Goal: Information Seeking & Learning: Learn about a topic

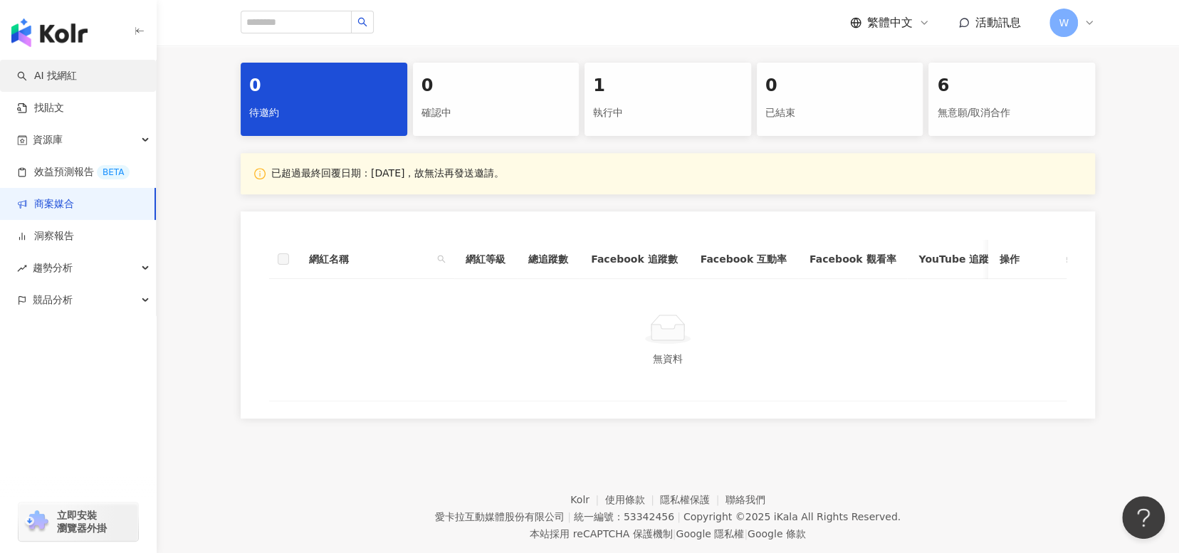
click at [77, 69] on link "AI 找網紅" at bounding box center [47, 76] width 60 height 14
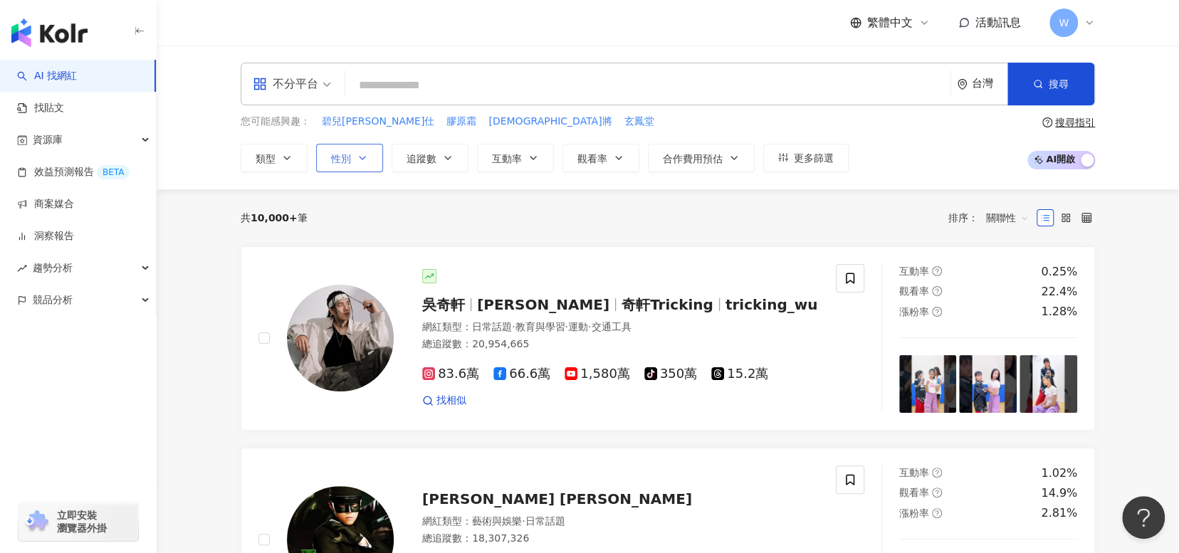
click at [349, 163] on span "性別" at bounding box center [341, 158] width 20 height 11
click at [348, 271] on span "男" at bounding box center [352, 272] width 21 height 16
click at [298, 163] on button "類型" at bounding box center [274, 158] width 67 height 28
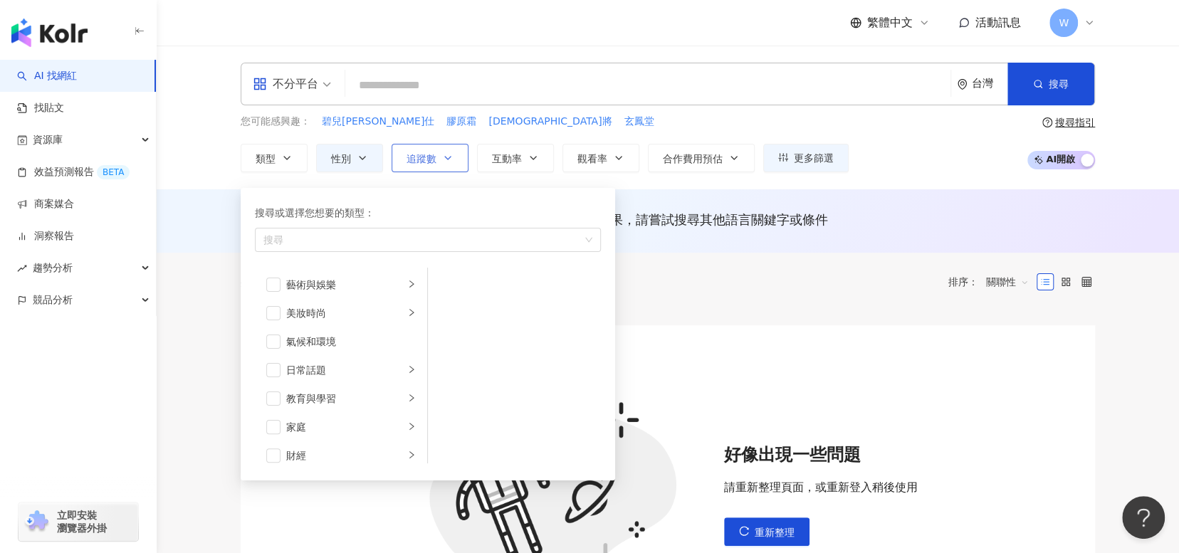
click at [452, 160] on icon "button" at bounding box center [447, 157] width 11 height 11
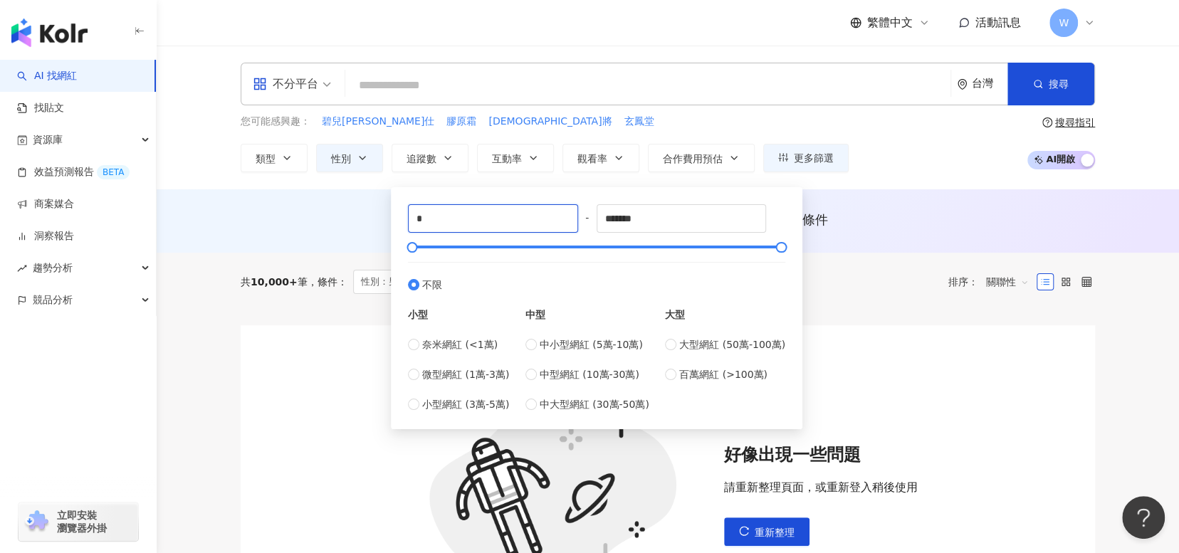
drag, startPoint x: 531, startPoint y: 227, endPoint x: 353, endPoint y: 226, distance: 178.0
click at [353, 226] on main "不分平台 台灣 搜尋 您可能感興趣： 碧兒泉男仕 膠原霜 神將 玄鳳堂 類型 性別 追蹤數 互動率 觀看率 合作費用預估 更多篩選 不限 女 男 其他 * -…" at bounding box center [668, 373] width 1022 height 654
type input "*****"
drag, startPoint x: 655, startPoint y: 222, endPoint x: 543, endPoint y: 217, distance: 112.6
click at [543, 217] on div "***** - ******* 不限 小型 奈米網紅 (<1萬) 微型網紅 (1萬-3萬) 小型網紅 (3萬-5萬) 中型 中小型網紅 (5萬-10萬) 中型…" at bounding box center [596, 308] width 377 height 208
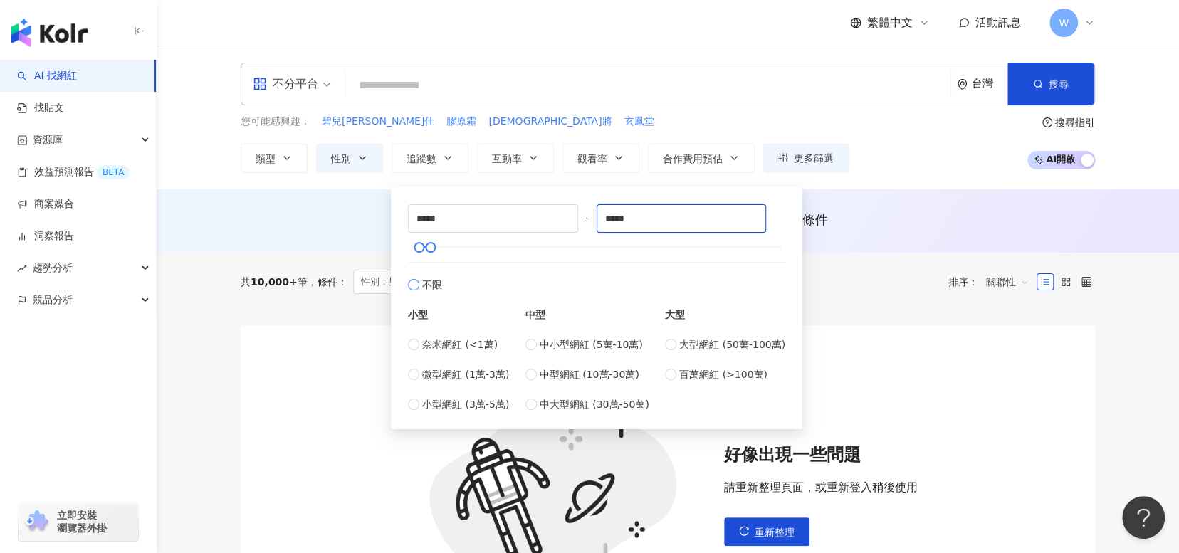
type input "*****"
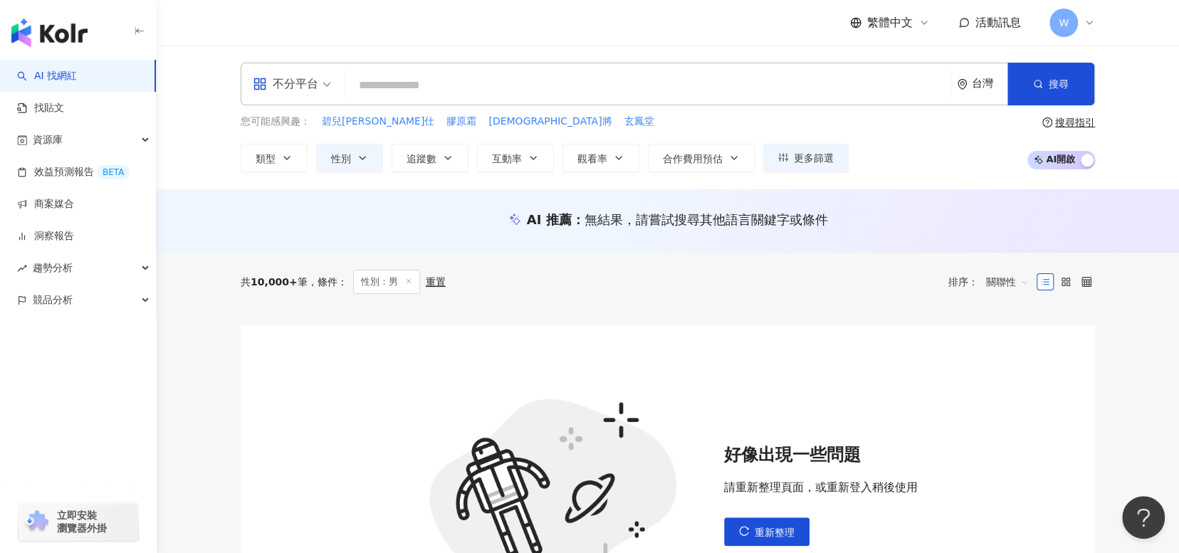
click at [943, 150] on div "您可能感興趣： 碧兒泉男仕 膠原霜 神將 玄鳳堂 類型 性別 追蹤數 互動率 觀看率 合作費用預估 更多篩選 不限 女 男 其他 ***** - ***** …" at bounding box center [668, 143] width 854 height 58
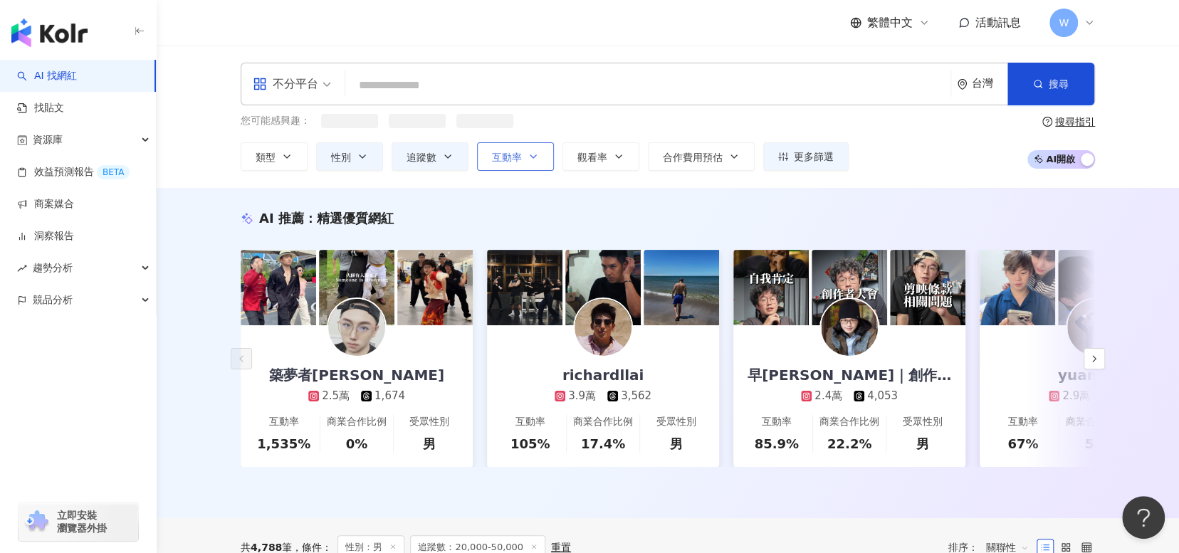
click at [529, 146] on button "互動率" at bounding box center [515, 156] width 77 height 28
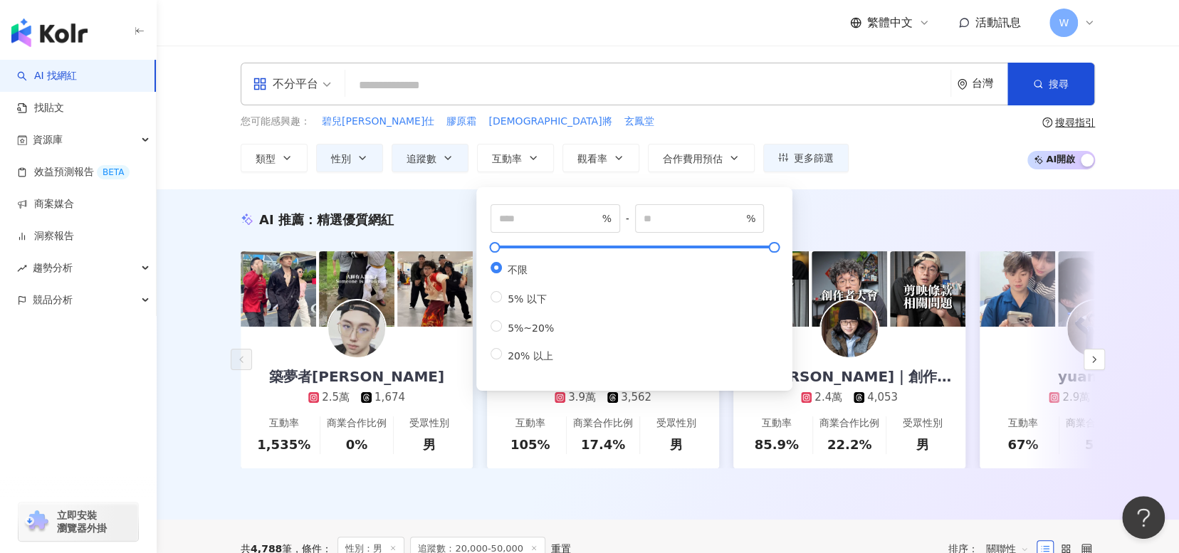
click at [500, 346] on div "不限 5% 以下 5%~20% 20% 以上" at bounding box center [528, 312] width 75 height 101
click at [501, 345] on div "不限 5% 以下 5%~20% 20% 以上" at bounding box center [528, 312] width 75 height 101
click at [503, 334] on span "5%~20%" at bounding box center [531, 328] width 58 height 11
type input "*"
type input "**"
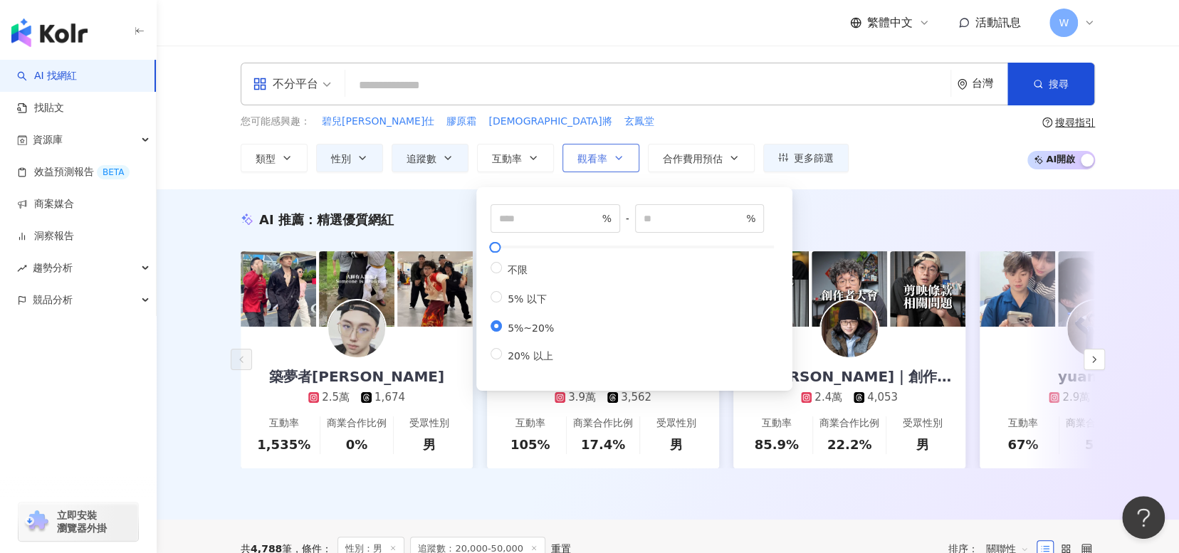
click at [622, 152] on icon "button" at bounding box center [618, 157] width 11 height 11
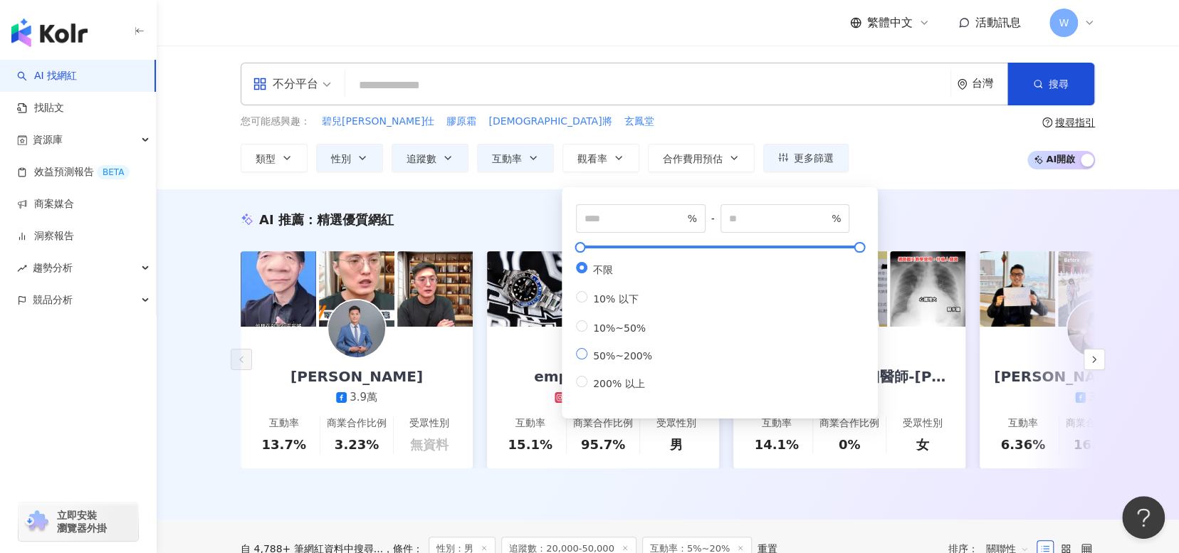
click at [620, 362] on span "50%~200%" at bounding box center [622, 355] width 70 height 11
type input "**"
type input "***"
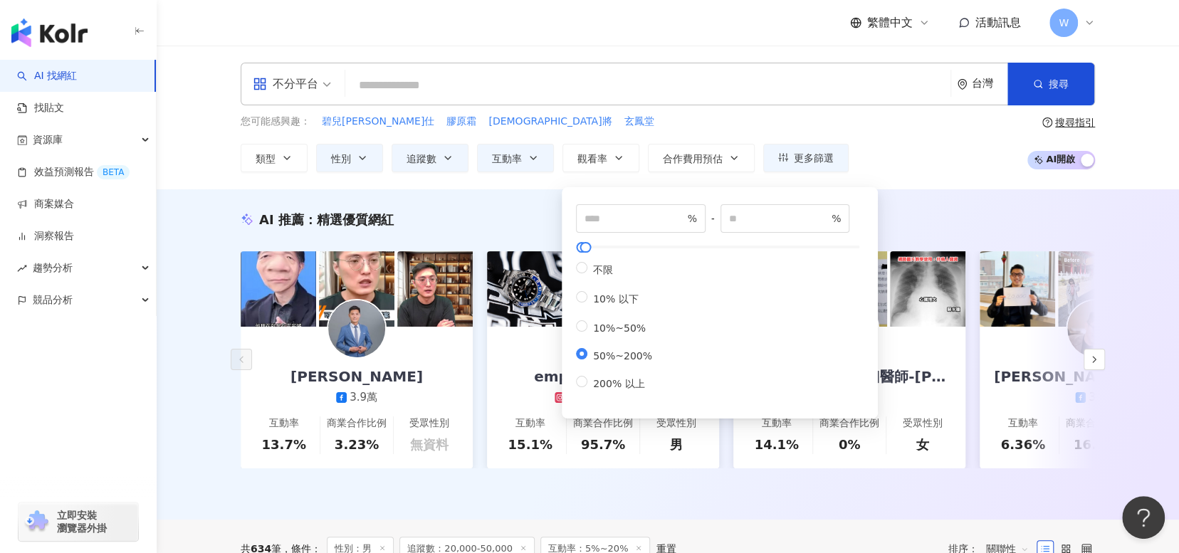
click at [921, 171] on div "您可能感興趣： 碧兒泉男仕 膠原霜 神將 玄鳳堂 類型 性別 追蹤數 互動率 觀看率 合作費用預估 更多篩選 不限 女 男 其他 ***** - ***** …" at bounding box center [668, 143] width 854 height 58
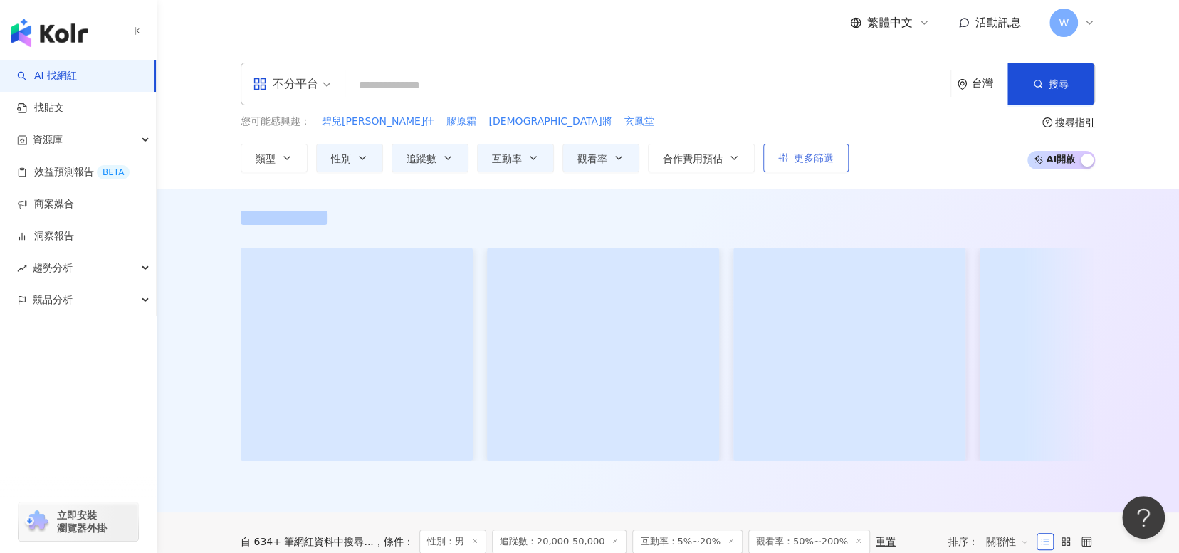
click at [819, 164] on span "更多篩選" at bounding box center [814, 157] width 40 height 11
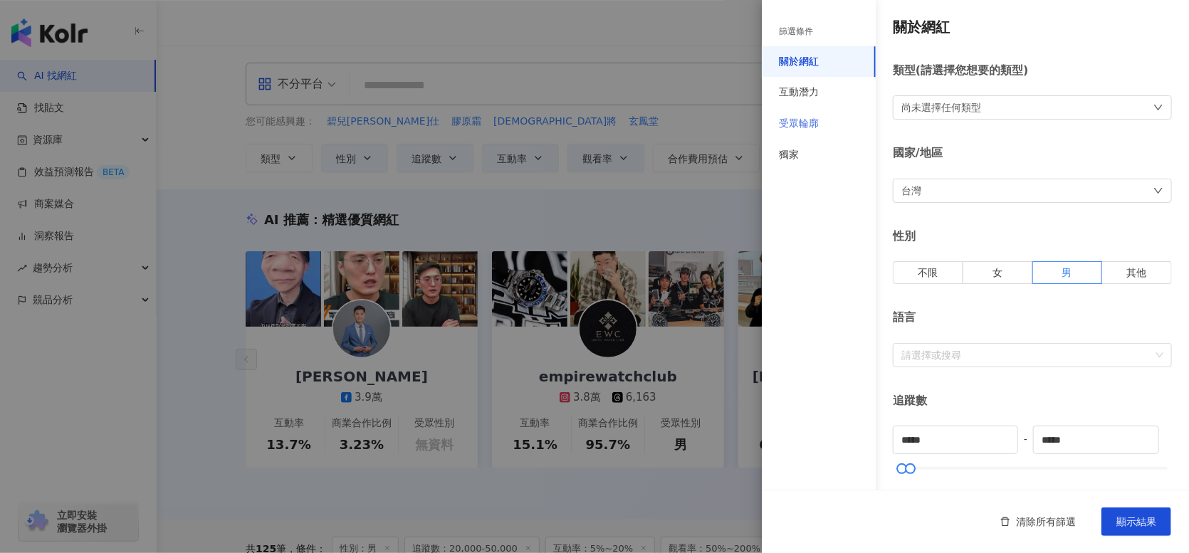
click at [828, 122] on div "受眾輪廓" at bounding box center [819, 123] width 114 height 31
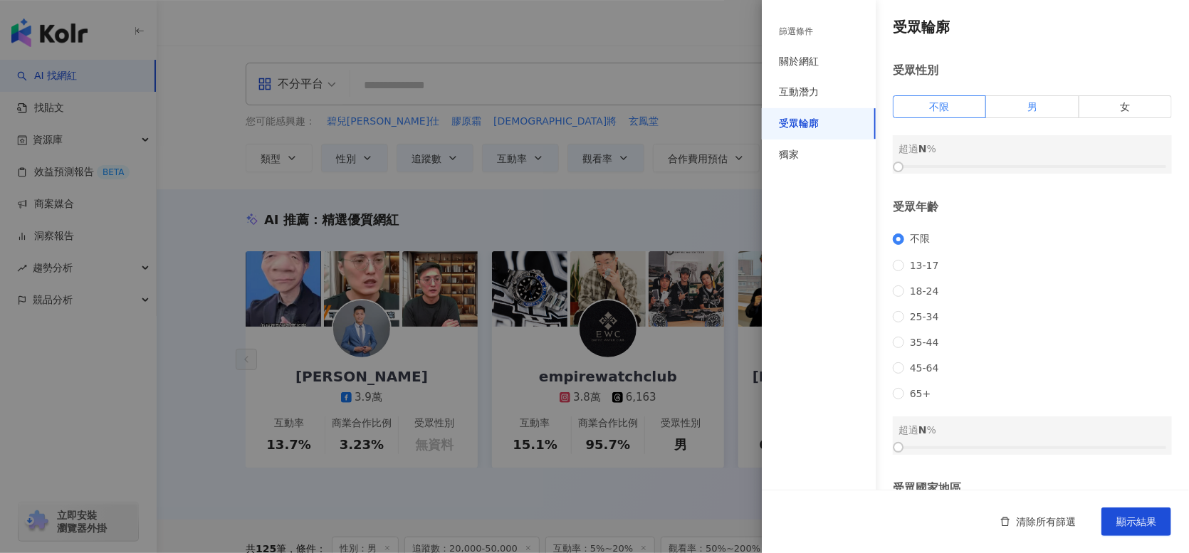
click at [1052, 109] on label "男" at bounding box center [1032, 106] width 93 height 23
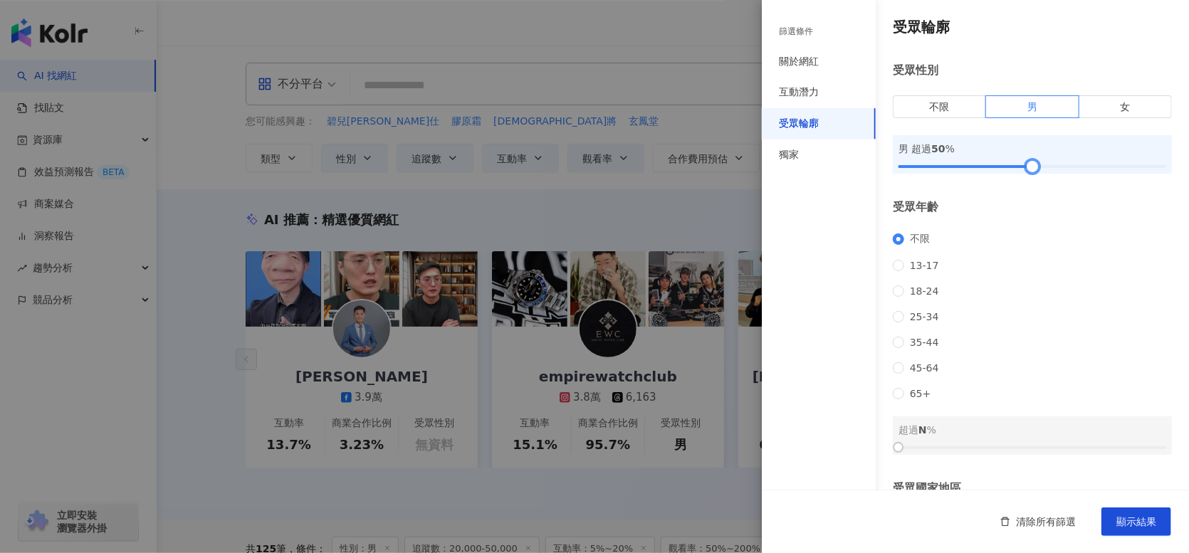
drag, startPoint x: 901, startPoint y: 162, endPoint x: 1029, endPoint y: 177, distance: 129.8
click at [1029, 177] on div "受眾輪廓 受眾性別 不限 男 女 男 超過 50 % 受眾年齡 不限 13-17 18-24 25-34 35-44 45-64 65+ 超過 N % 受眾國…" at bounding box center [975, 305] width 427 height 610
click at [1140, 528] on span "顯示結果" at bounding box center [1136, 521] width 40 height 11
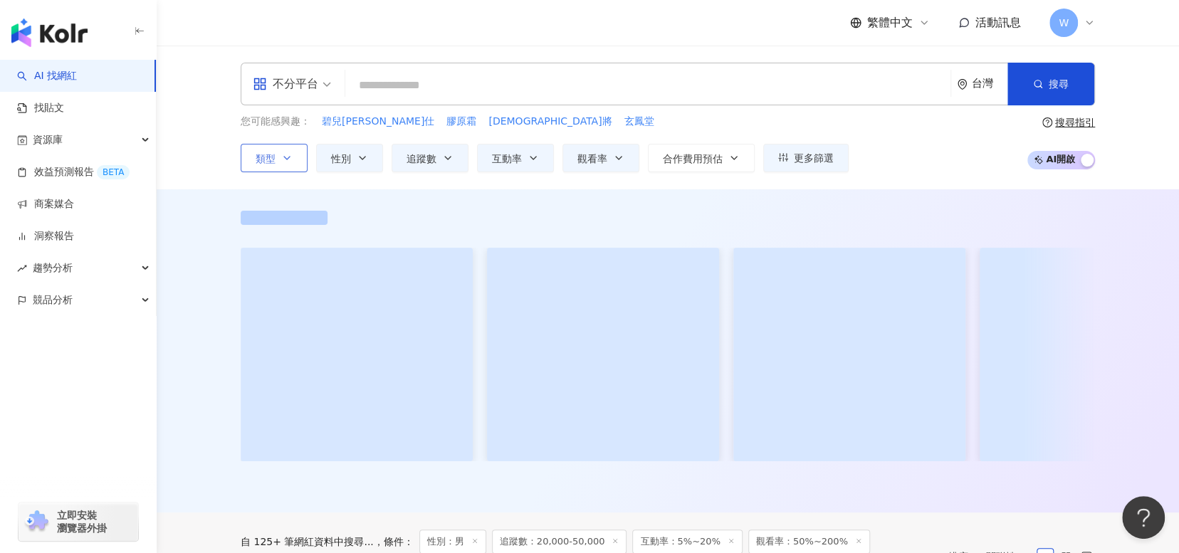
click at [285, 147] on button "類型" at bounding box center [274, 158] width 67 height 28
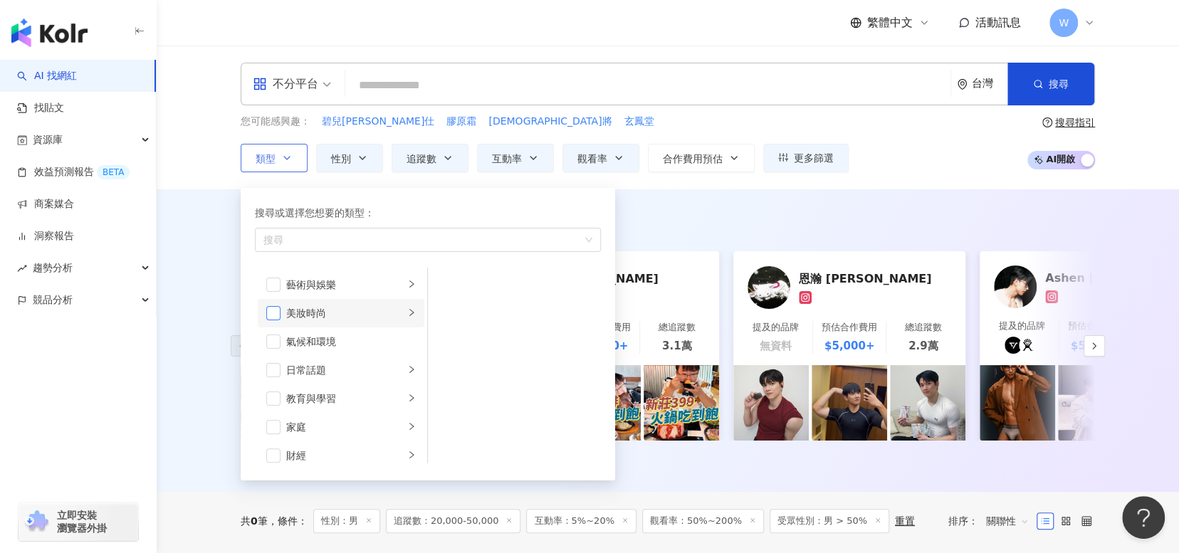
click at [276, 313] on span "button" at bounding box center [273, 313] width 14 height 14
click at [274, 363] on span "button" at bounding box center [273, 370] width 14 height 14
click at [1165, 388] on div "AI 推薦 ： 最近有合作的網紅 Uber老爹 提及的品牌 無資料 預估合作費用 $12,000+ 總追蹤數 4.7萬 阿慶 提及的品牌 無資料 預估合作費用…" at bounding box center [668, 340] width 1022 height 303
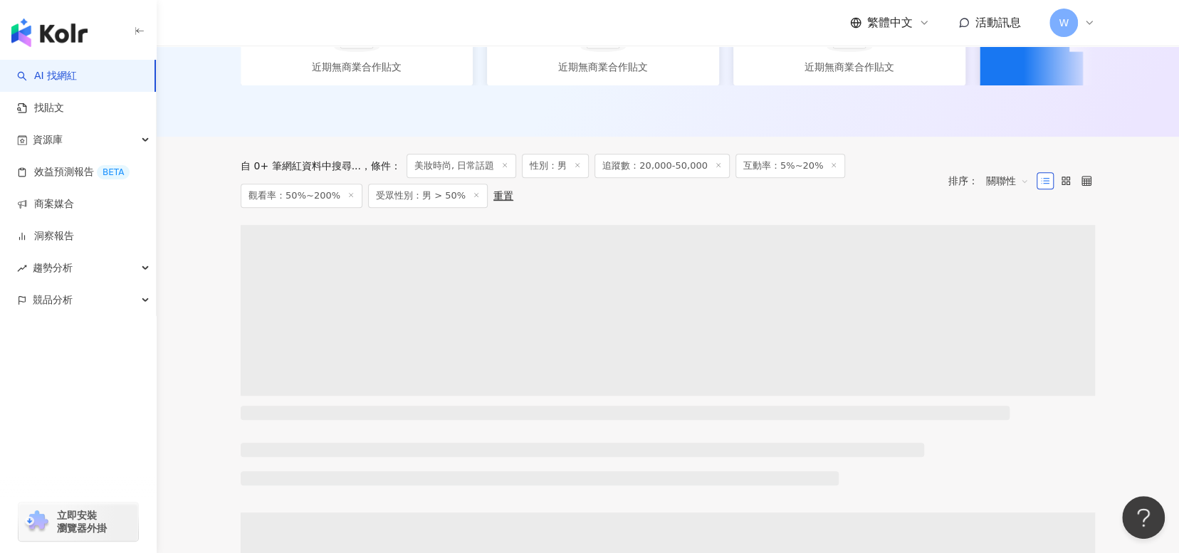
scroll to position [356, 0]
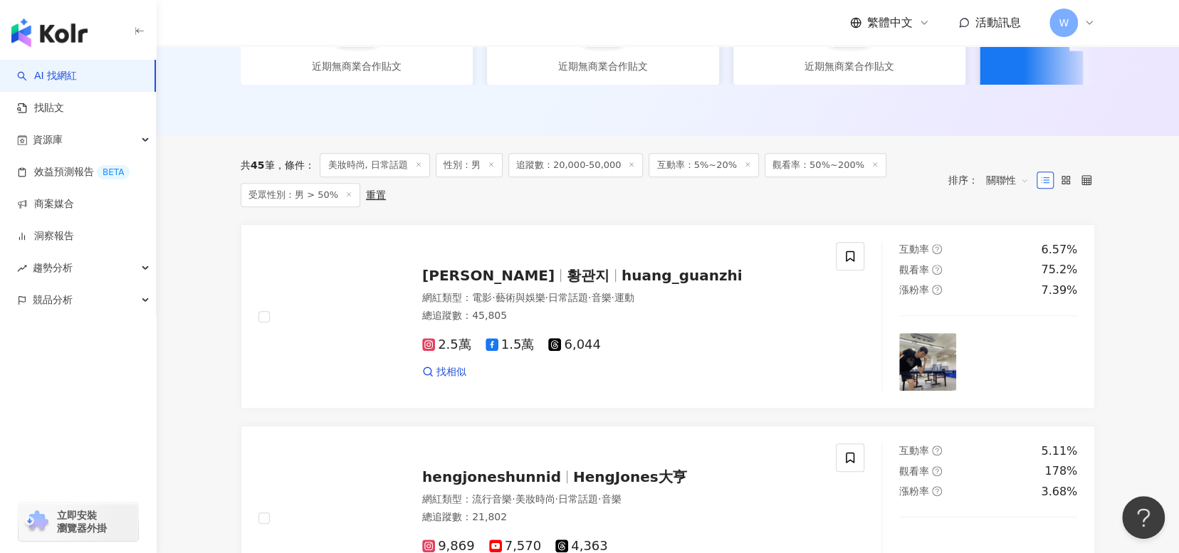
click at [1007, 189] on span "關聯性" at bounding box center [1007, 180] width 43 height 23
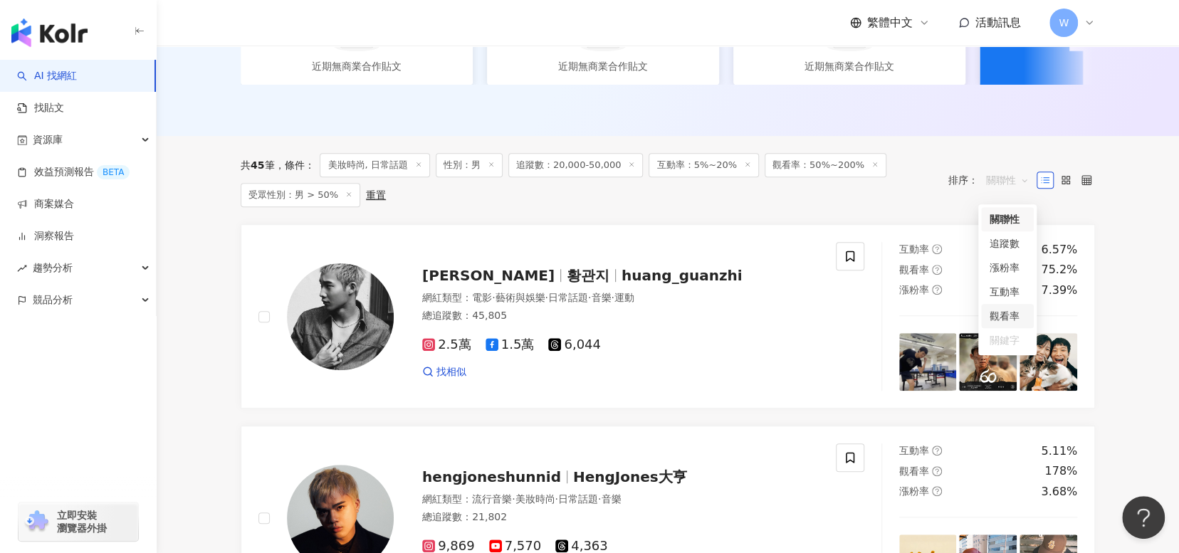
click at [1011, 313] on div "觀看率" at bounding box center [1008, 316] width 36 height 16
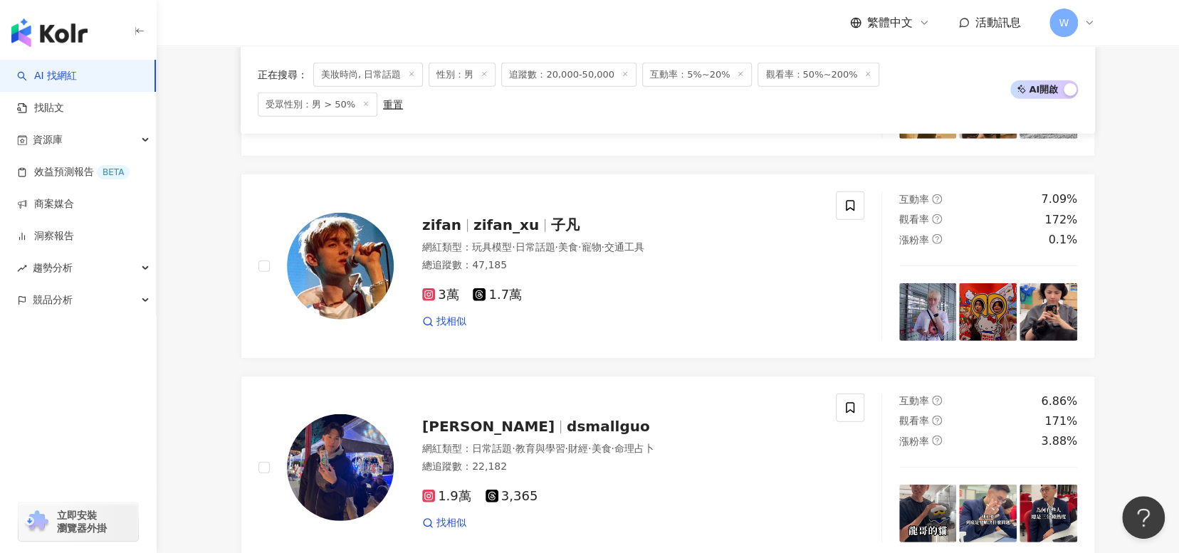
scroll to position [2563, 0]
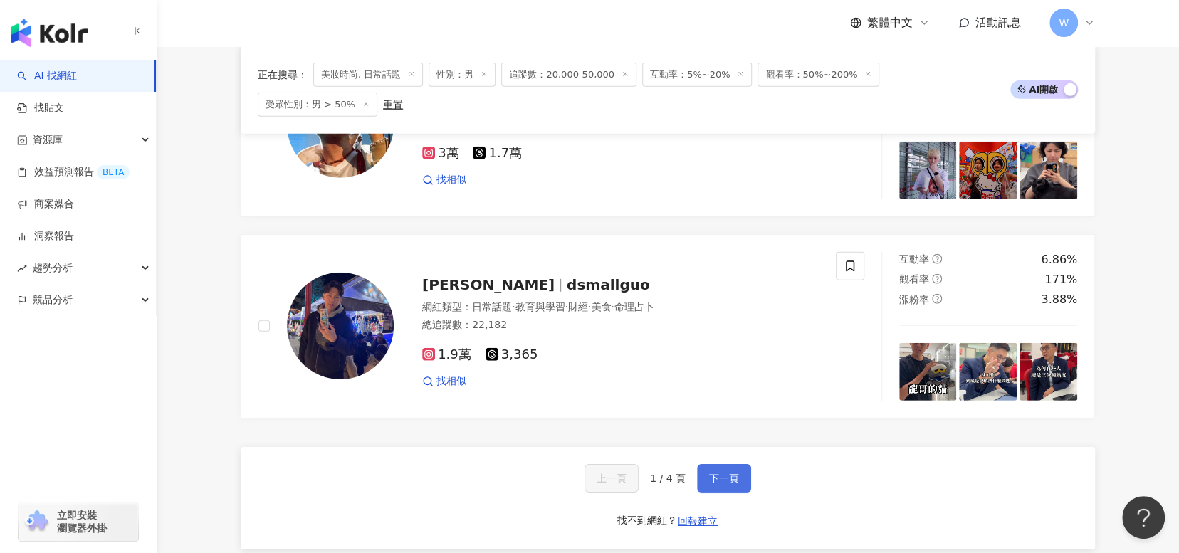
click at [728, 478] on span "下一頁" at bounding box center [724, 478] width 30 height 11
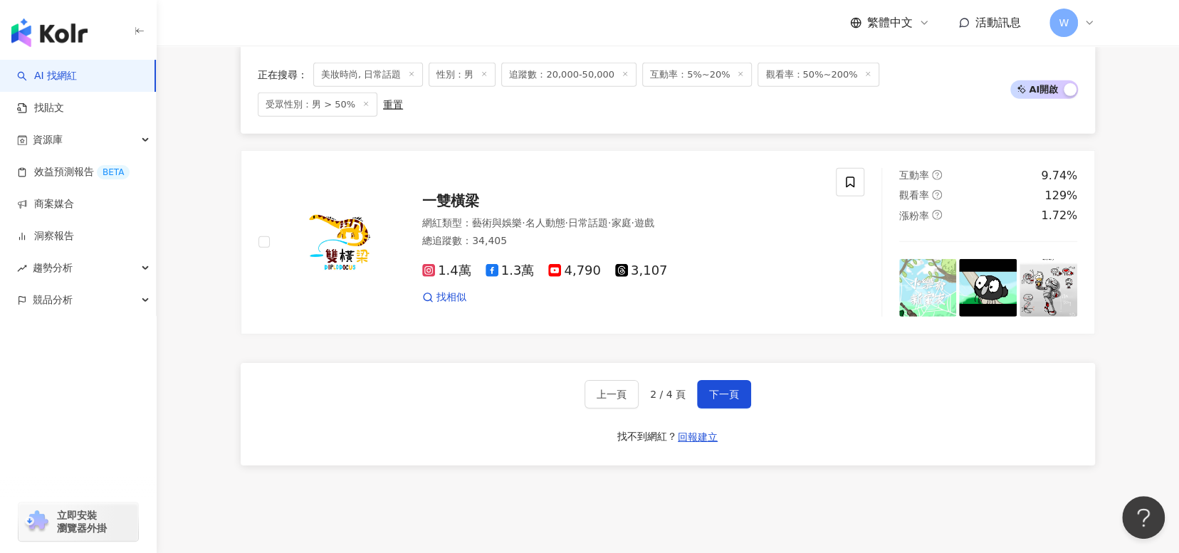
scroll to position [2747, 0]
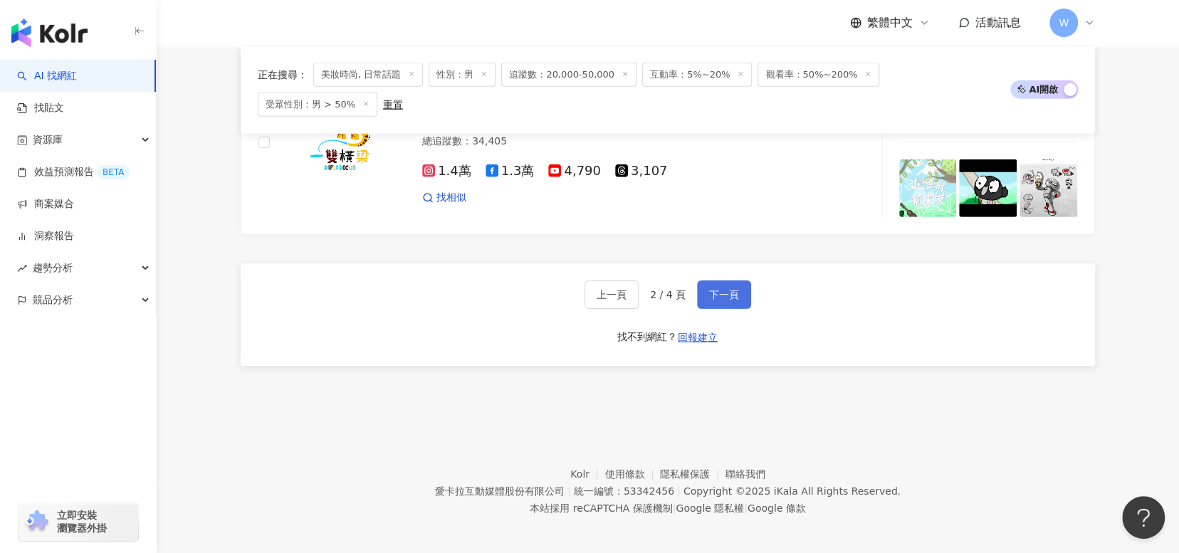
click at [746, 284] on button "下一頁" at bounding box center [724, 295] width 54 height 28
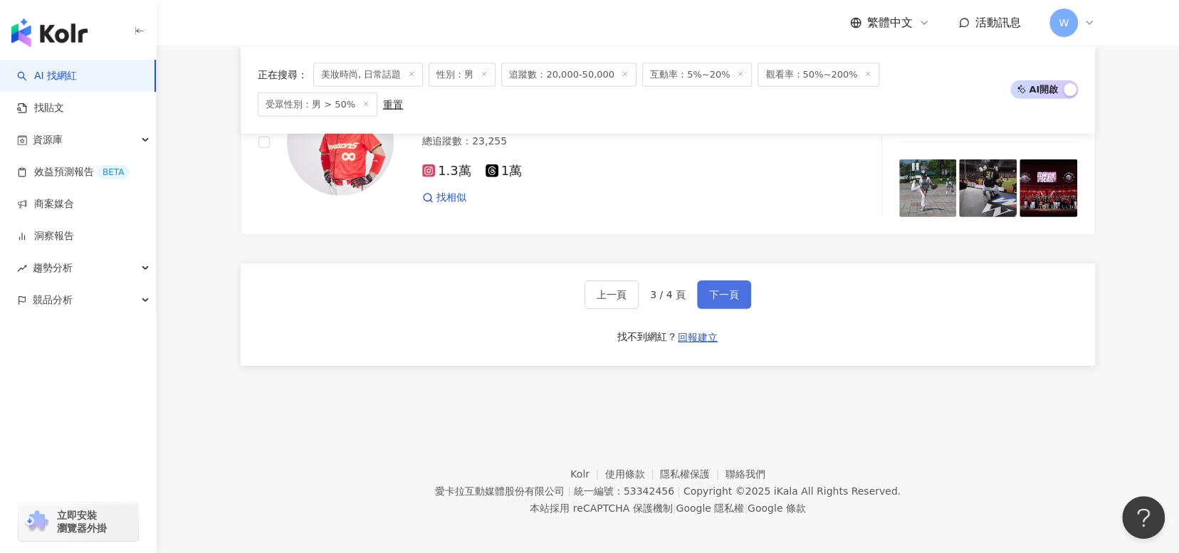
click at [745, 288] on button "下一頁" at bounding box center [724, 295] width 54 height 28
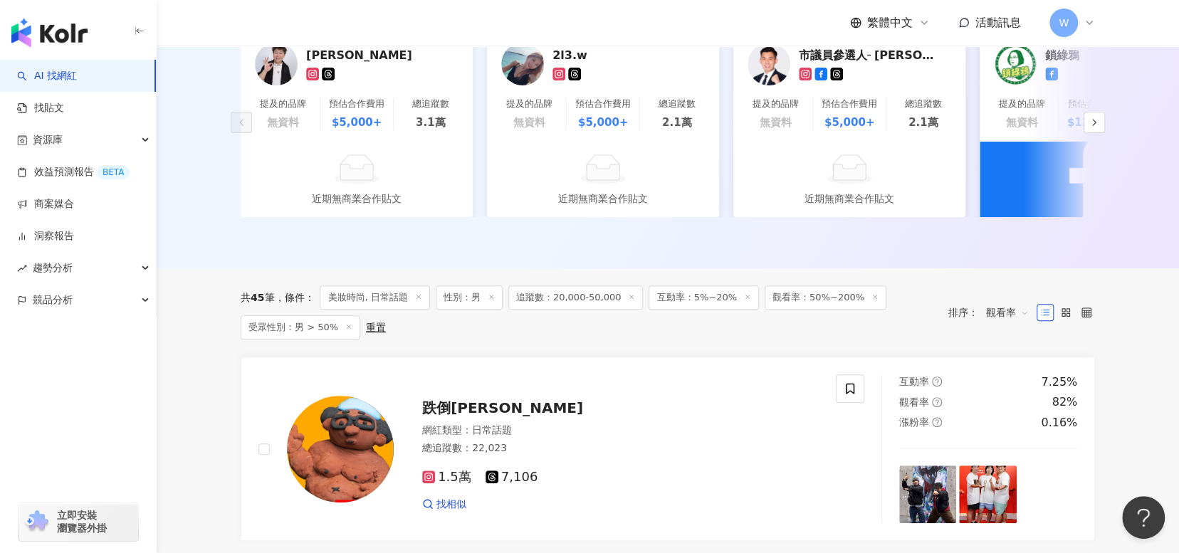
scroll to position [427, 0]
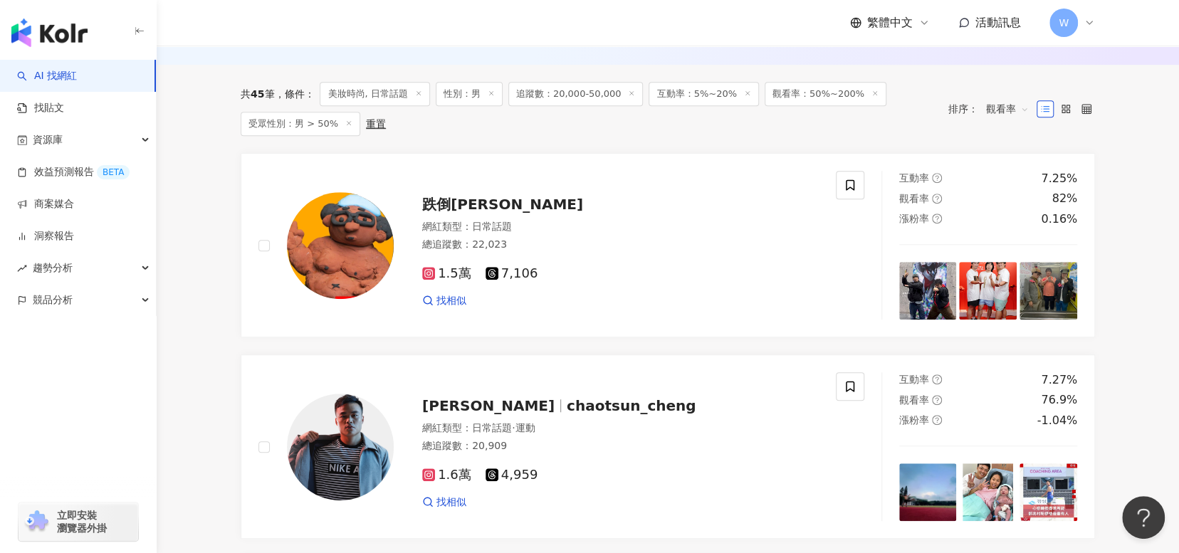
click at [384, 100] on span "美妝時尚, 日常話題" at bounding box center [375, 94] width 110 height 24
click at [417, 97] on icon at bounding box center [418, 93] width 7 height 7
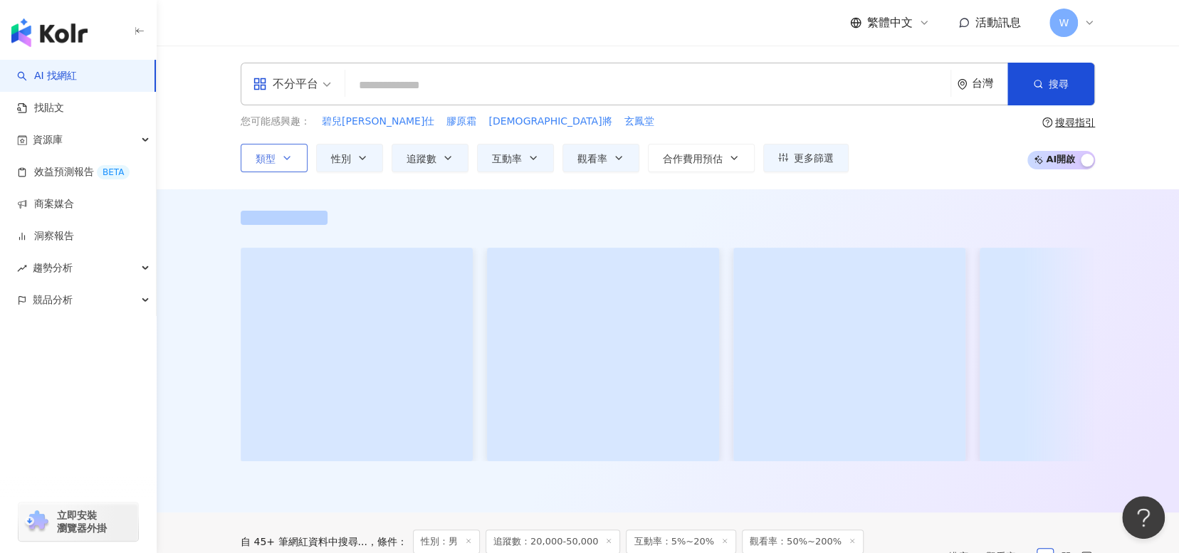
click at [299, 159] on button "類型" at bounding box center [274, 158] width 67 height 28
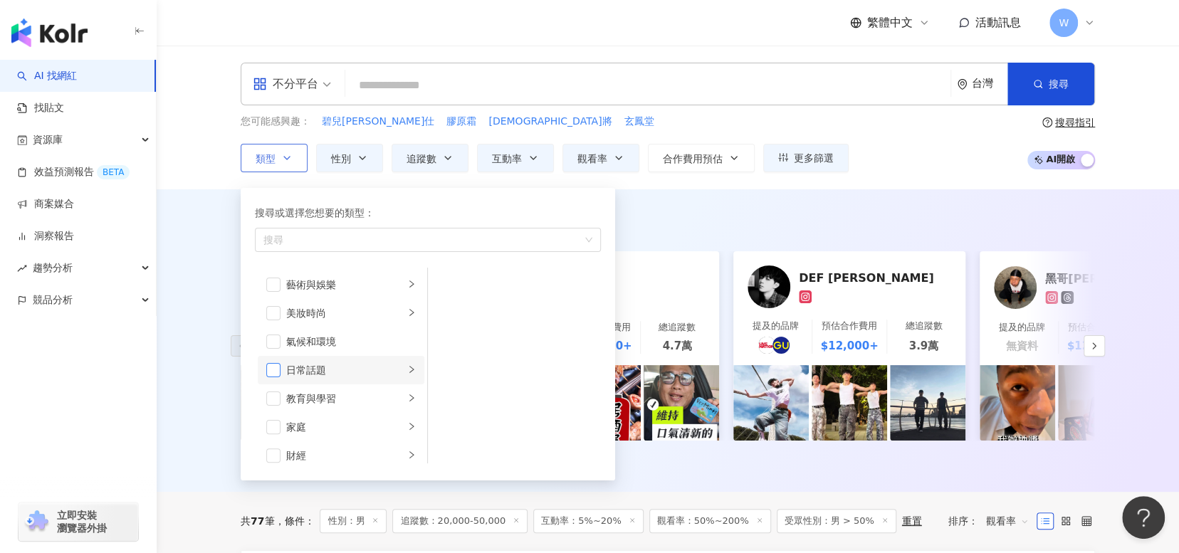
click at [279, 370] on span "button" at bounding box center [273, 370] width 14 height 14
click at [759, 239] on div "AI 推薦 ： 最近有合作的網紅 珉愷·品牌負責人/投資理財 提及的品牌 預估合作費用 $5,000+ 總追蹤數 2.1萬 Uber老爹 提及的品牌 無資料 …" at bounding box center [667, 344] width 911 height 266
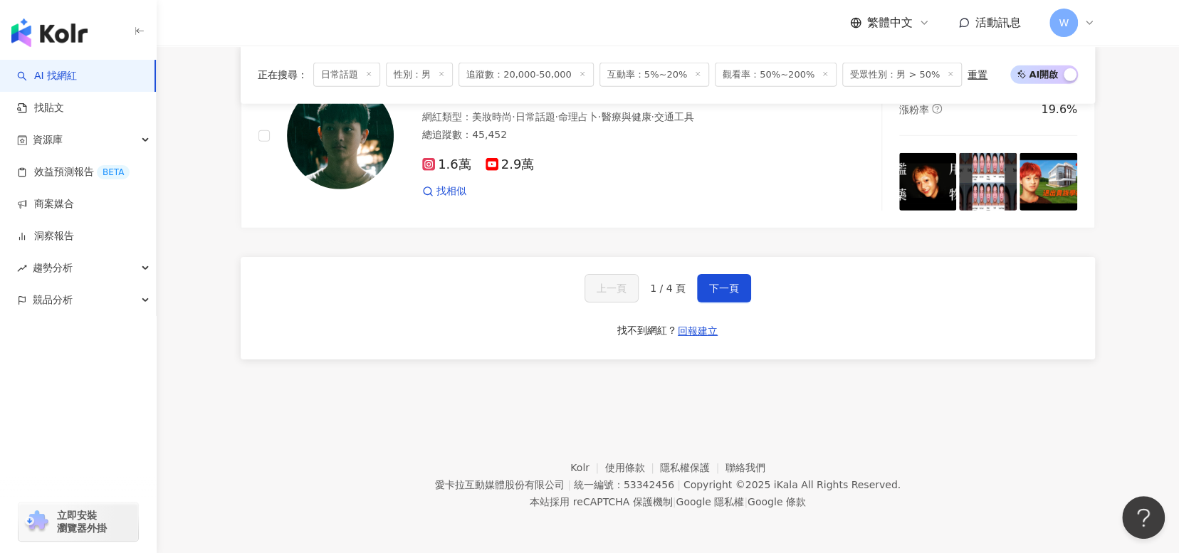
scroll to position [2587, 0]
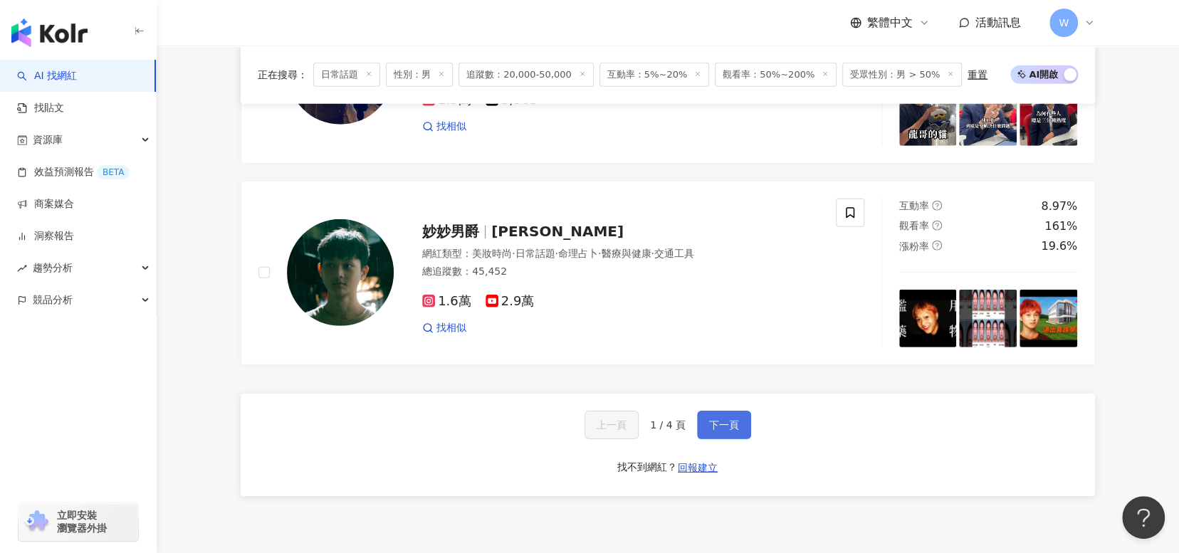
click at [712, 431] on span "下一頁" at bounding box center [724, 424] width 30 height 11
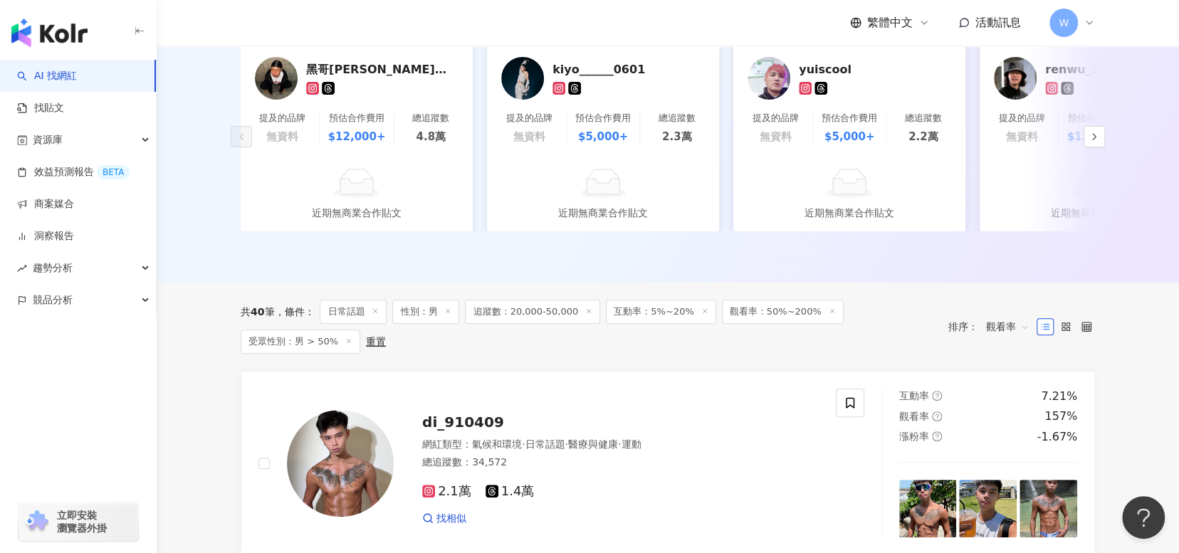
scroll to position [0, 0]
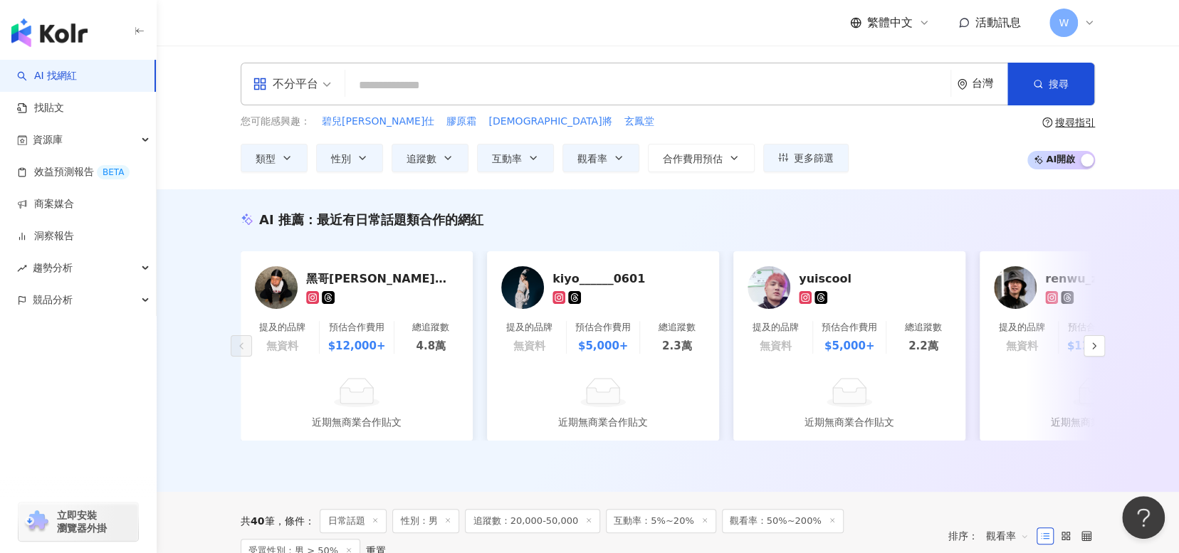
click at [480, 75] on input "search" at bounding box center [648, 85] width 594 height 27
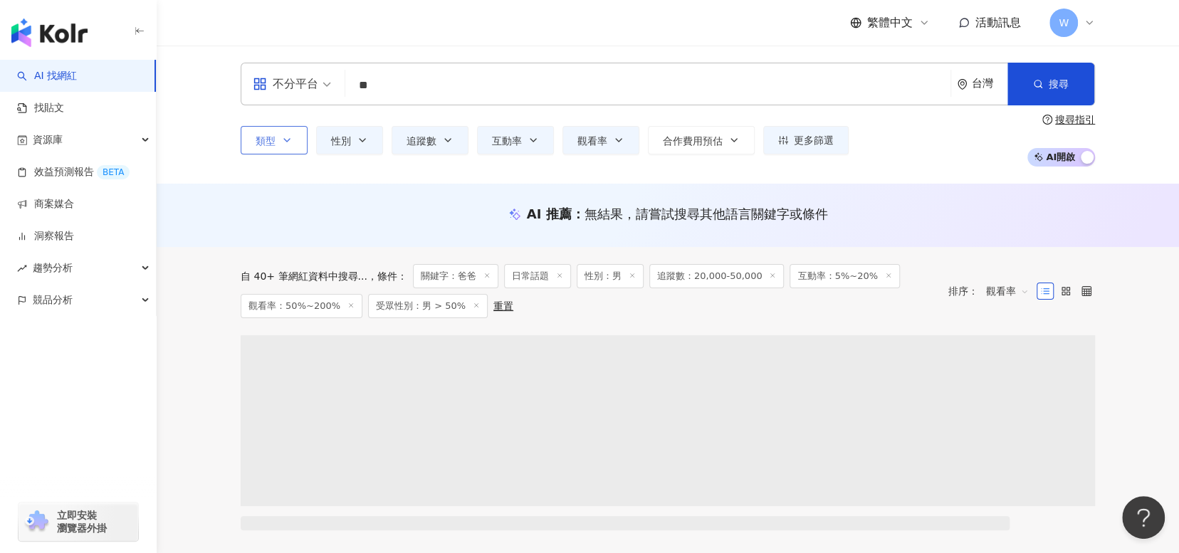
type input "**"
click at [283, 140] on icon "button" at bounding box center [286, 140] width 11 height 11
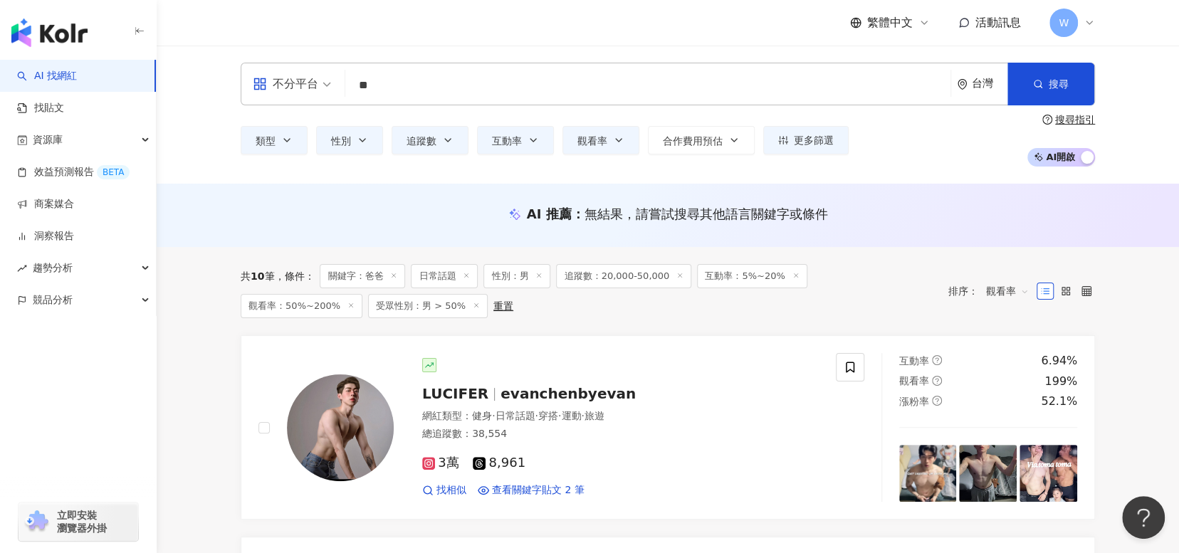
click at [951, 152] on div "類型 搜尋或選擇您想要的類型： 日常話題 藝術與娛樂 美妝時尚 氣候和環境 日常話題 教育與學習 家庭 財經 美食 命理占卜 遊戲 法政社會 生活風格 影視娛…" at bounding box center [668, 140] width 854 height 53
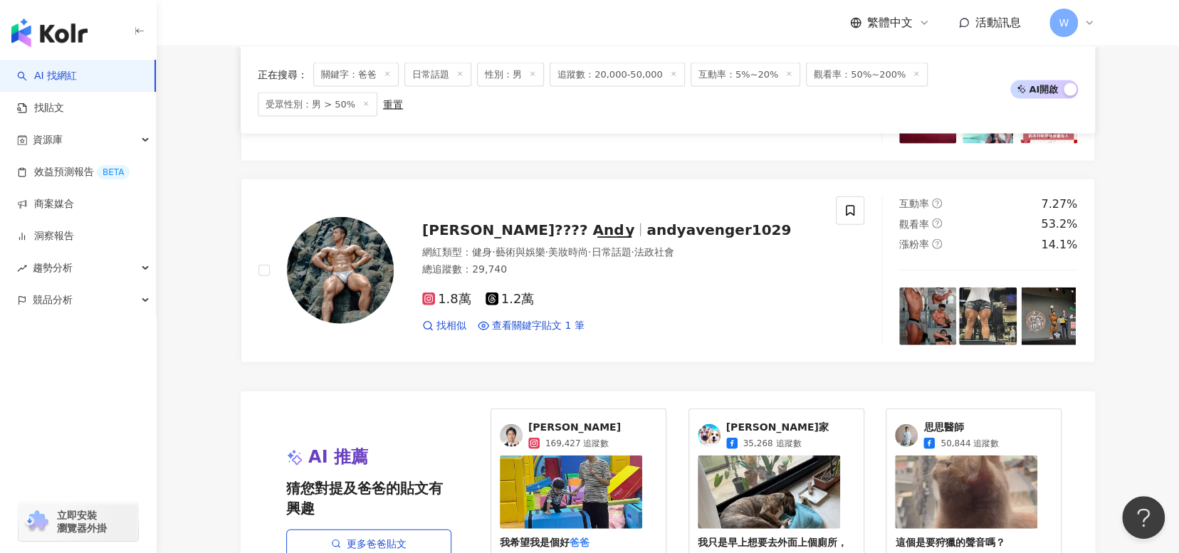
scroll to position [1780, 0]
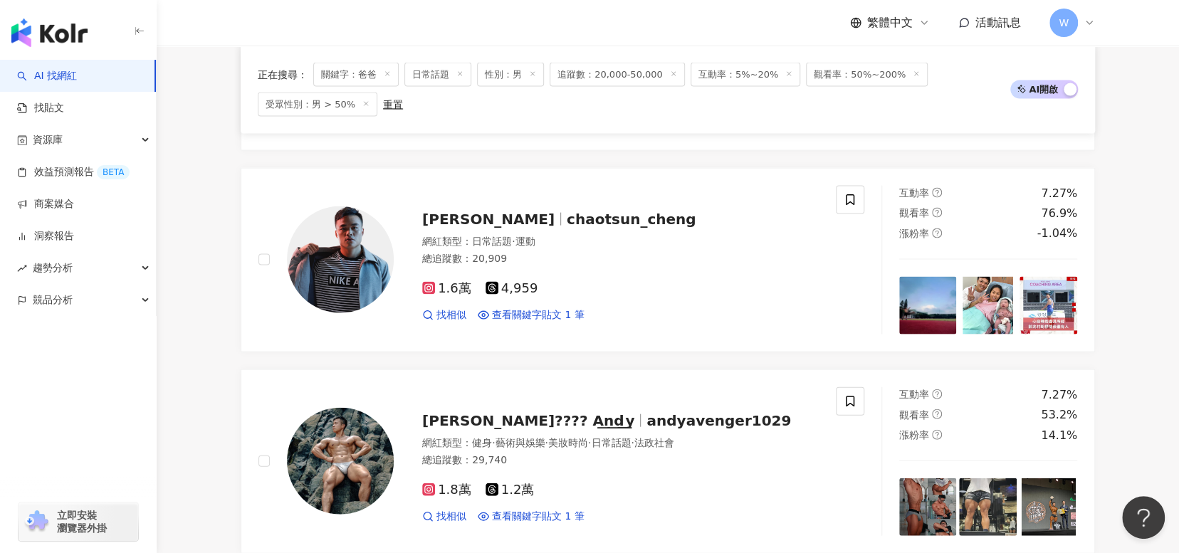
click at [460, 74] on icon at bounding box center [459, 73] width 7 height 7
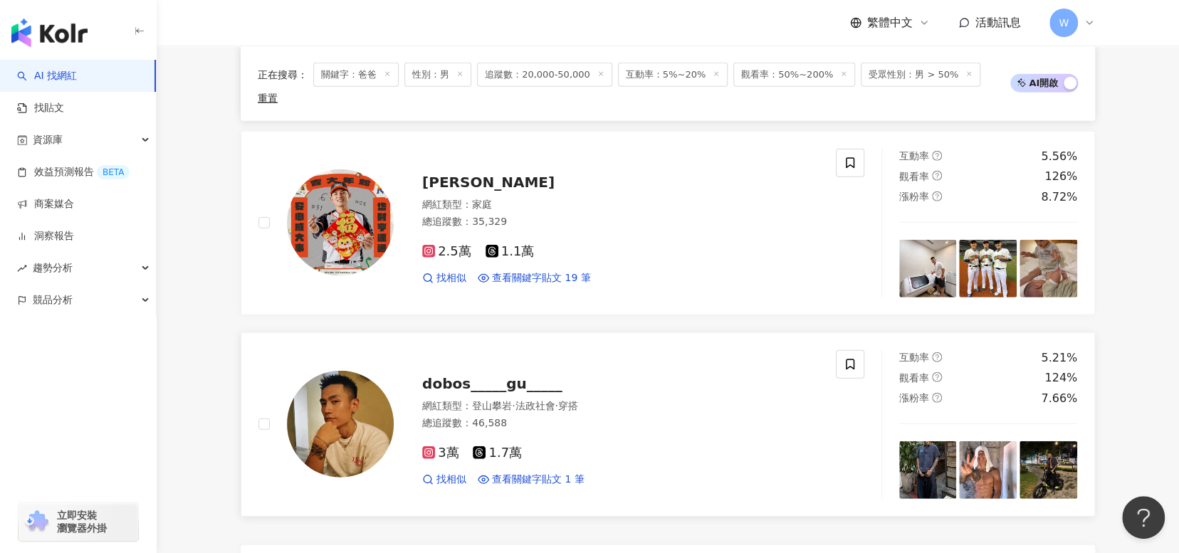
scroll to position [2563, 0]
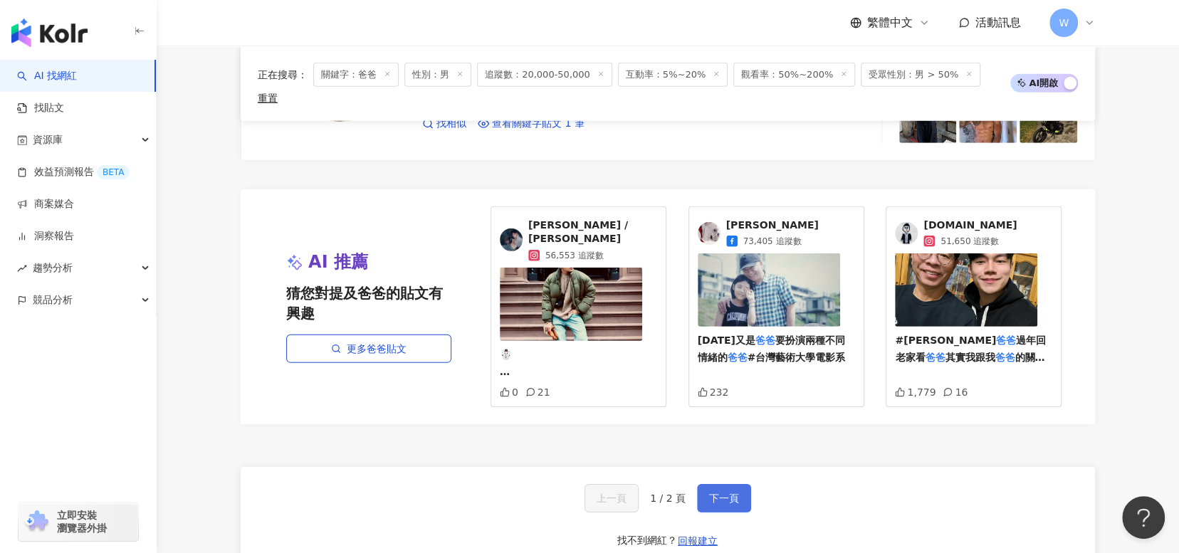
click at [729, 484] on button "下一頁" at bounding box center [724, 498] width 54 height 28
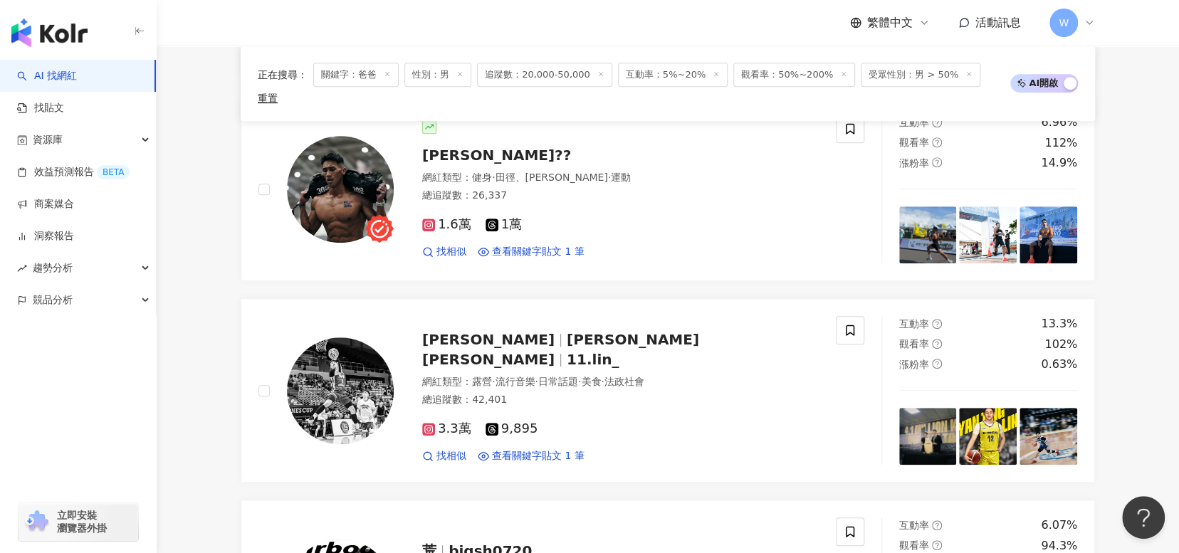
scroll to position [0, 0]
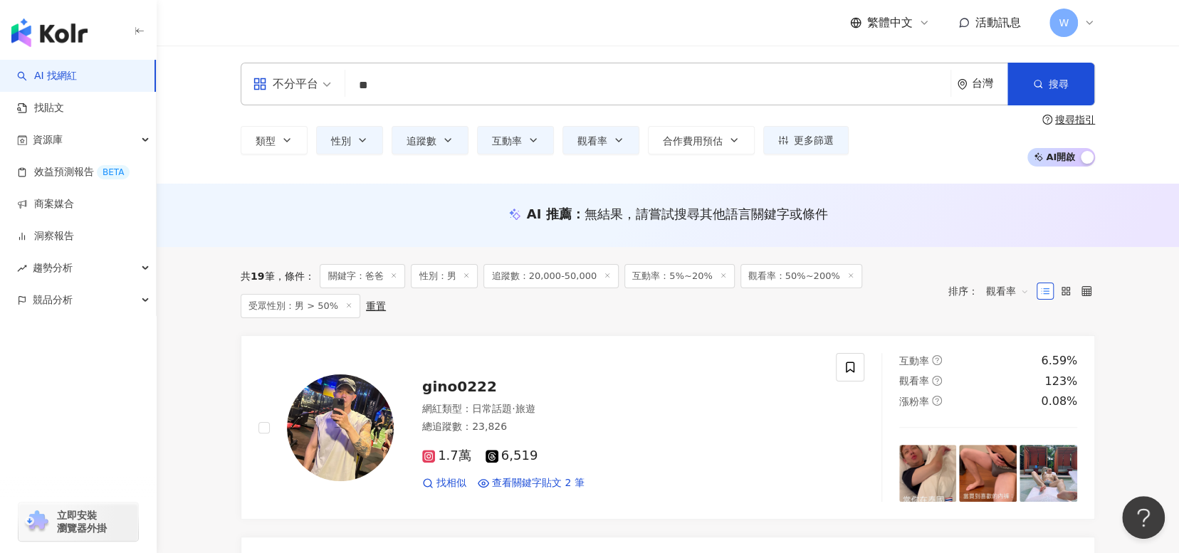
click at [413, 80] on input "**" at bounding box center [648, 85] width 594 height 27
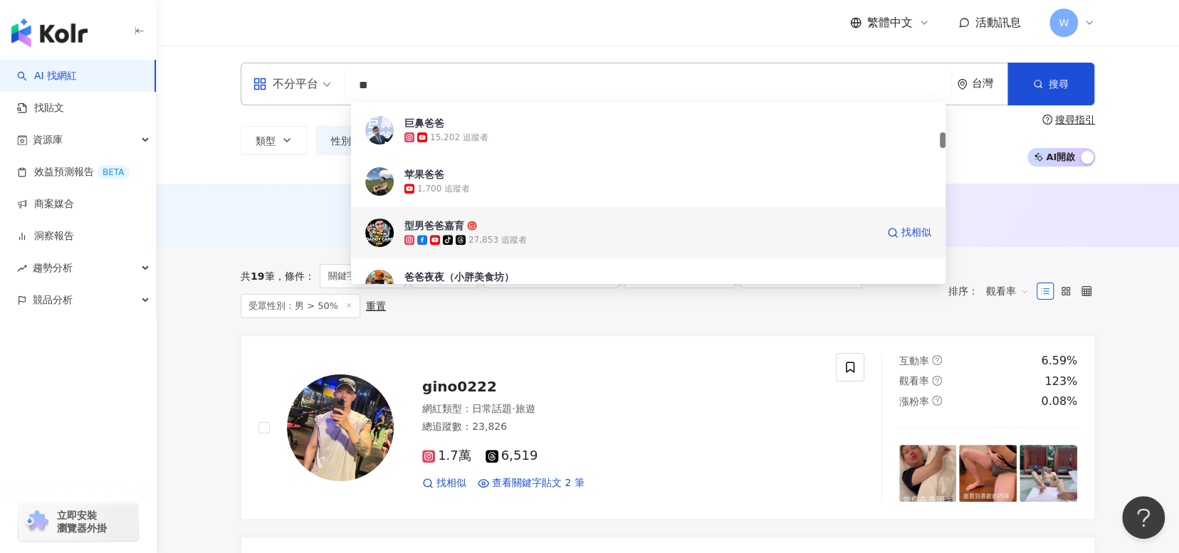
scroll to position [570, 0]
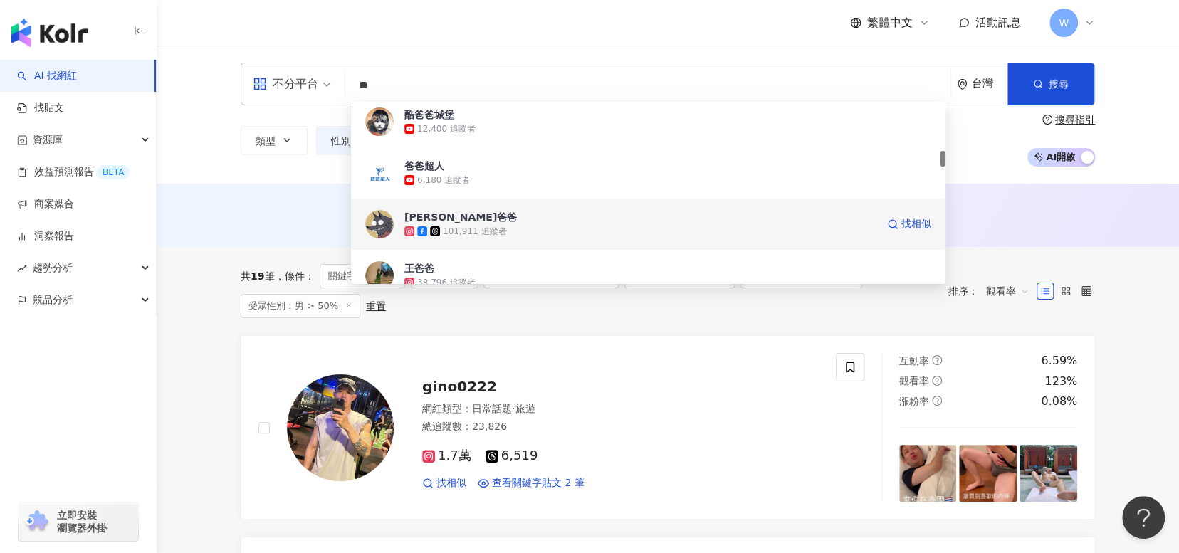
drag, startPoint x: 452, startPoint y: 214, endPoint x: 438, endPoint y: 209, distance: 15.1
click at [438, 209] on div "沃夫爸爸 101,911 追蹤者 找相似" at bounding box center [648, 224] width 594 height 51
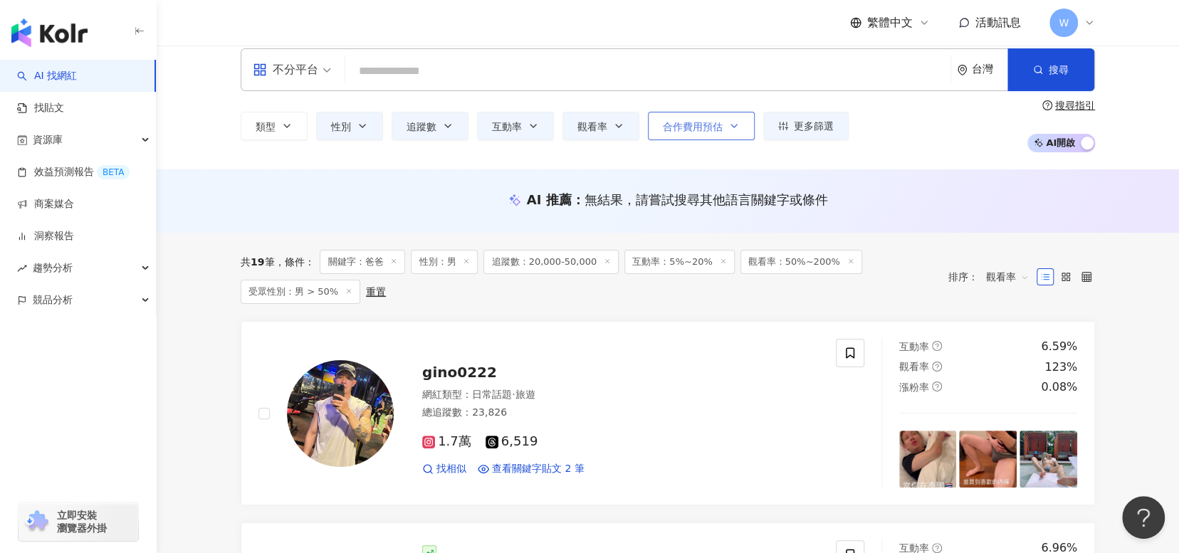
scroll to position [0, 0]
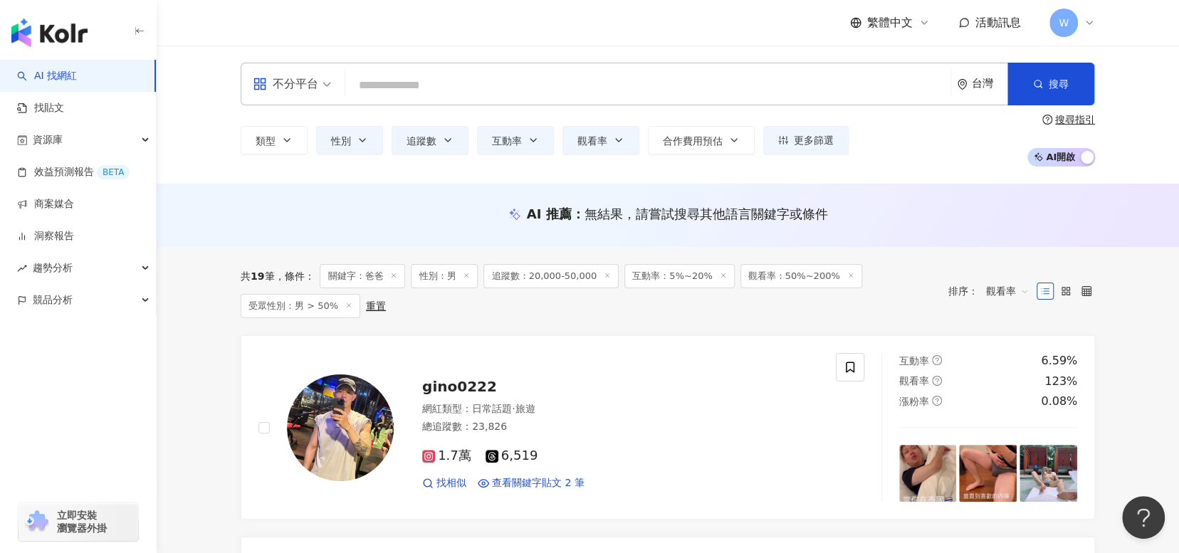
click at [451, 80] on input "search" at bounding box center [648, 85] width 594 height 27
drag, startPoint x: 704, startPoint y: 28, endPoint x: 732, endPoint y: 14, distance: 31.5
click at [704, 28] on div "繁體中文 活動訊息 W" at bounding box center [668, 23] width 854 height 46
click at [399, 94] on input "search" at bounding box center [648, 85] width 594 height 27
click at [720, 278] on icon at bounding box center [723, 275] width 7 height 7
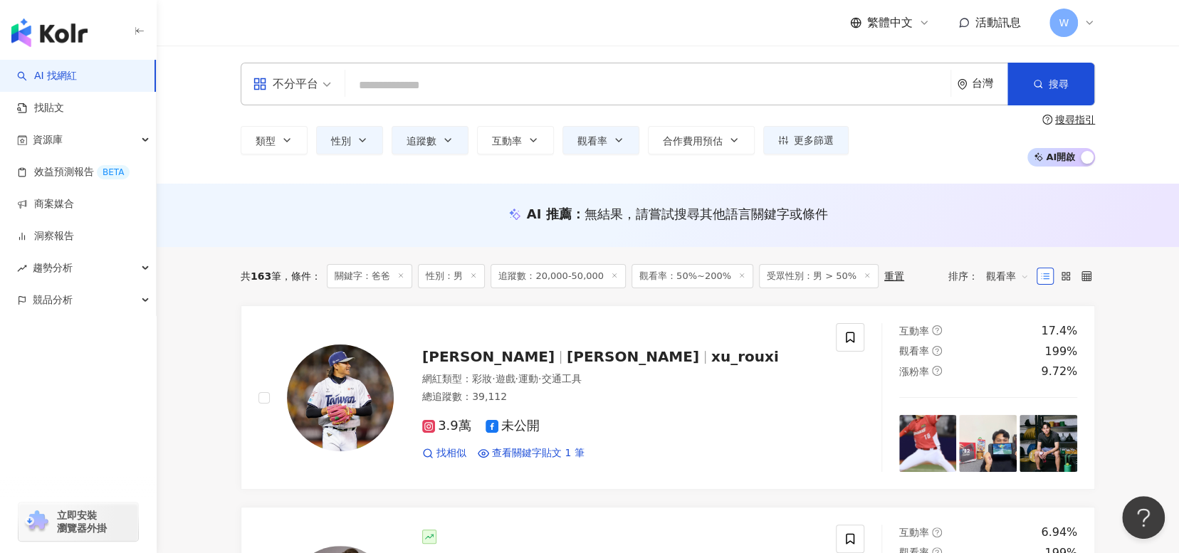
click at [402, 276] on line at bounding box center [401, 276] width 4 height 4
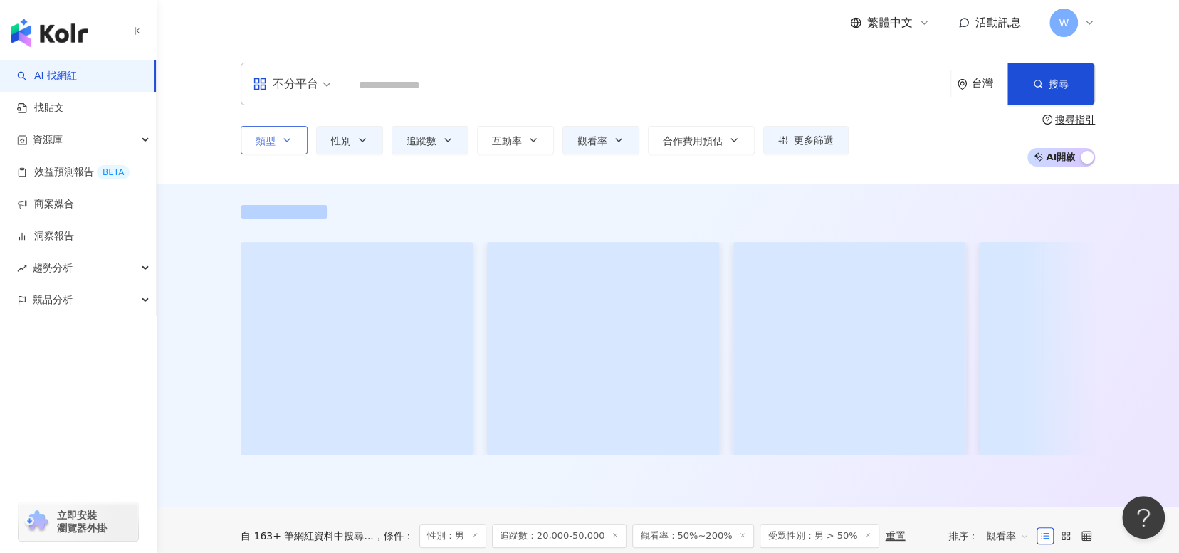
click at [293, 136] on button "類型" at bounding box center [274, 140] width 67 height 28
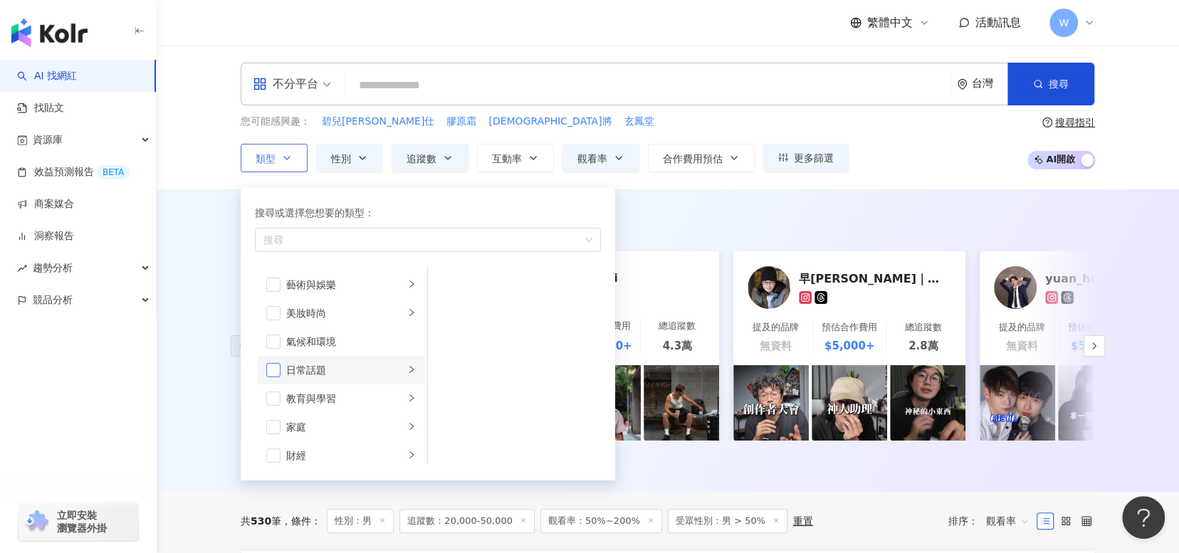
click at [273, 365] on span "button" at bounding box center [273, 370] width 14 height 14
click at [272, 321] on li "美妝時尚" at bounding box center [341, 313] width 167 height 28
click at [276, 313] on span "button" at bounding box center [273, 313] width 14 height 14
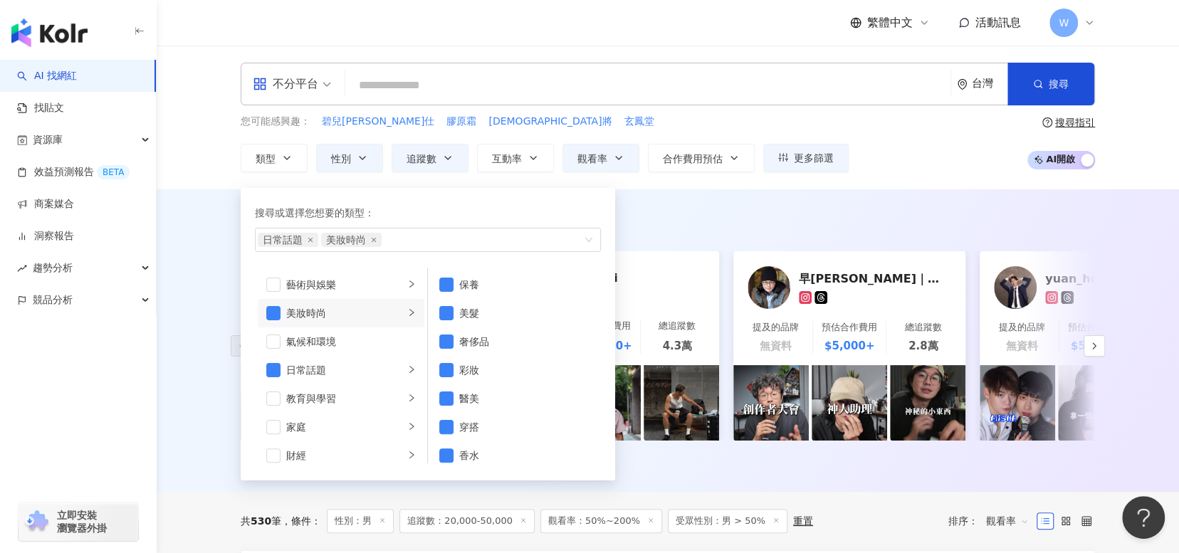
click at [692, 207] on div "AI 推薦 ： 最近有合作的網紅 築夢者杰哥 提及的品牌 無資料 預估合作費用 $5,000+ 總追蹤數 2.7萬 richardllai 提及的品牌 預估合…" at bounding box center [668, 340] width 1022 height 303
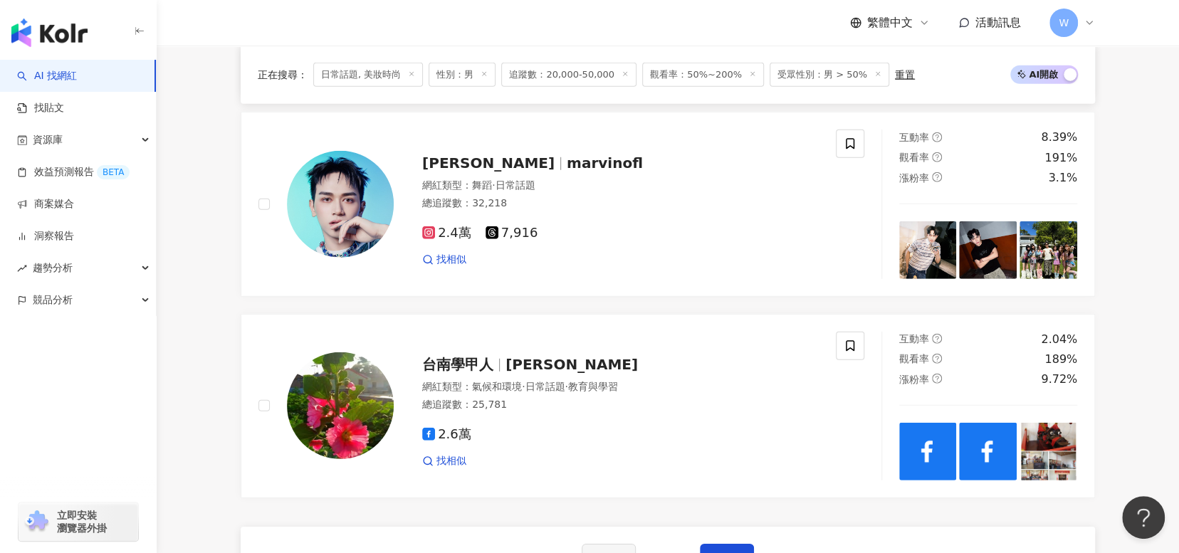
scroll to position [2563, 0]
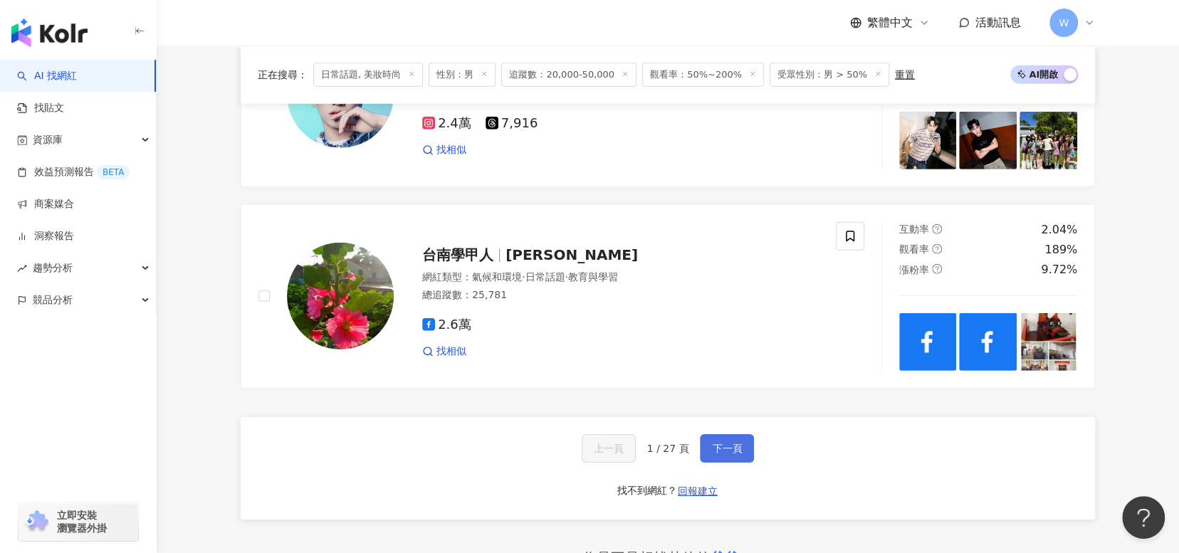
click at [728, 448] on span "下一頁" at bounding box center [727, 448] width 30 height 11
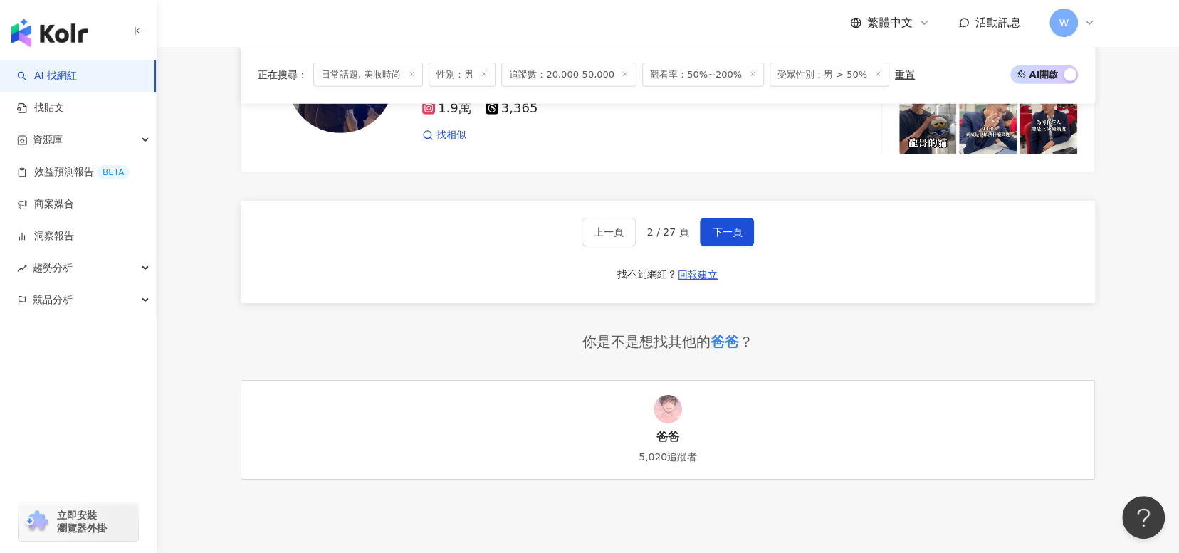
scroll to position [2763, 0]
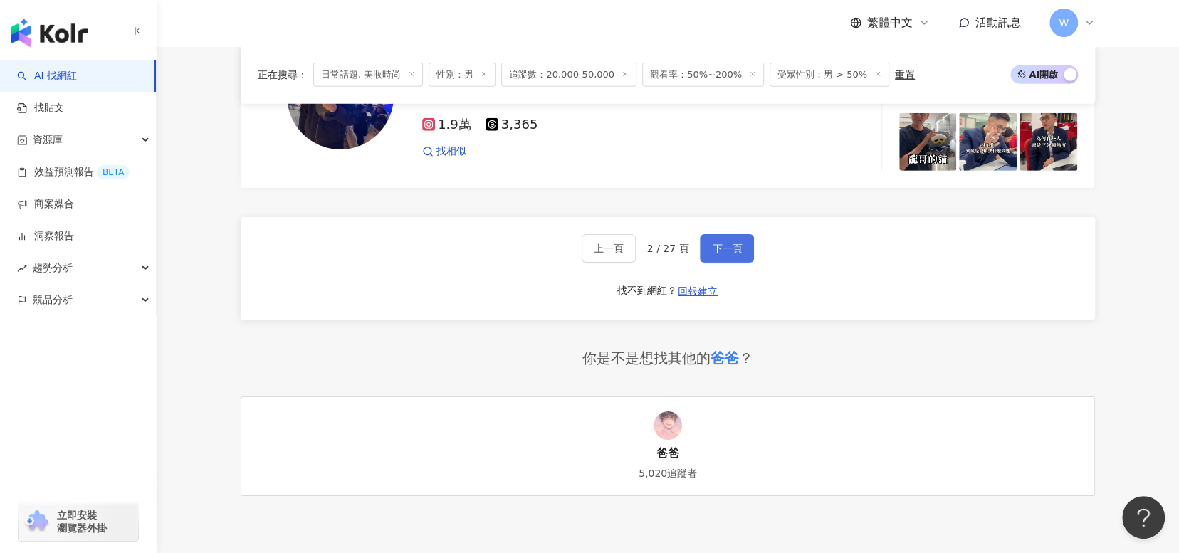
click at [735, 248] on span "下一頁" at bounding box center [727, 248] width 30 height 11
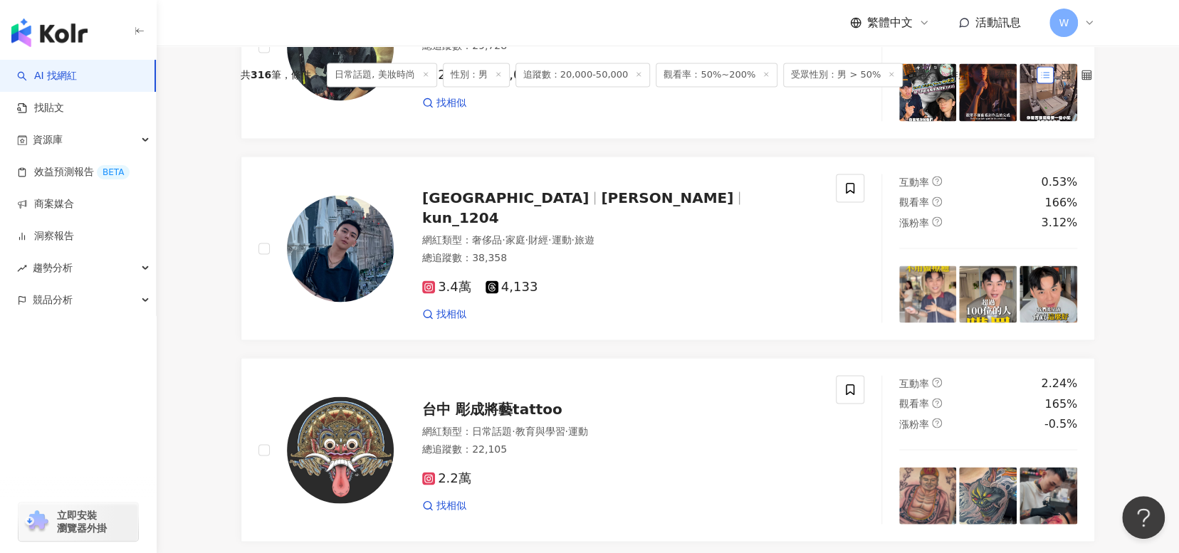
scroll to position [2906, 0]
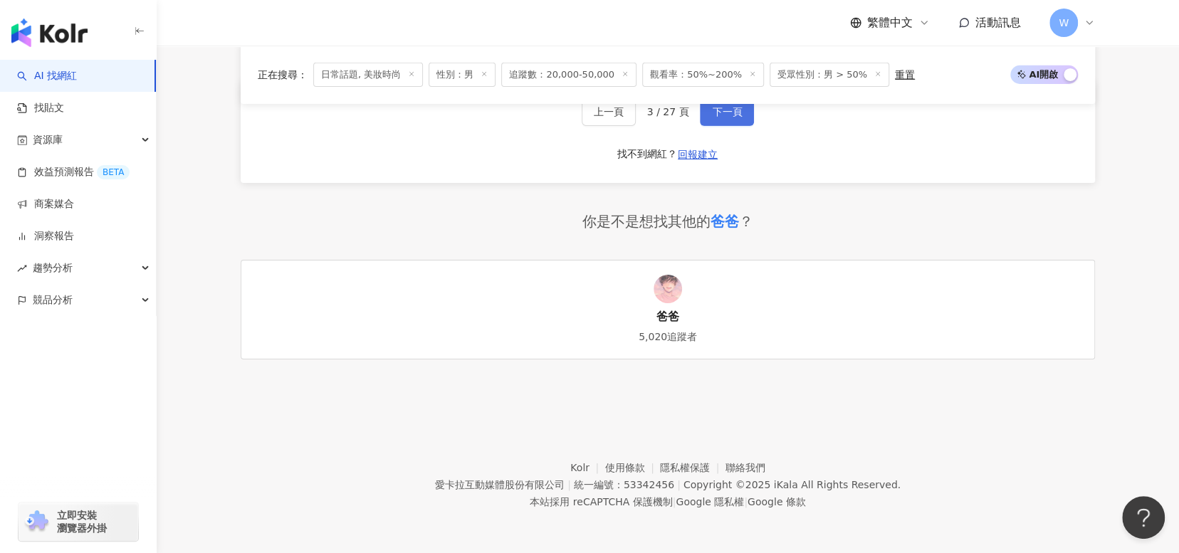
click at [723, 120] on button "下一頁" at bounding box center [727, 112] width 54 height 28
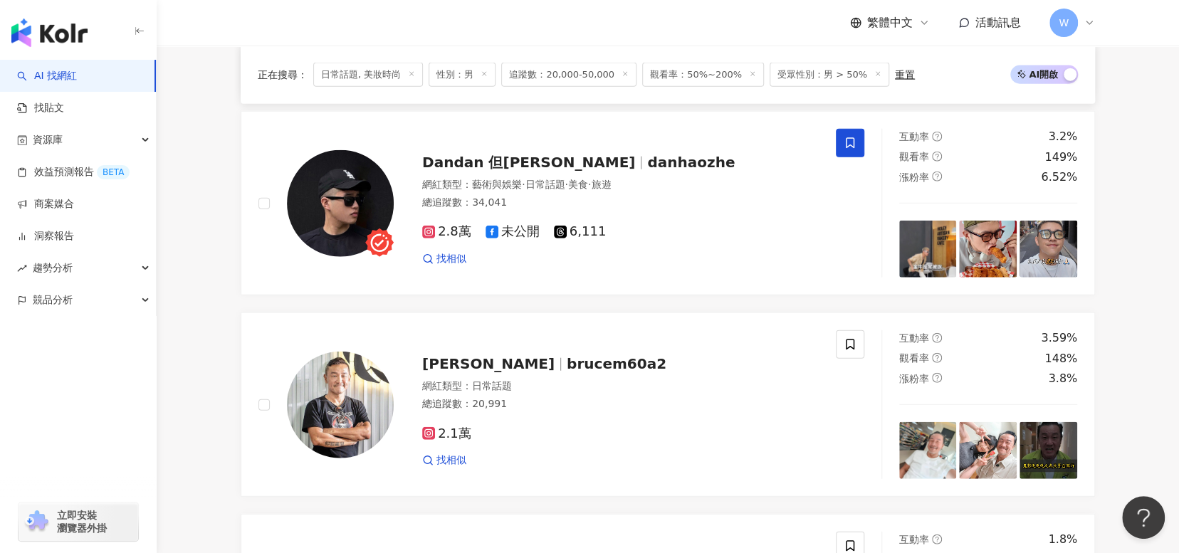
scroll to position [2621, 0]
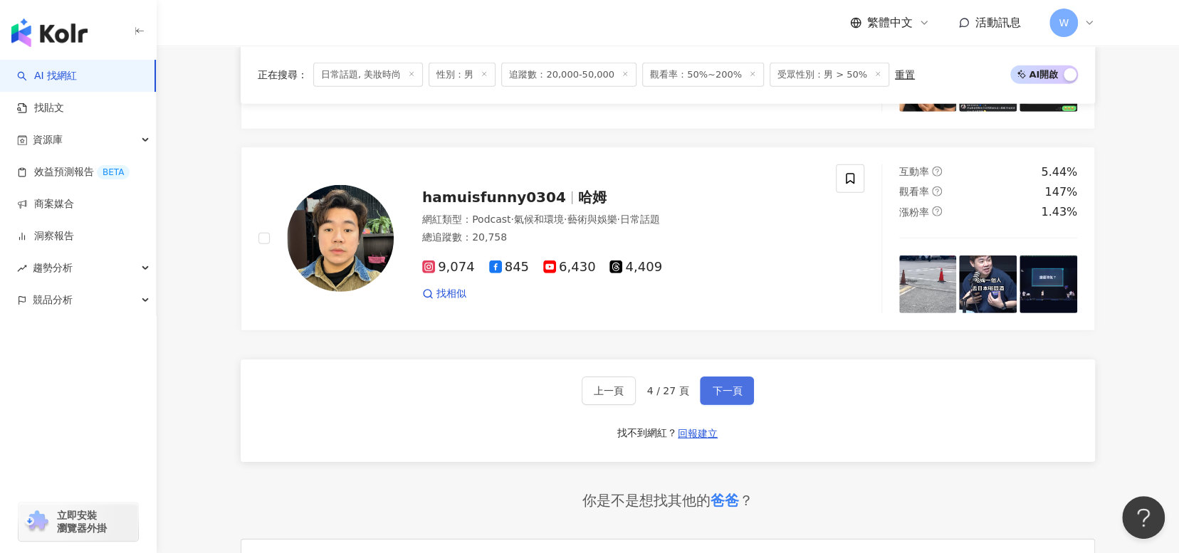
click at [729, 392] on span "下一頁" at bounding box center [727, 390] width 30 height 11
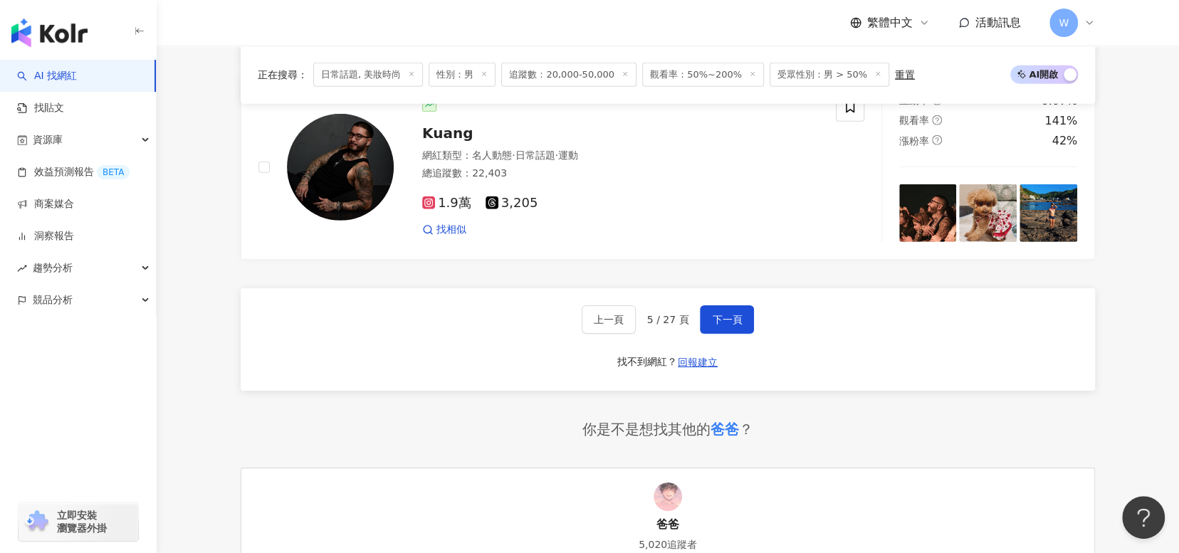
scroll to position [2906, 0]
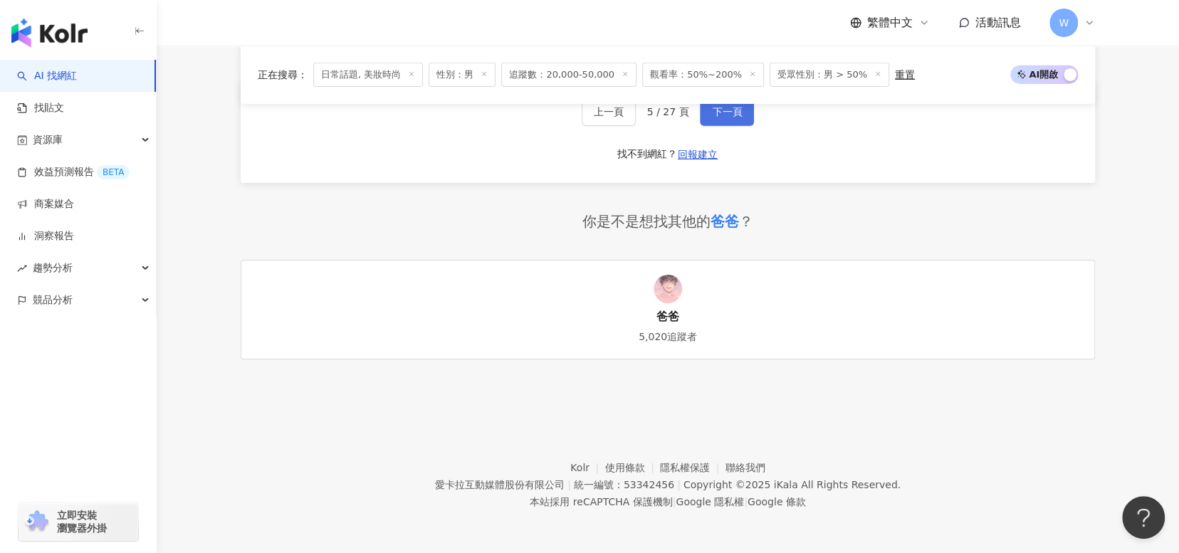
click at [740, 122] on button "下一頁" at bounding box center [727, 112] width 54 height 28
click at [741, 121] on button "下一頁" at bounding box center [727, 112] width 54 height 28
click at [721, 121] on button "下一頁" at bounding box center [727, 112] width 54 height 28
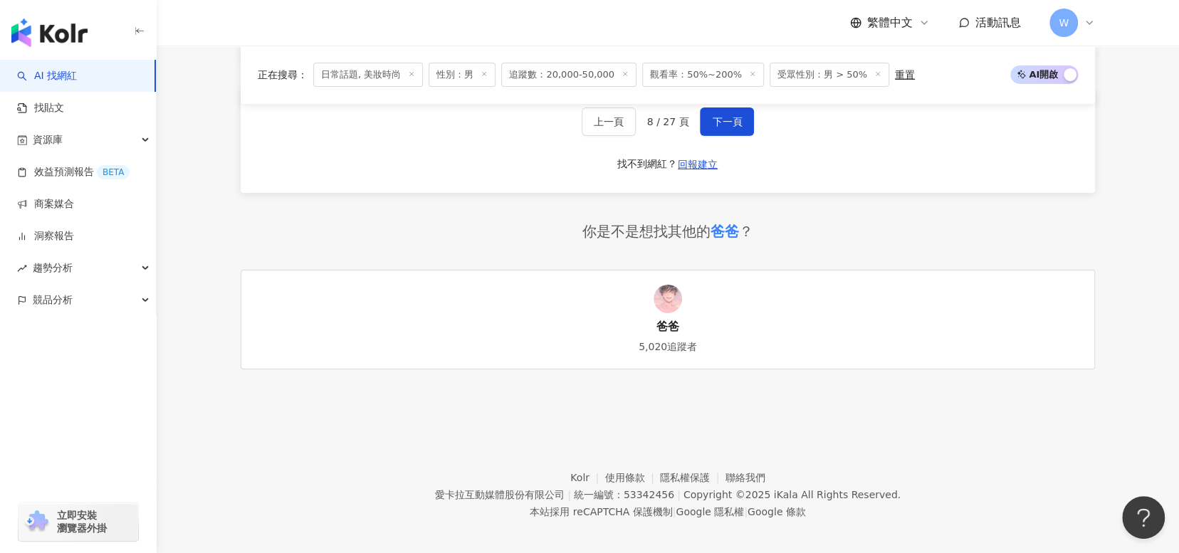
click at [428, 431] on footer "Kolr 使用條款 隱私權保護 聯絡我們 愛卡拉互動媒體股份有限公司 | 統一編號：53342456 | Copyright © 2025 iKala All…" at bounding box center [668, 484] width 1022 height 158
click at [740, 117] on button "下一頁" at bounding box center [727, 122] width 54 height 28
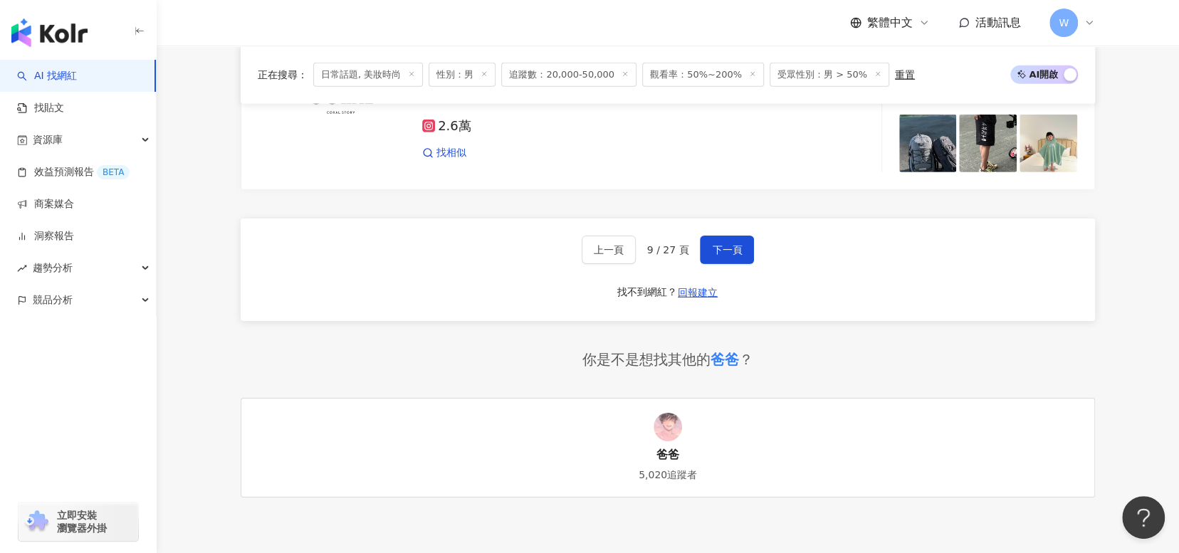
scroll to position [2834, 0]
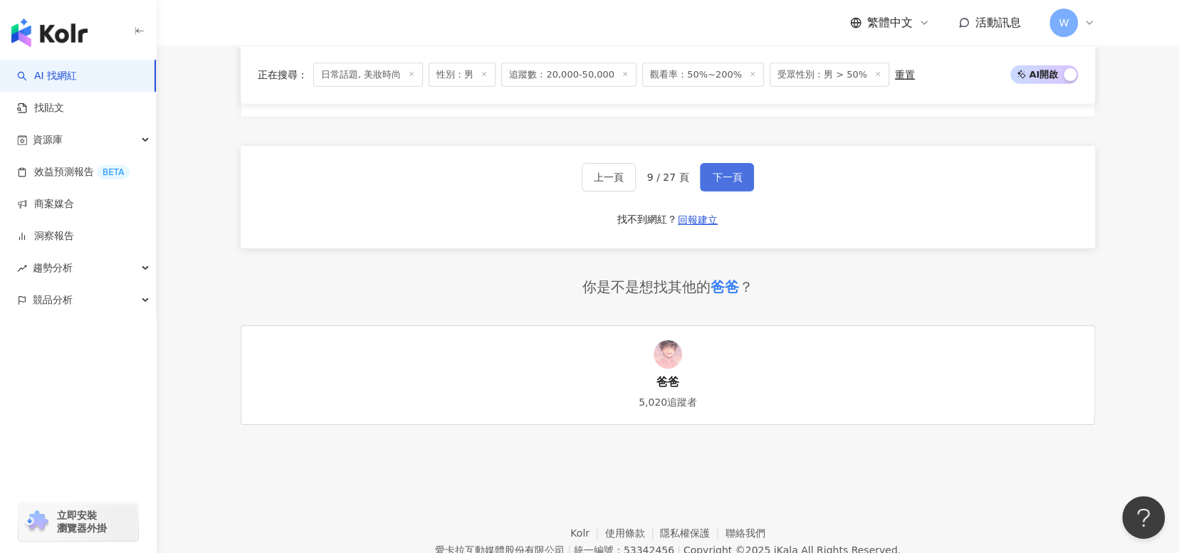
click at [745, 182] on button "下一頁" at bounding box center [727, 177] width 54 height 28
click at [733, 192] on button "下一頁" at bounding box center [730, 177] width 54 height 28
click at [431, 305] on div "你是不是想找其他的 爸爸 ？ 爸爸 5,020追蹤者" at bounding box center [668, 351] width 854 height 148
click at [740, 192] on button "下一頁" at bounding box center [730, 177] width 54 height 28
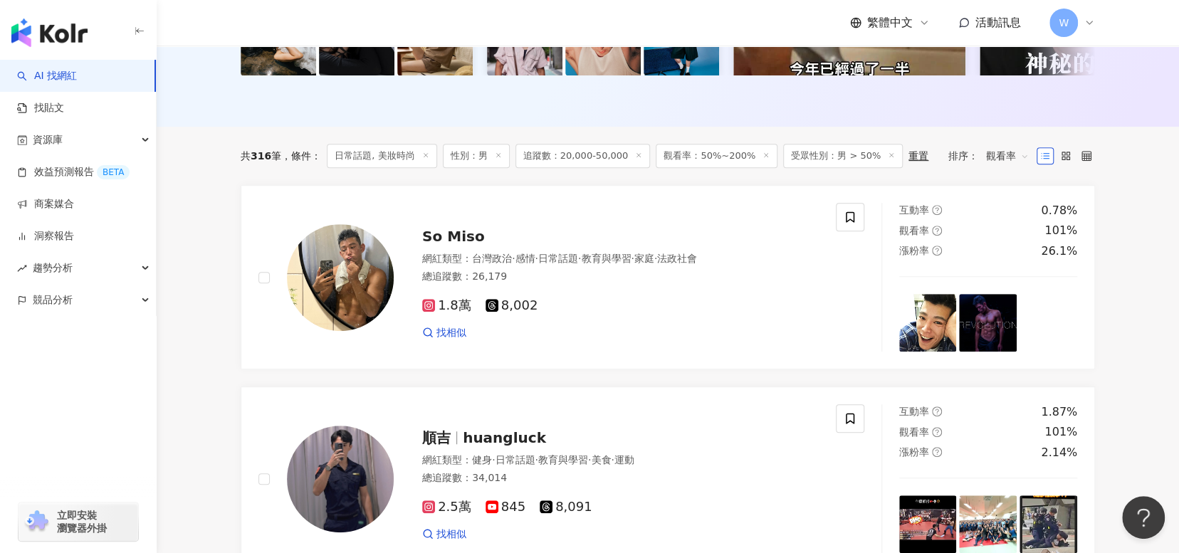
scroll to position [342, 0]
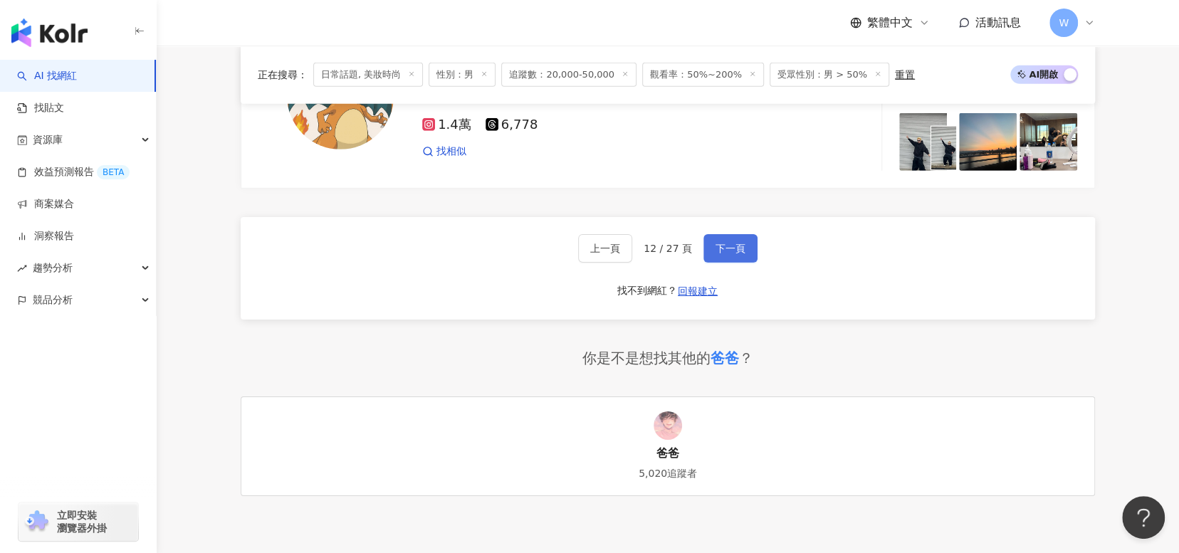
click at [740, 253] on span "下一頁" at bounding box center [731, 248] width 30 height 11
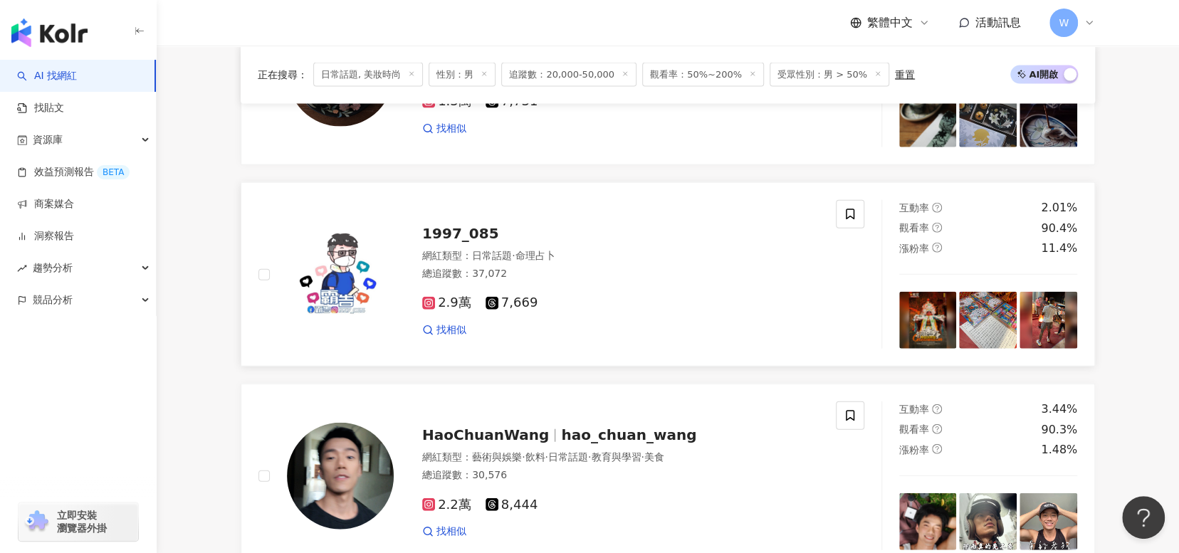
scroll to position [2336, 0]
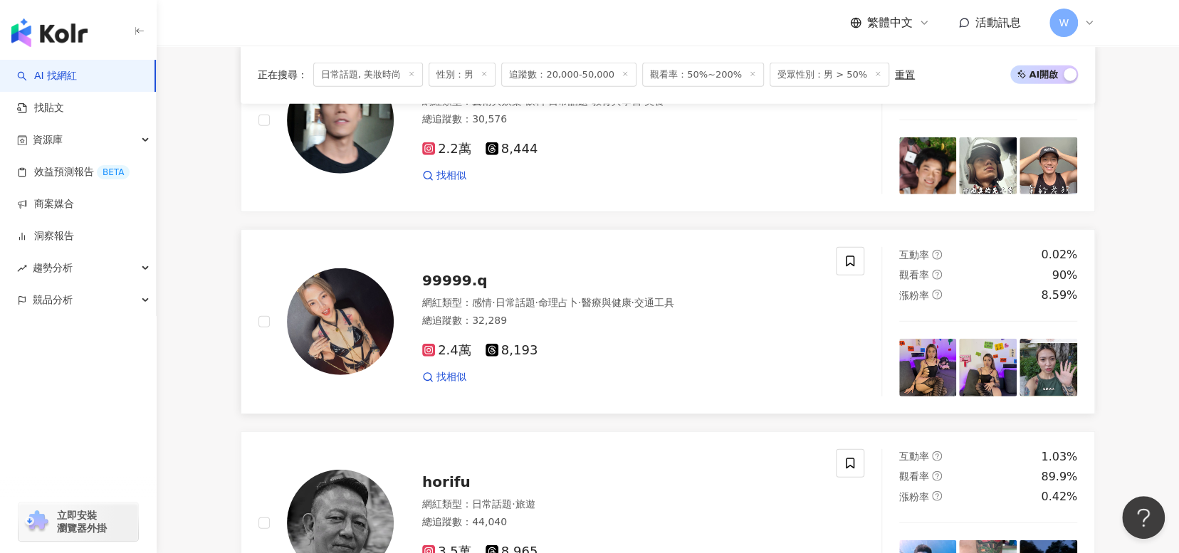
click at [479, 287] on div "99999.q" at bounding box center [620, 281] width 397 height 20
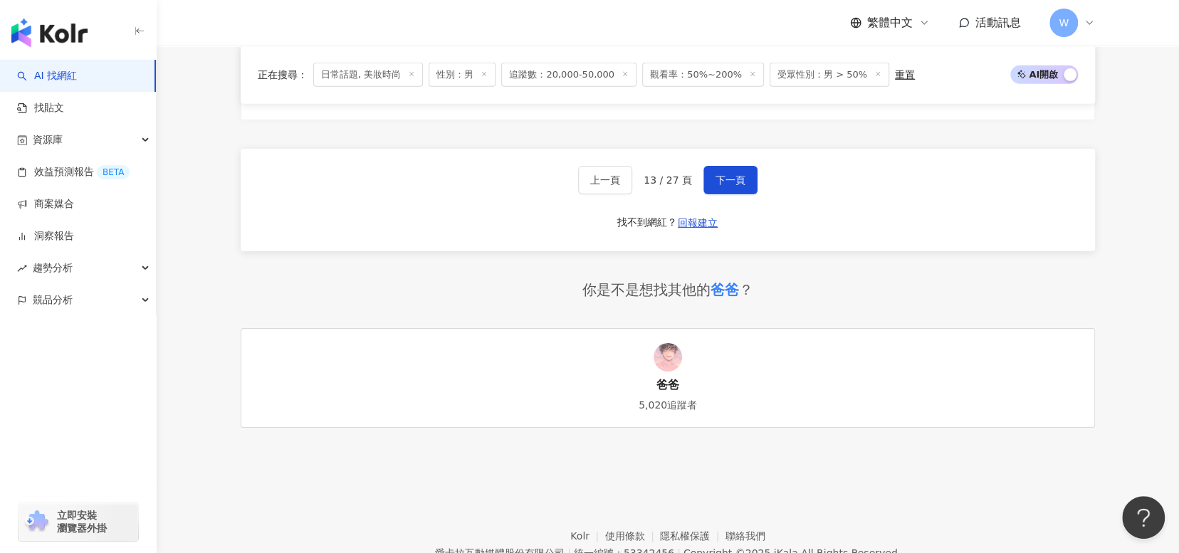
scroll to position [2906, 0]
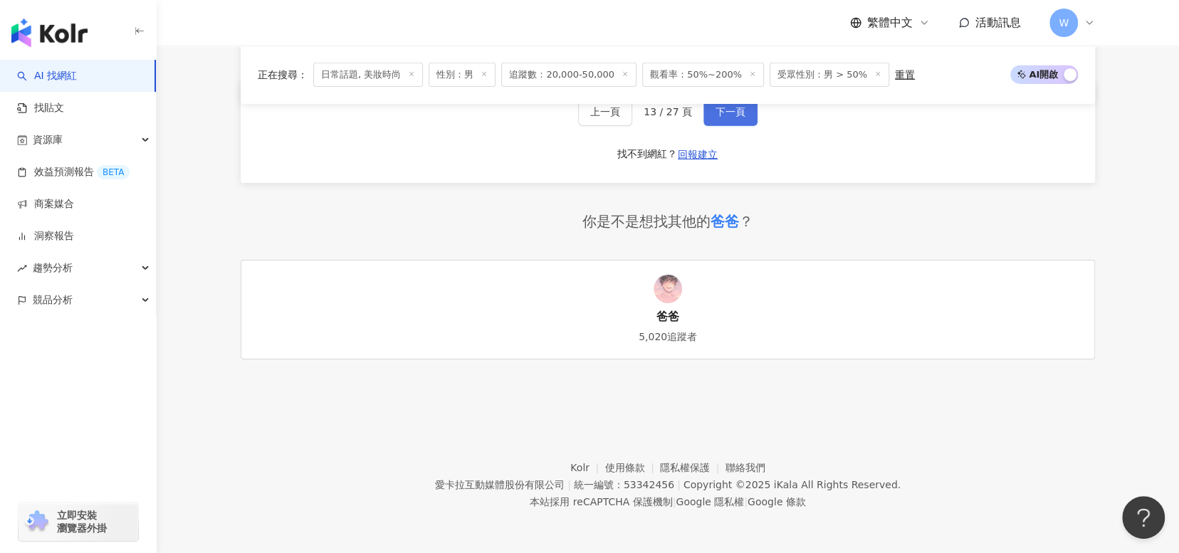
click at [746, 117] on button "下一頁" at bounding box center [730, 112] width 54 height 28
click at [773, 430] on footer "Kolr 使用條款 隱私權保護 聯絡我們 愛卡拉互動媒體股份有限公司 | 統一編號：53342456 | Copyright © 2025 iKala All…" at bounding box center [668, 474] width 1022 height 158
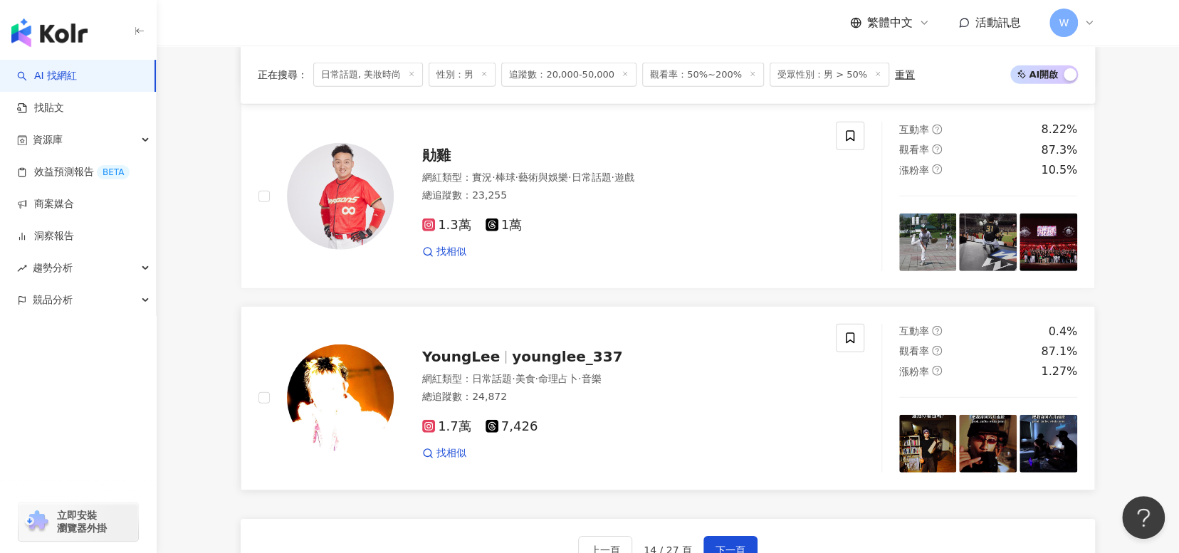
scroll to position [2621, 0]
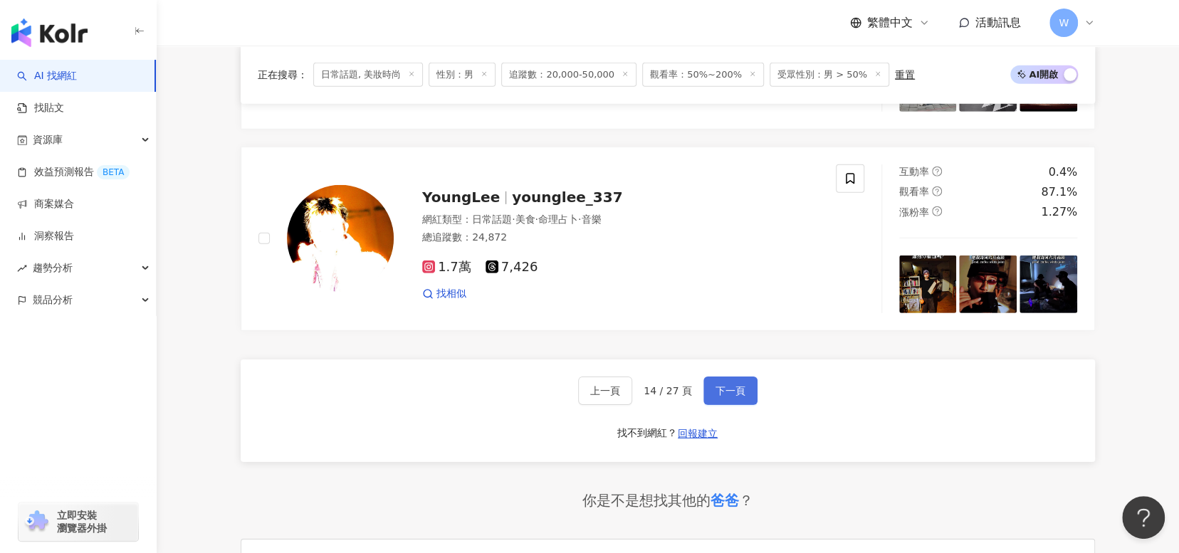
click at [729, 390] on span "下一頁" at bounding box center [731, 390] width 30 height 11
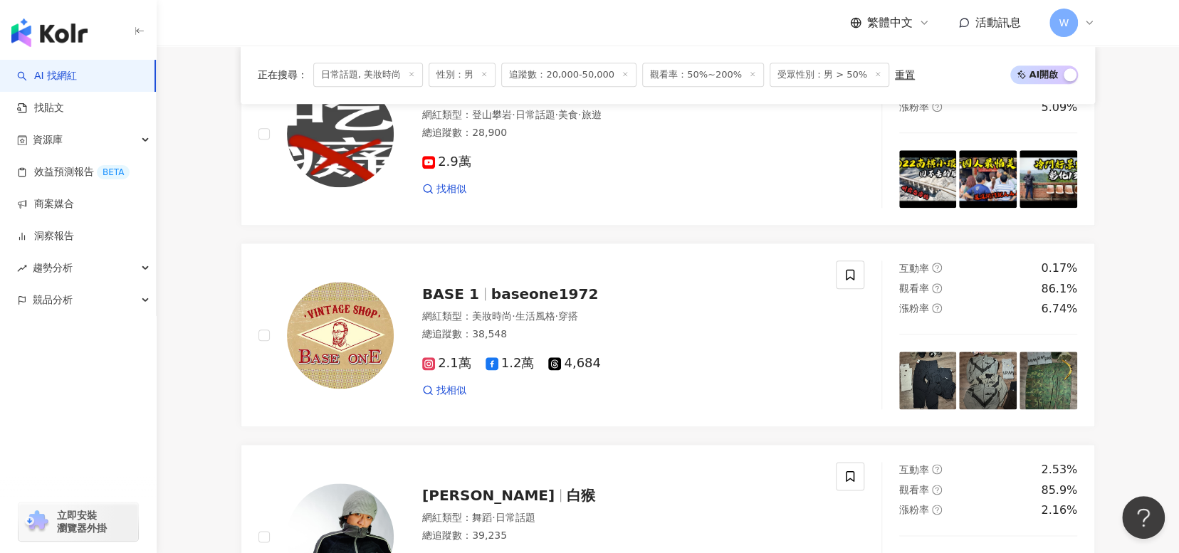
scroll to position [342, 0]
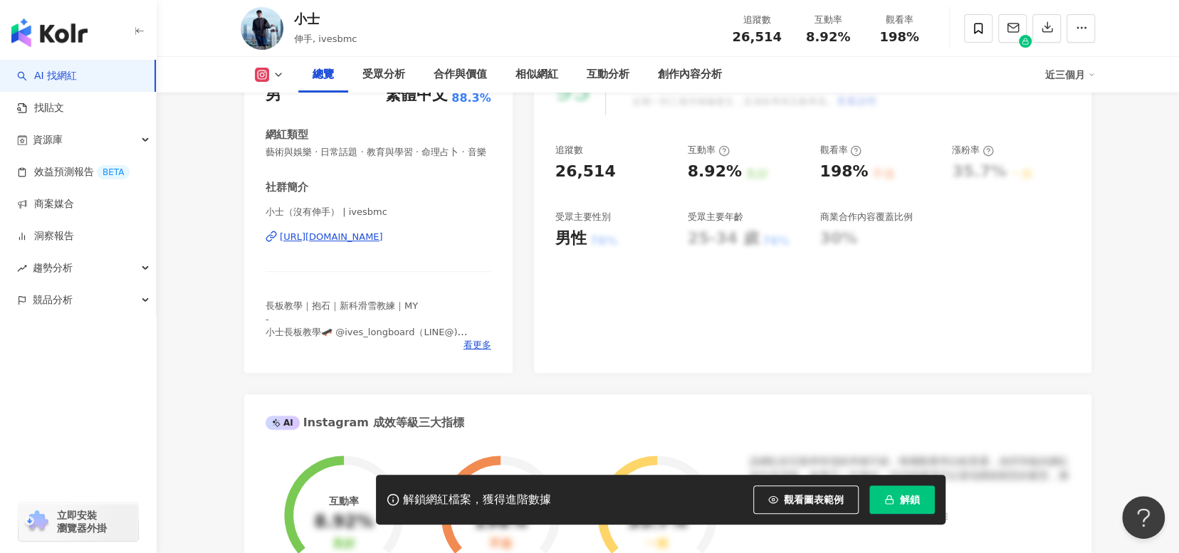
scroll to position [214, 0]
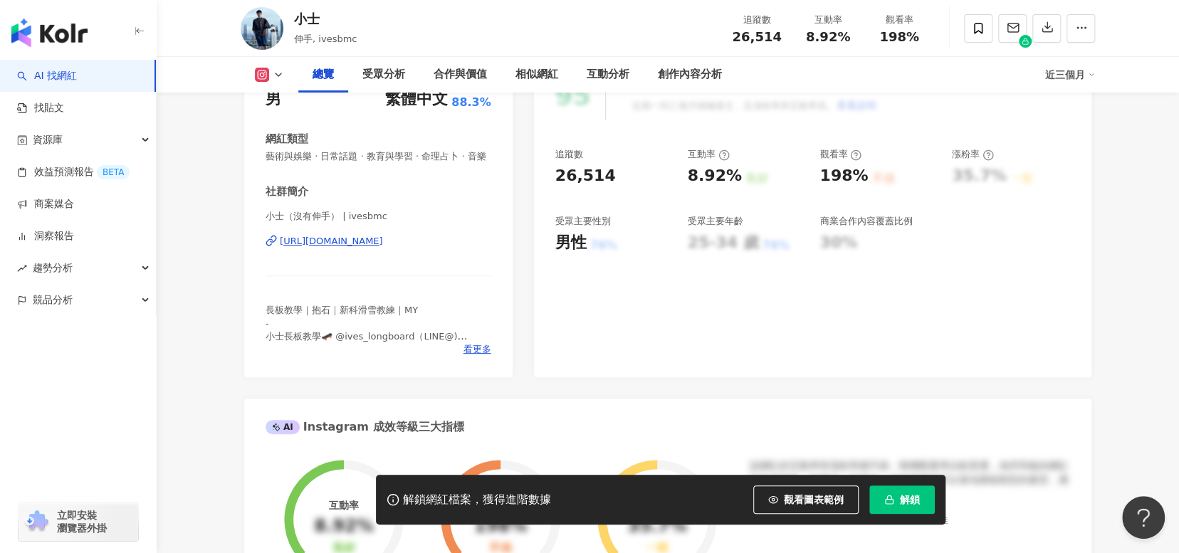
click at [337, 248] on div "https://www.instagram.com/ivesbmc/" at bounding box center [331, 241] width 103 height 13
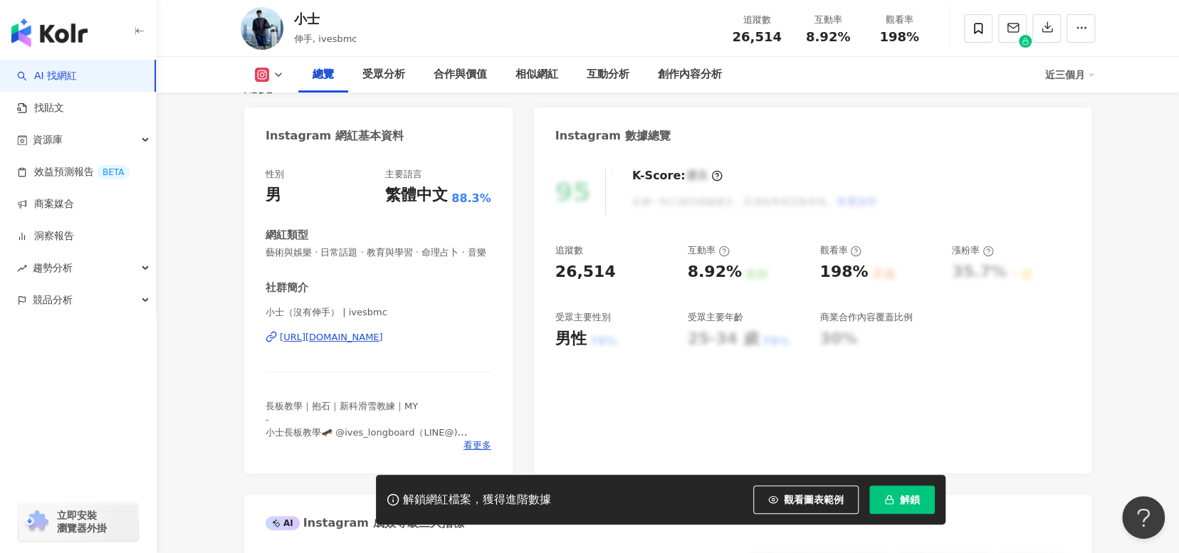
scroll to position [142, 0]
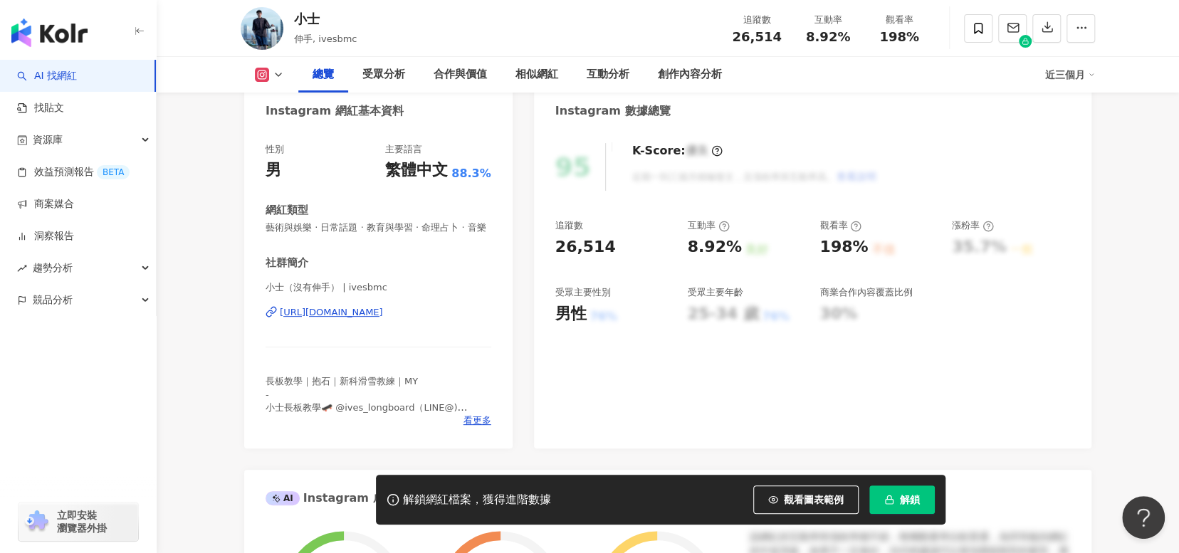
click at [383, 319] on div "https://www.instagram.com/ivesbmc/" at bounding box center [331, 312] width 103 height 13
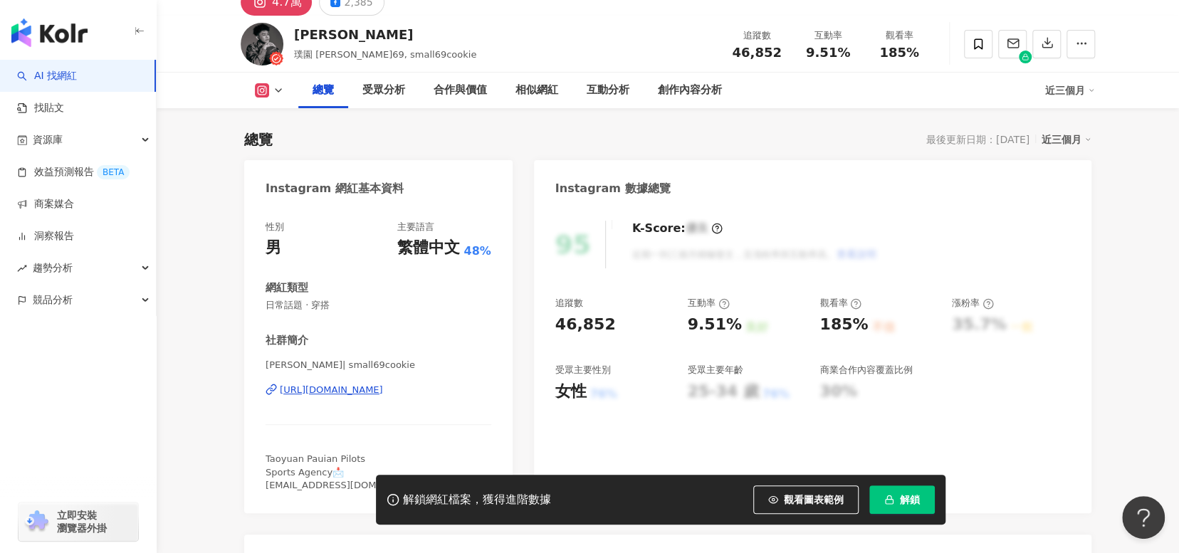
scroll to position [142, 0]
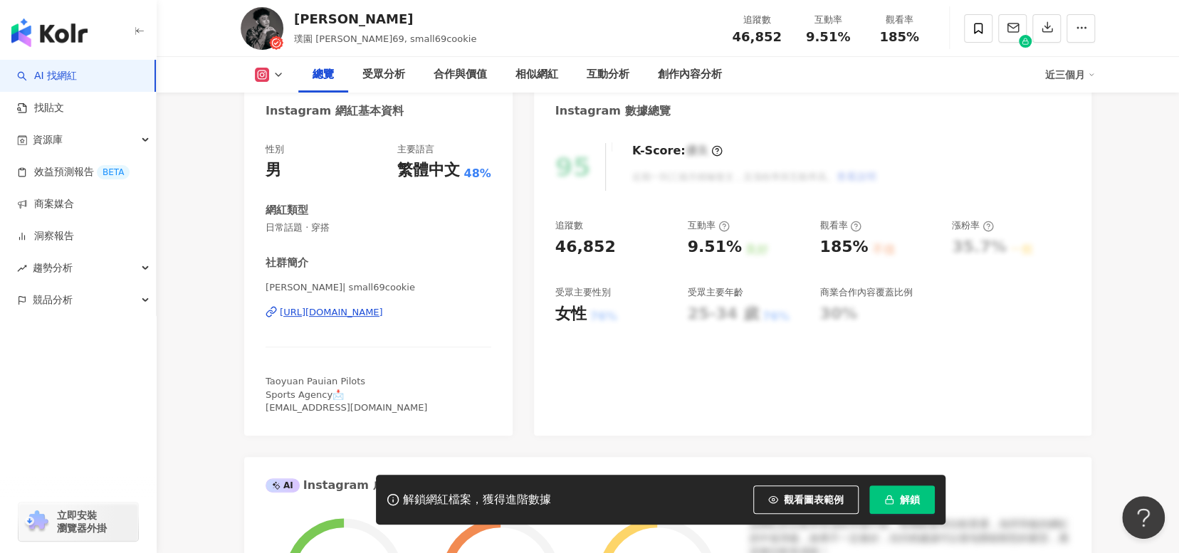
click at [383, 317] on div "https://www.instagram.com/small69cookie/" at bounding box center [331, 312] width 103 height 13
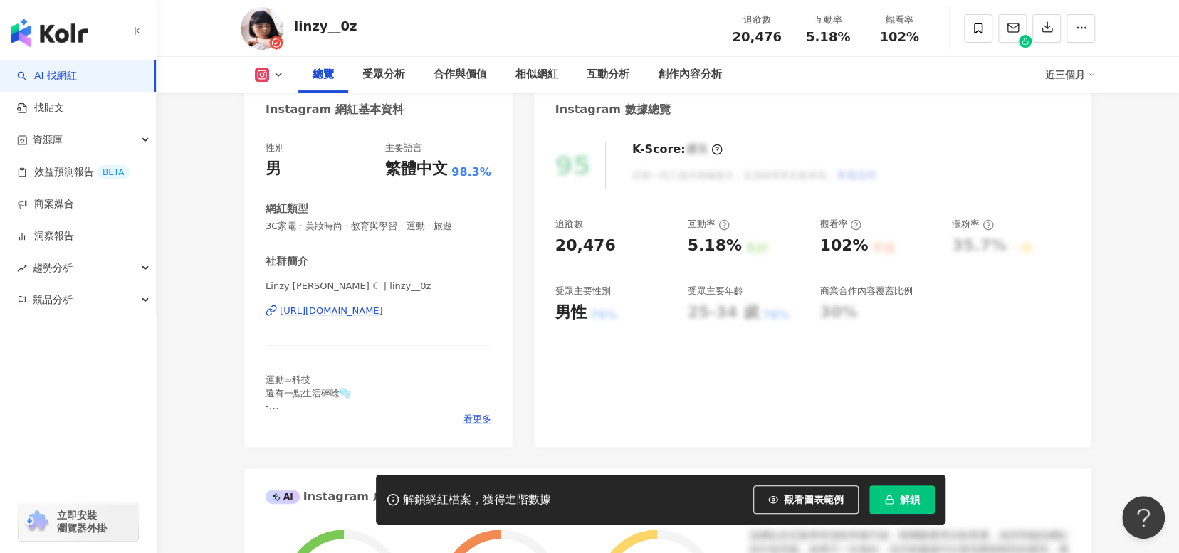
scroll to position [71, 0]
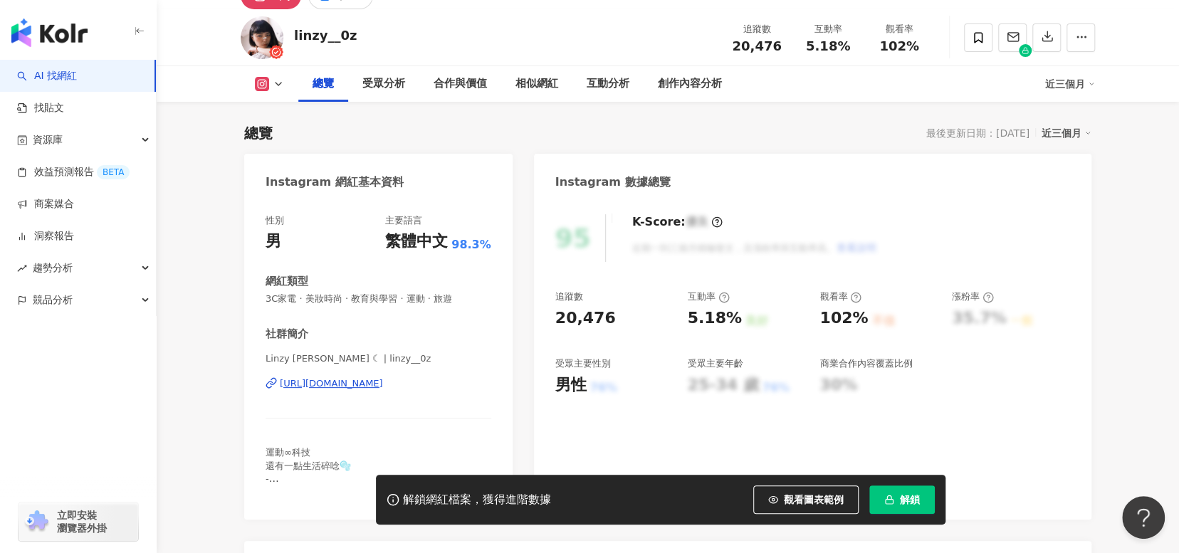
click at [383, 386] on div "https://www.instagram.com/linzy__0z/" at bounding box center [331, 383] width 103 height 13
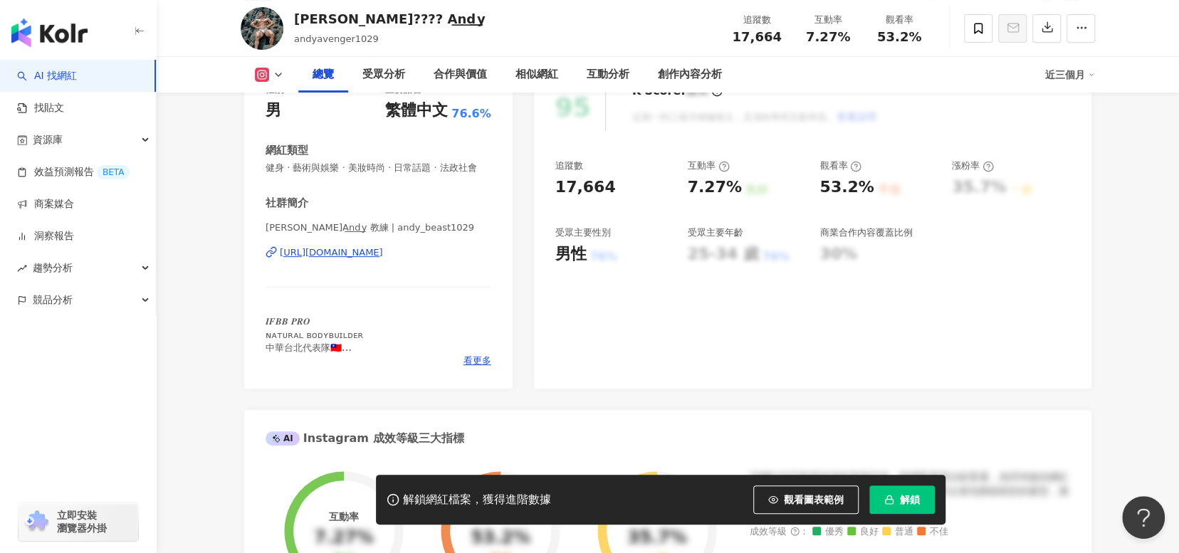
scroll to position [214, 0]
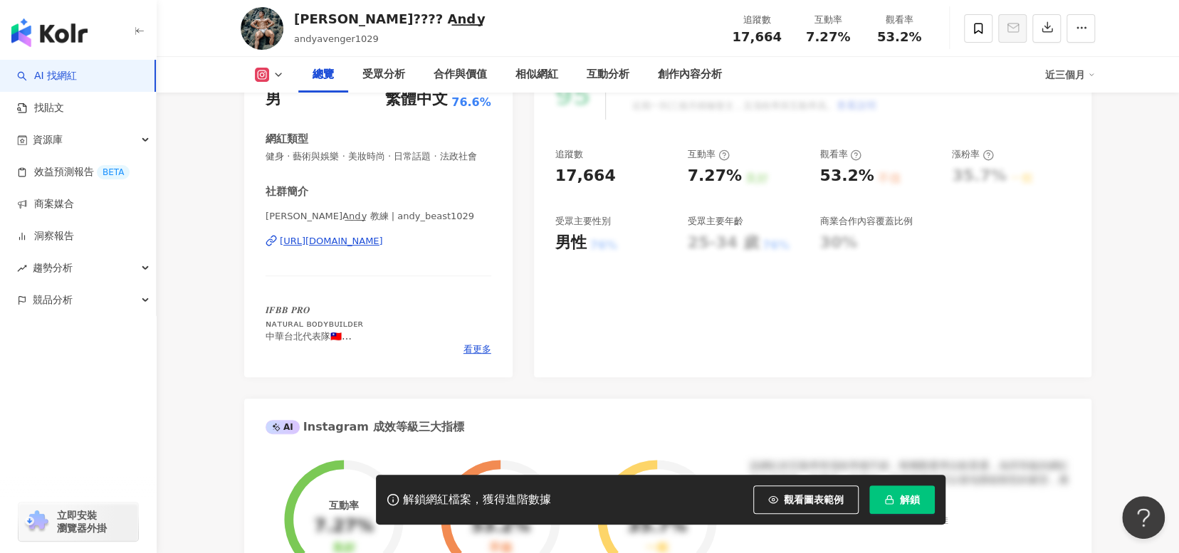
click at [383, 248] on div "https://www.instagram.com/andy_beast1029/" at bounding box center [331, 241] width 103 height 13
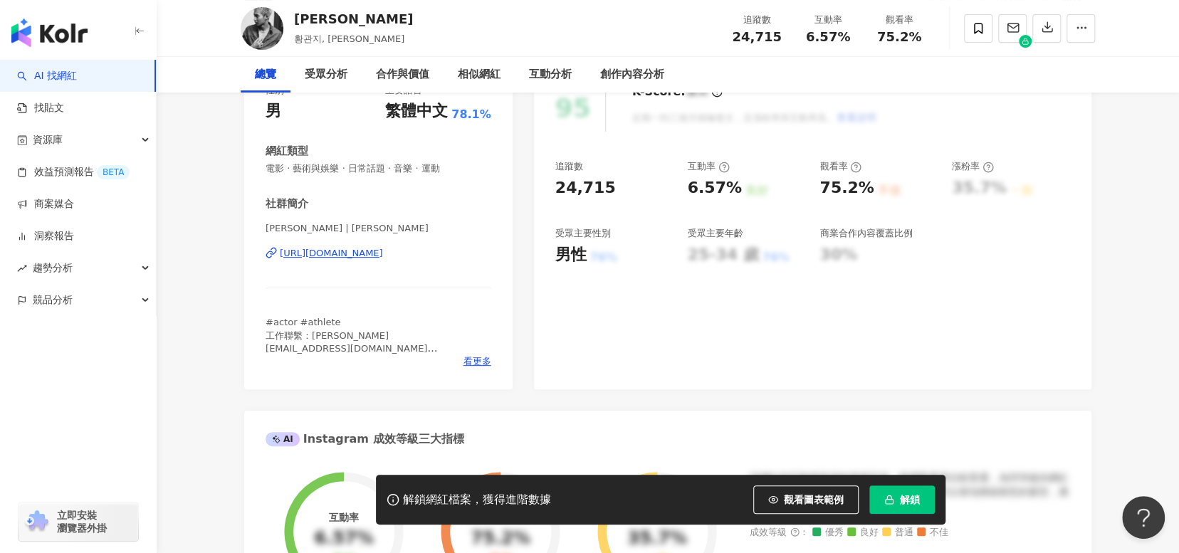
scroll to position [356, 0]
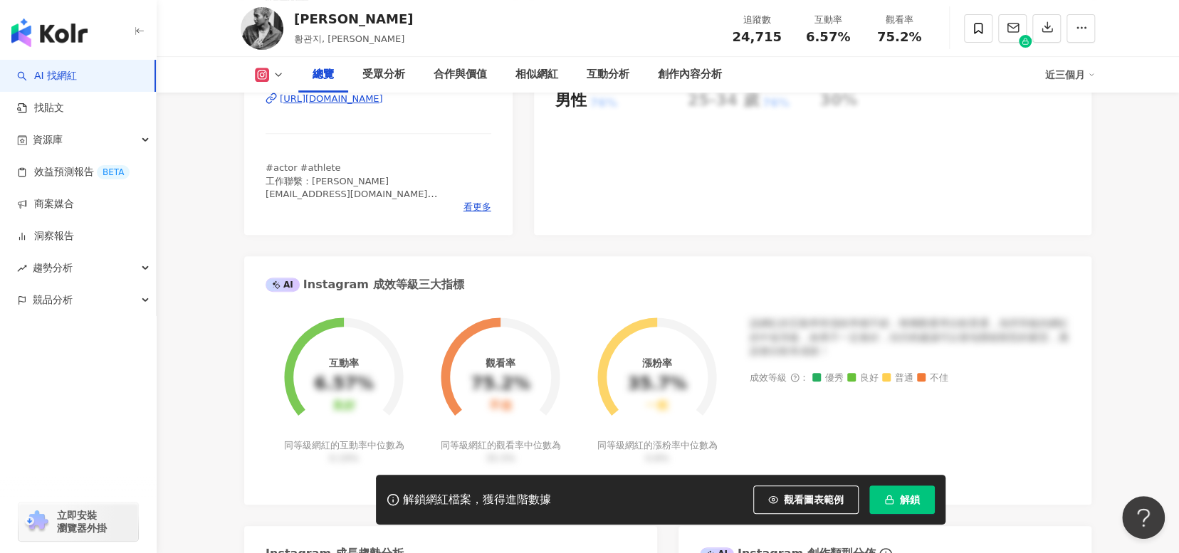
click at [383, 100] on div "https://www.instagram.com/huang_guanzhi/" at bounding box center [331, 99] width 103 height 13
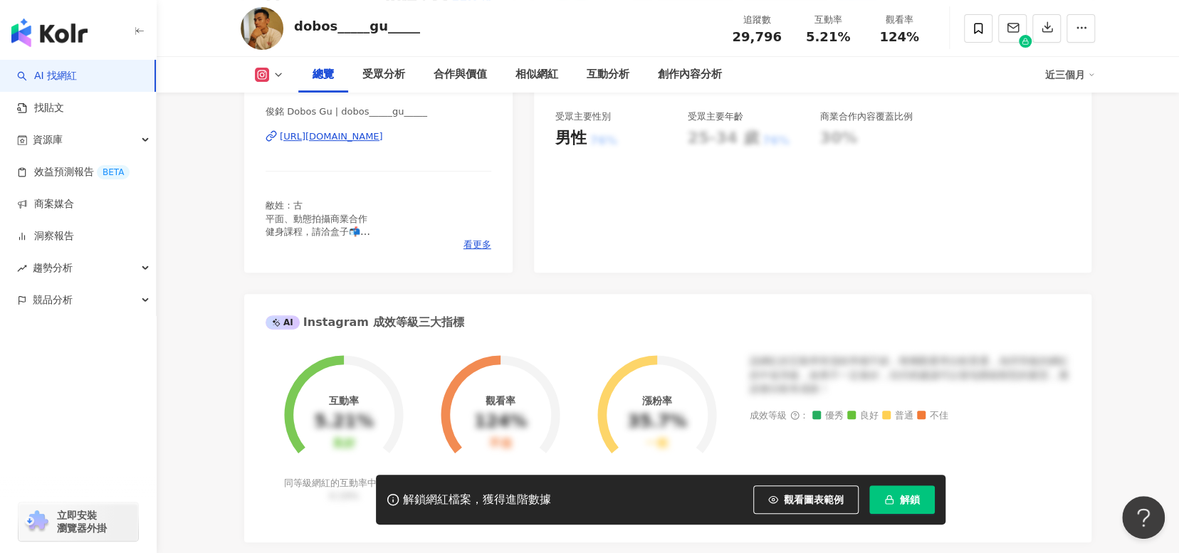
scroll to position [285, 0]
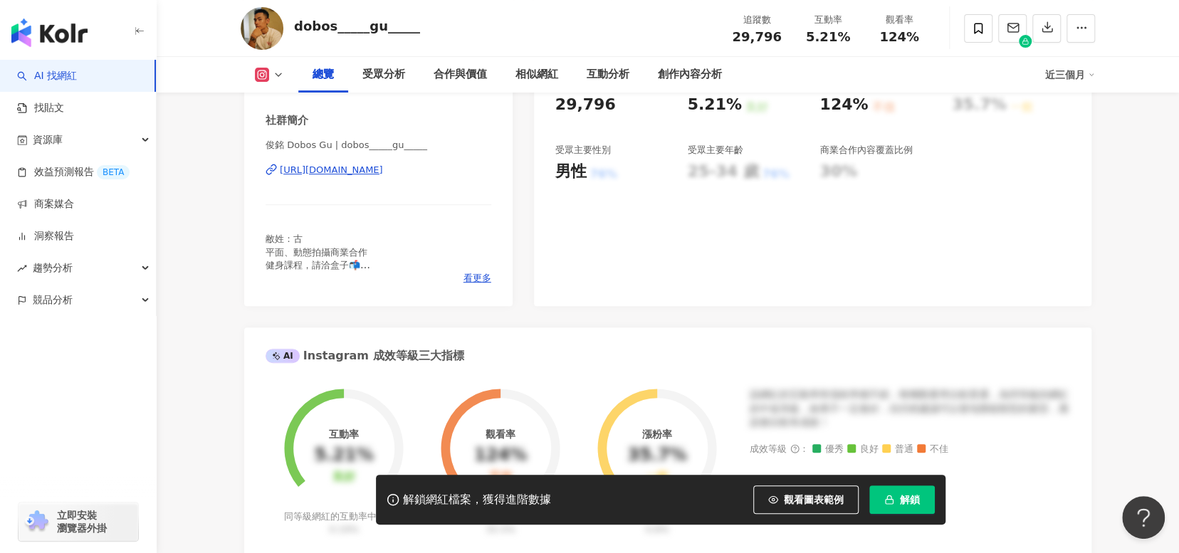
click at [383, 171] on div "[URL][DOMAIN_NAME]" at bounding box center [331, 170] width 103 height 13
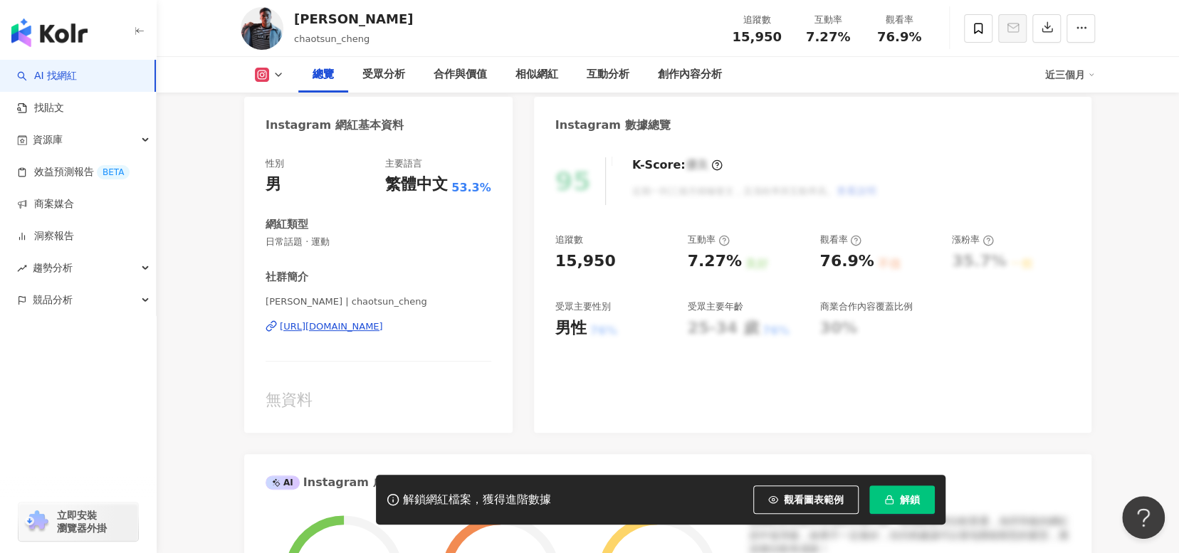
scroll to position [214, 0]
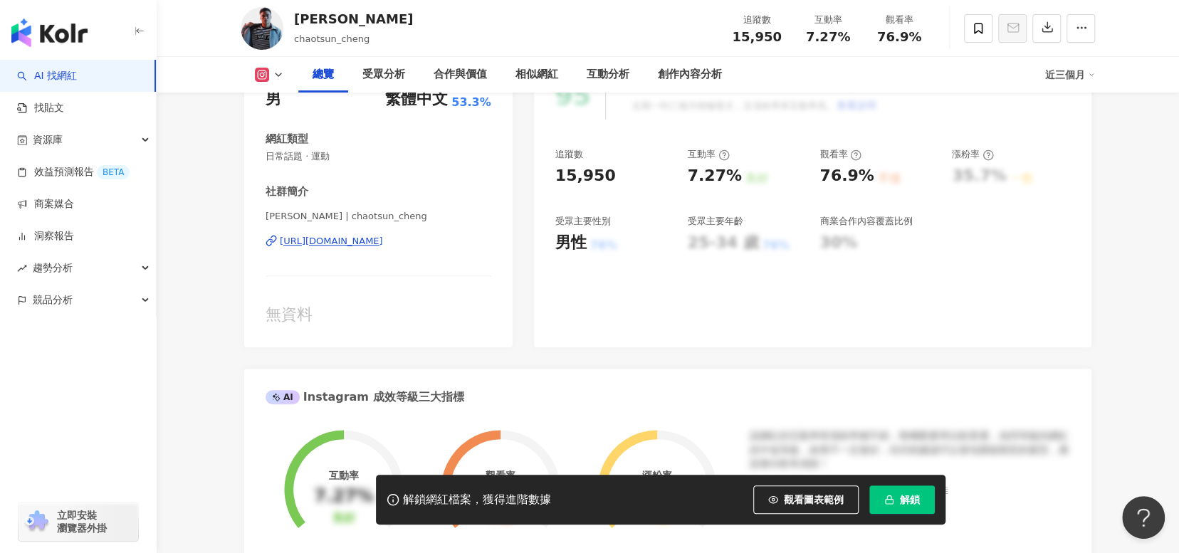
click at [383, 236] on div "https://www.instagram.com/chaotsun_cheng/" at bounding box center [331, 241] width 103 height 13
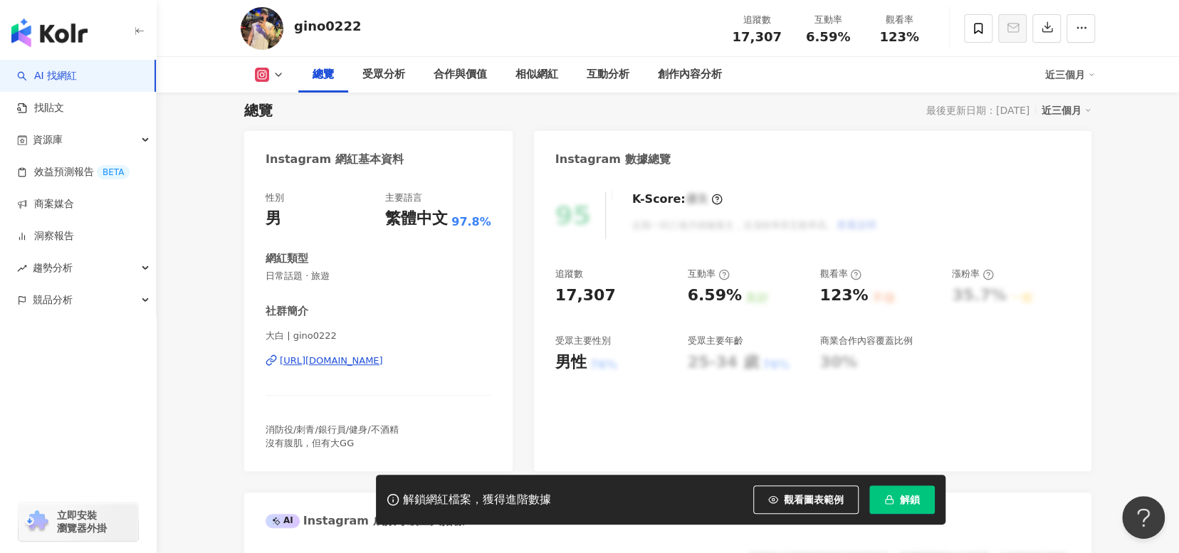
scroll to position [214, 0]
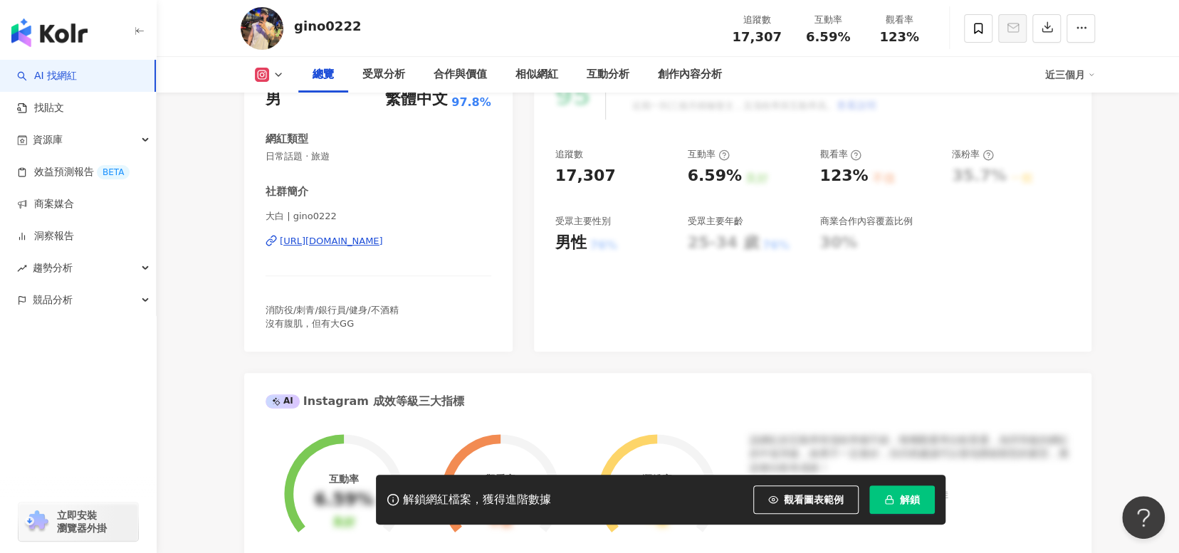
click at [383, 237] on div "https://www.instagram.com/gino0222/" at bounding box center [331, 241] width 103 height 13
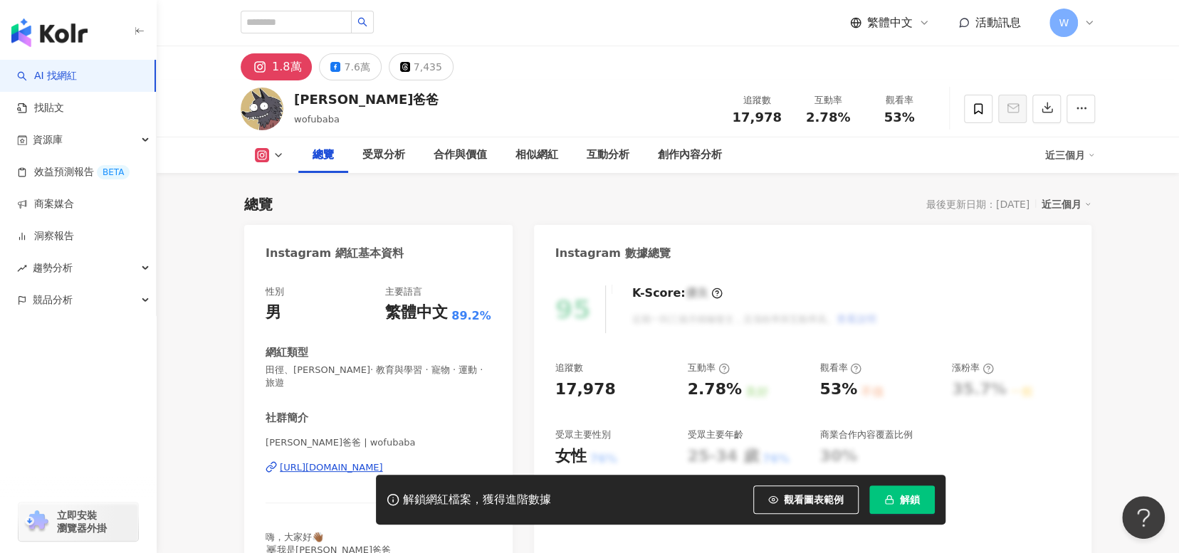
scroll to position [285, 0]
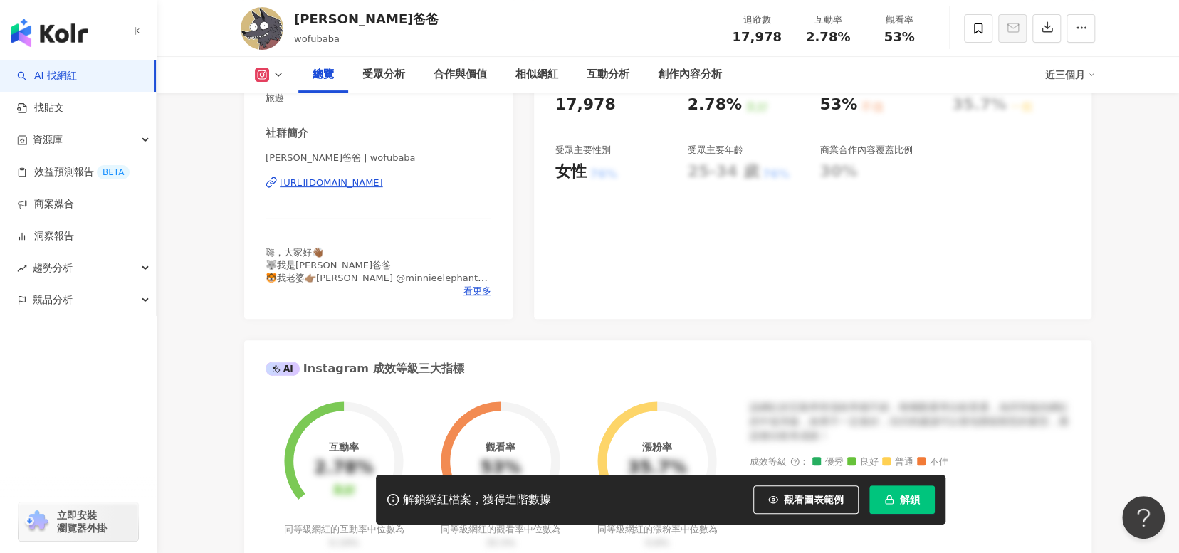
click at [383, 177] on div "[URL][DOMAIN_NAME]" at bounding box center [331, 183] width 103 height 13
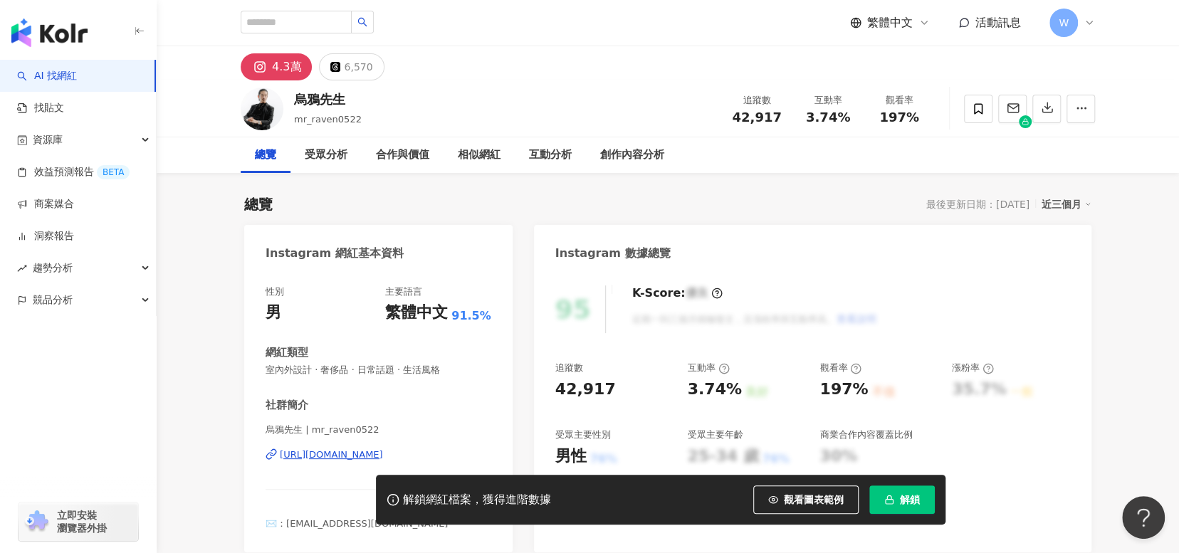
scroll to position [142, 0]
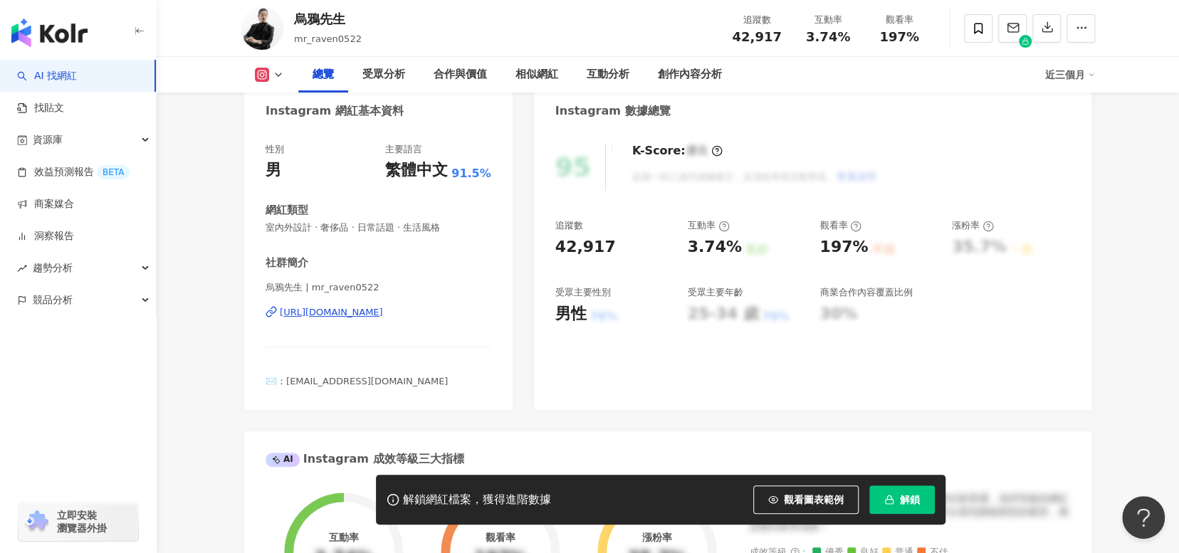
click at [383, 313] on div "https://www.instagram.com/mr_raven0522/" at bounding box center [331, 312] width 103 height 13
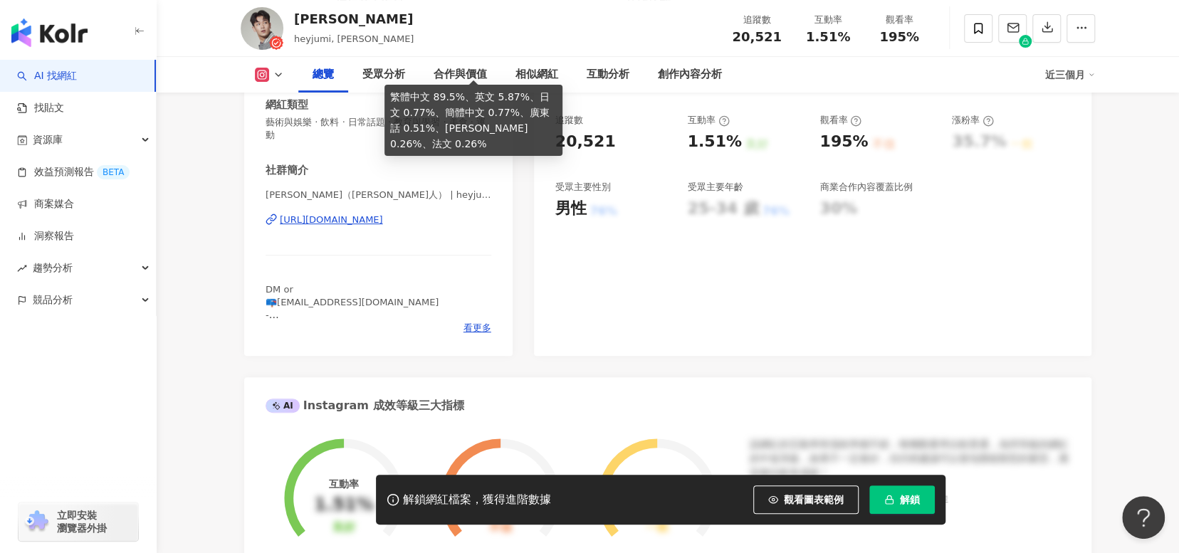
scroll to position [285, 0]
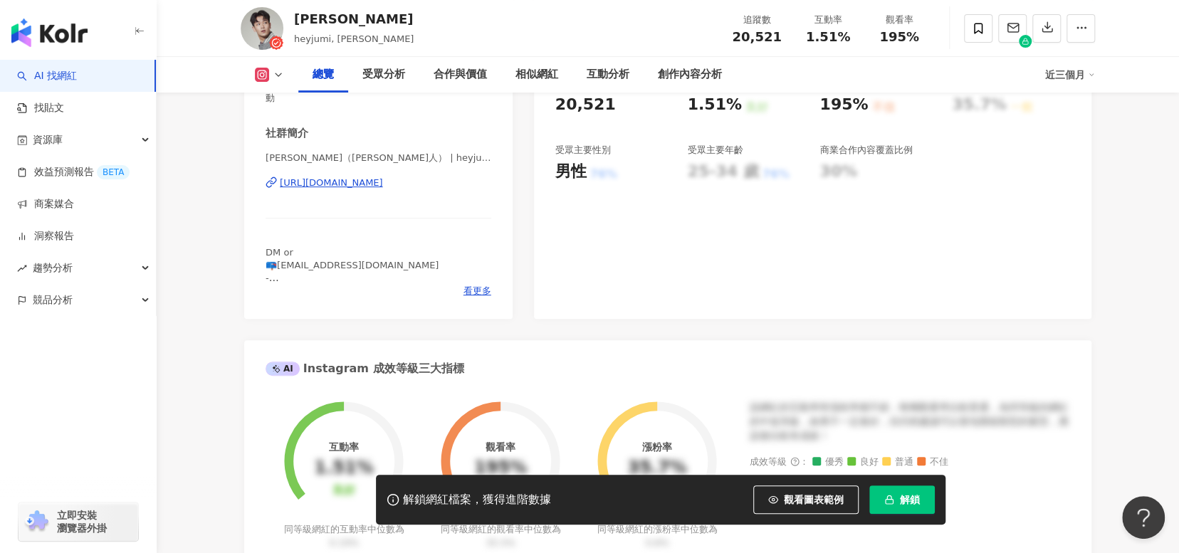
click at [383, 179] on div "https://www.instagram.com/heyjumi/" at bounding box center [331, 183] width 103 height 13
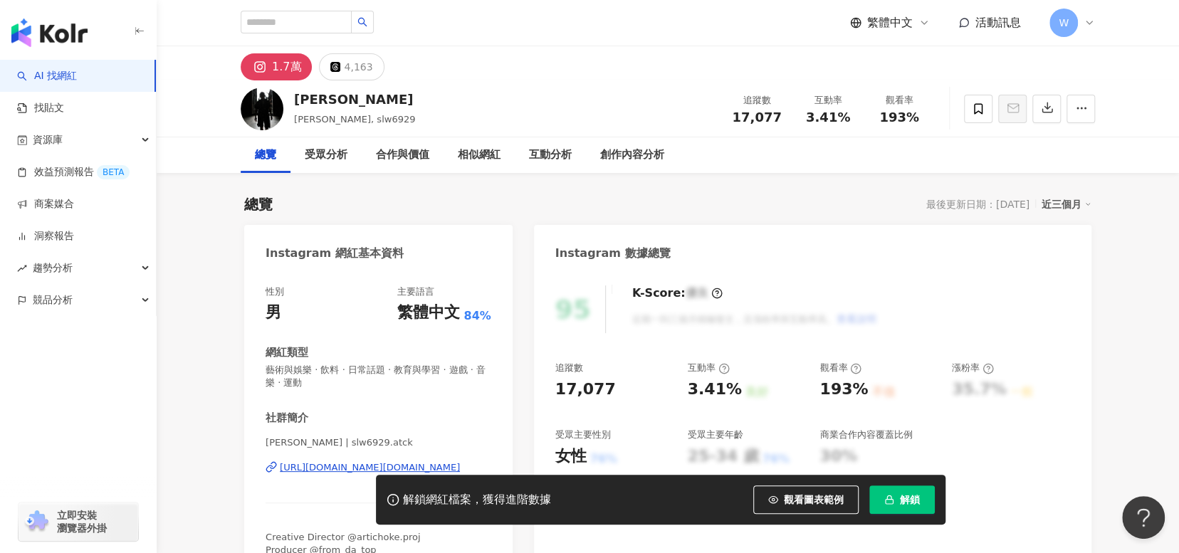
scroll to position [142, 0]
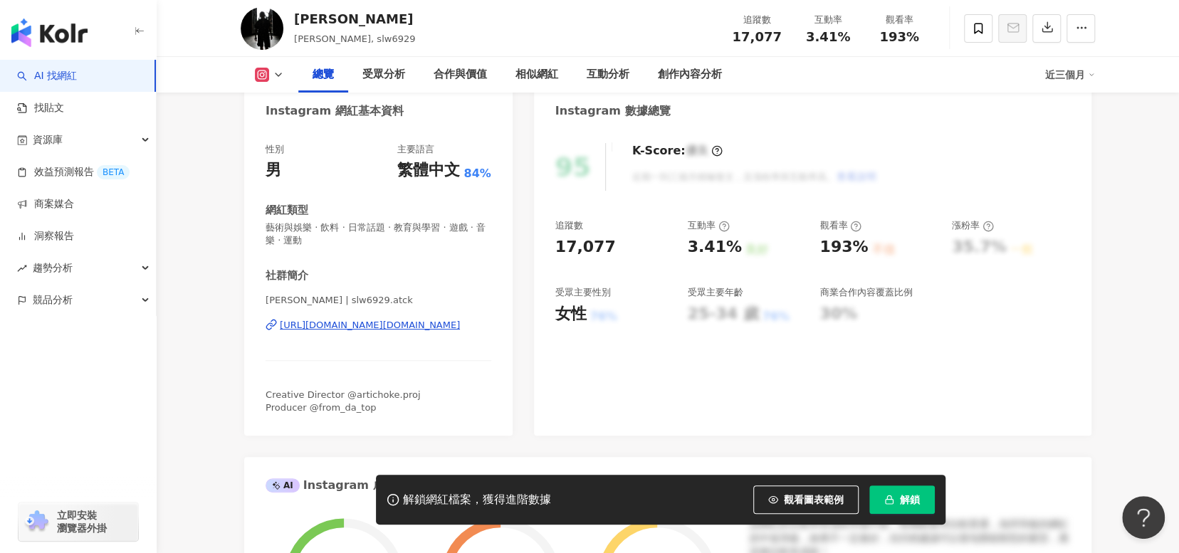
click at [372, 322] on div "https://www.instagram.com/slw6929.atck/" at bounding box center [370, 325] width 180 height 13
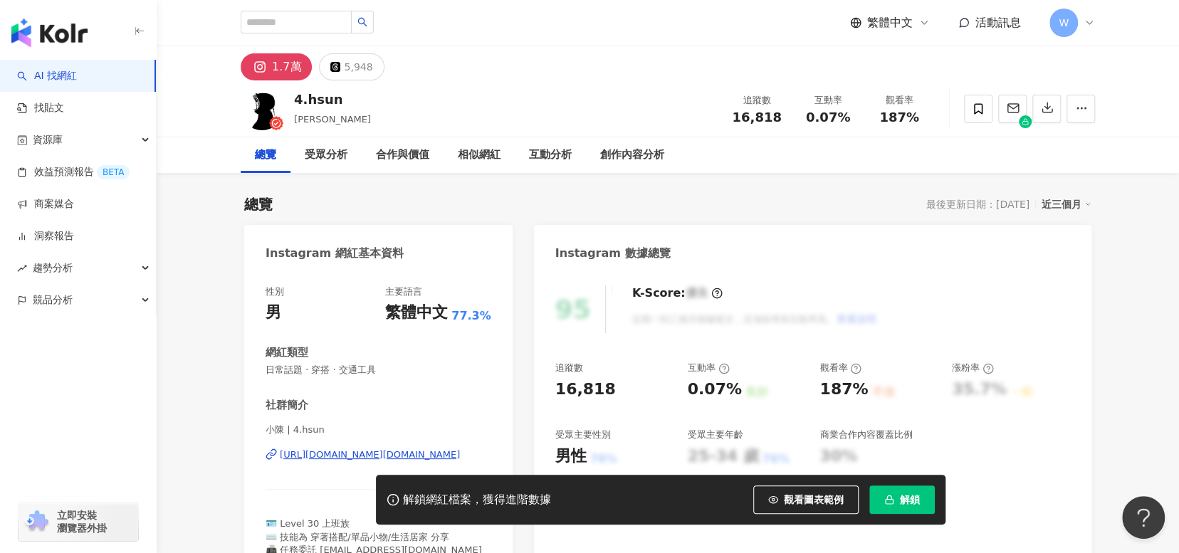
scroll to position [142, 0]
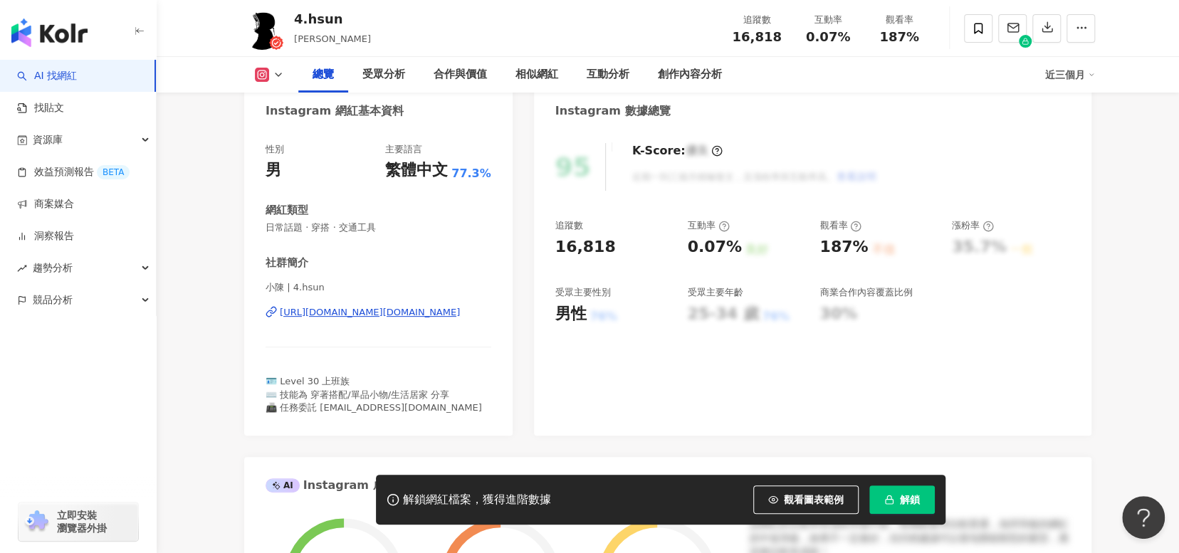
click at [419, 308] on div "https://www.instagram.com/4.hsun/" at bounding box center [370, 312] width 180 height 13
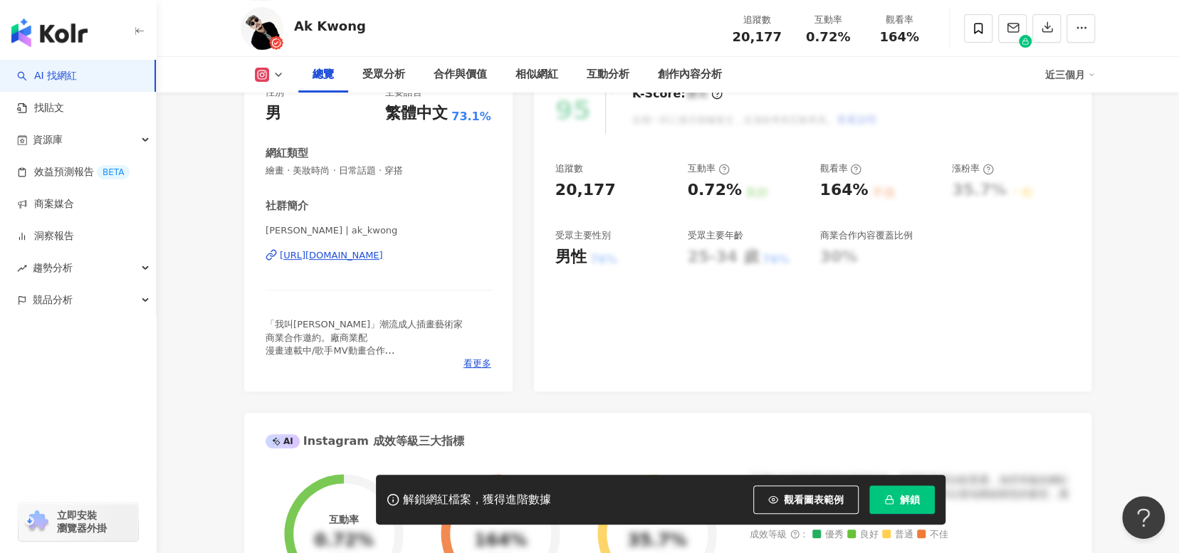
scroll to position [214, 0]
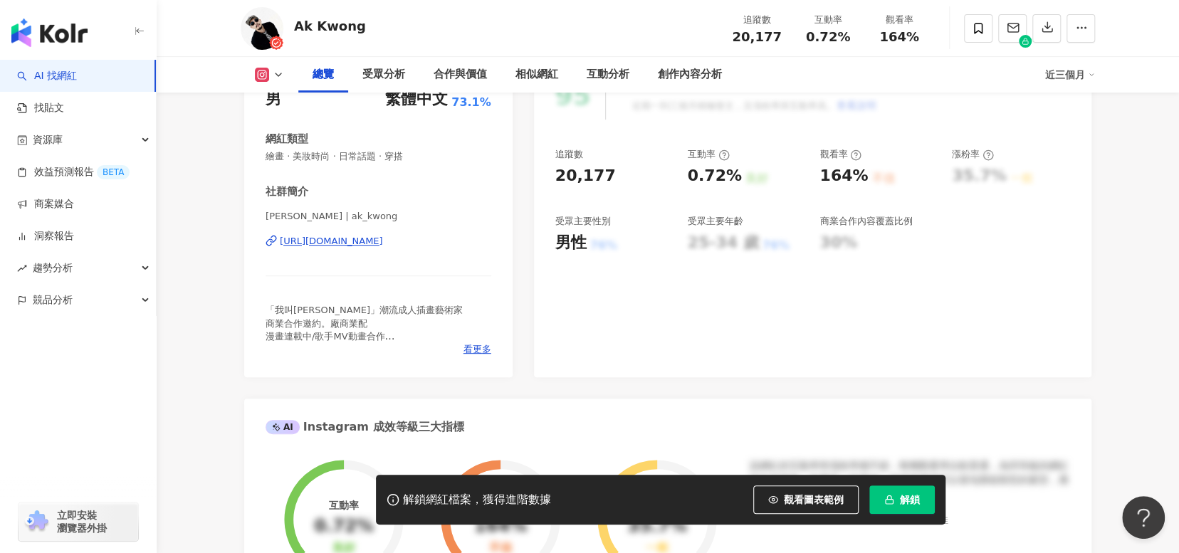
click at [383, 241] on div "[URL][DOMAIN_NAME]" at bounding box center [331, 241] width 103 height 13
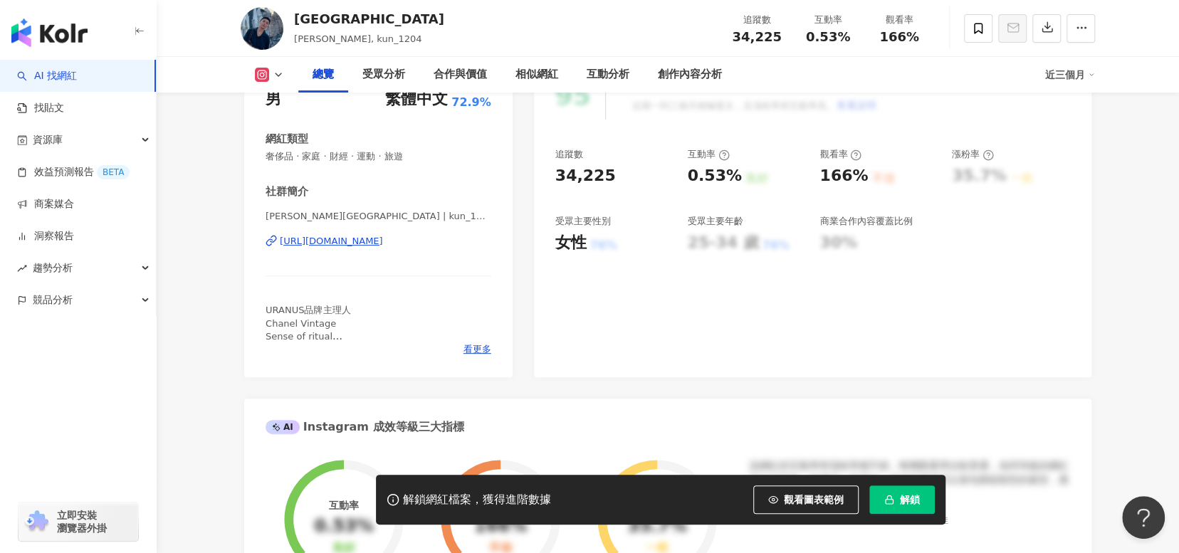
scroll to position [214, 0]
click at [383, 237] on div "https://www.instagram.com/kun_1204/" at bounding box center [331, 241] width 103 height 13
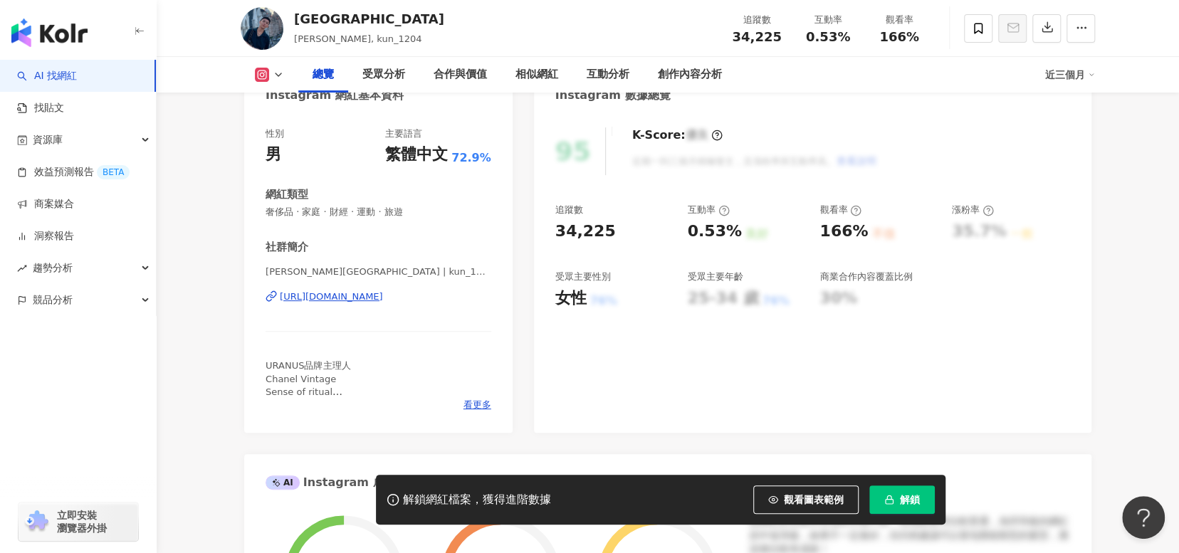
scroll to position [142, 0]
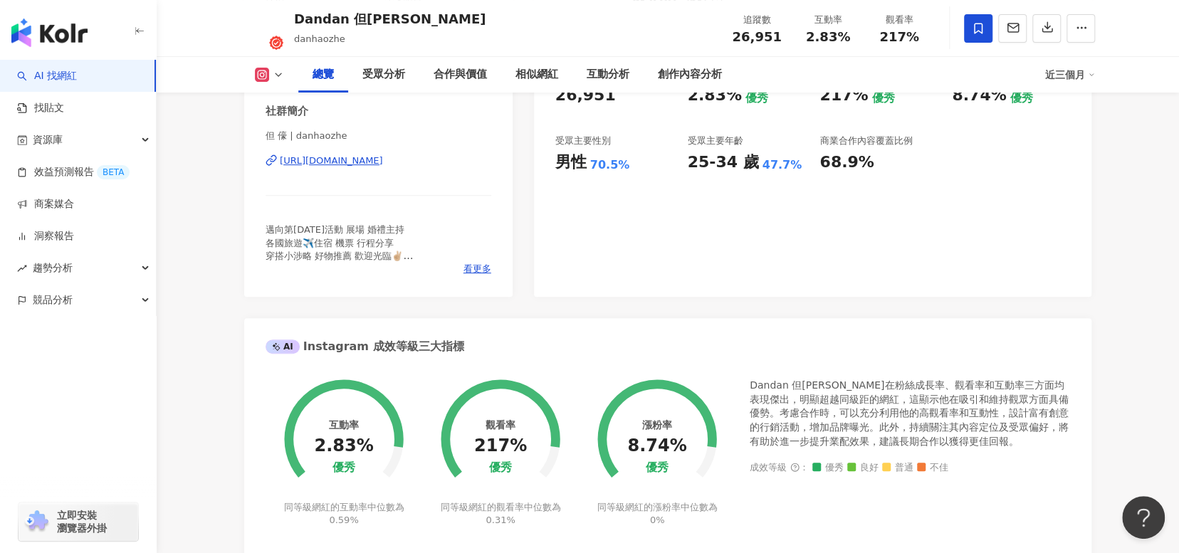
scroll to position [285, 0]
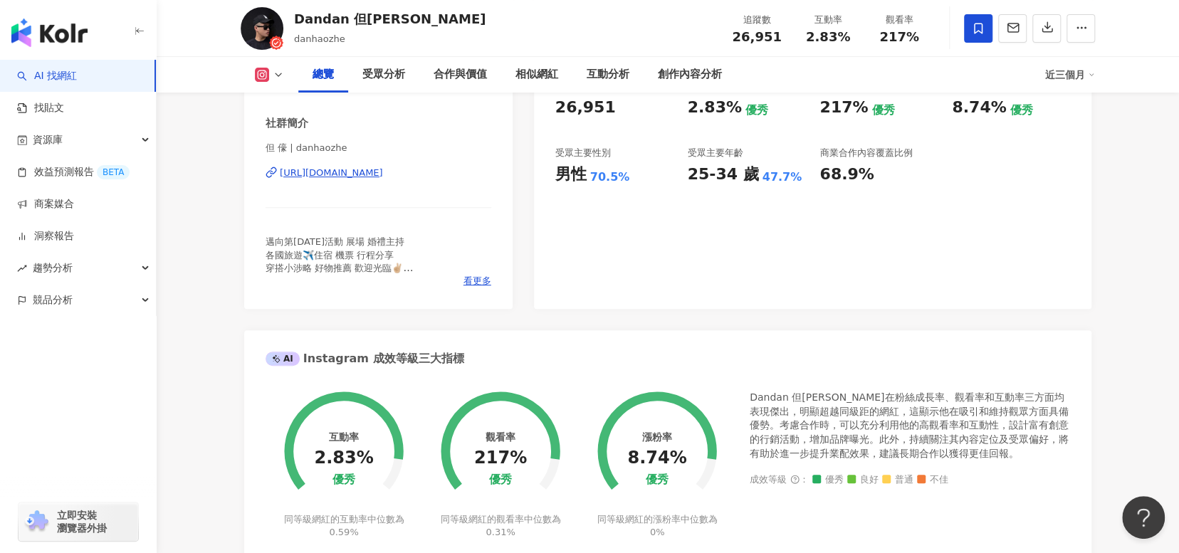
click at [383, 178] on div "[URL][DOMAIN_NAME]" at bounding box center [331, 173] width 103 height 13
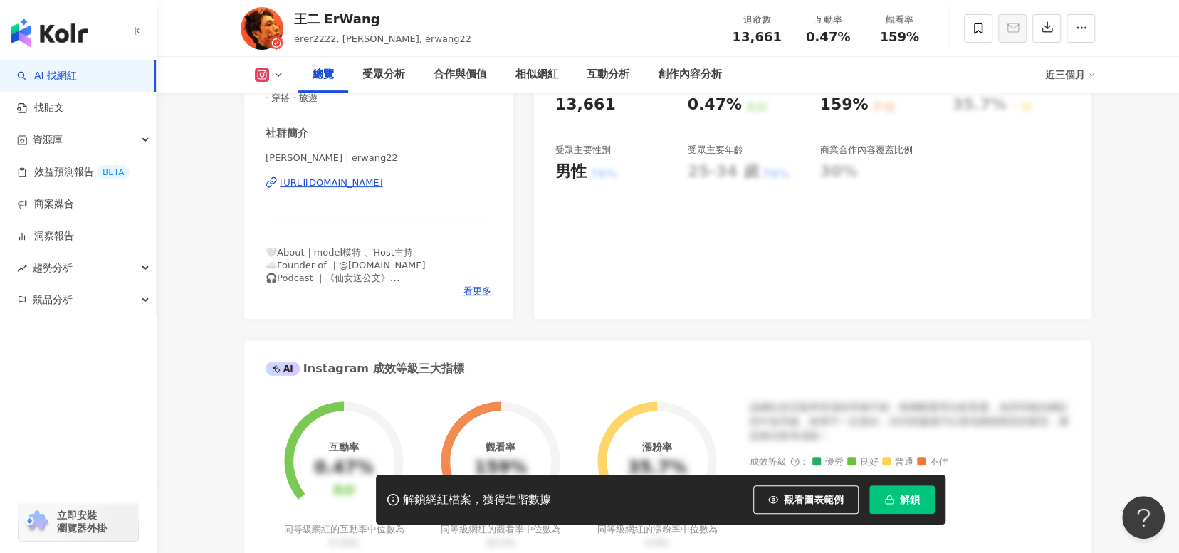
click at [373, 179] on div "https://www.instagram.com/erwang22/" at bounding box center [331, 183] width 103 height 13
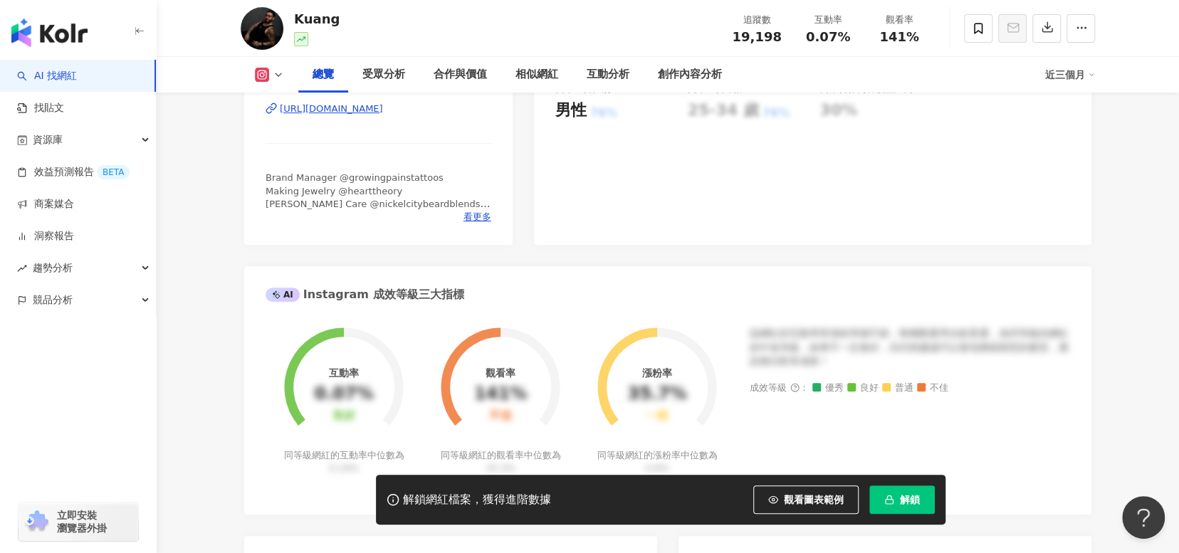
scroll to position [356, 0]
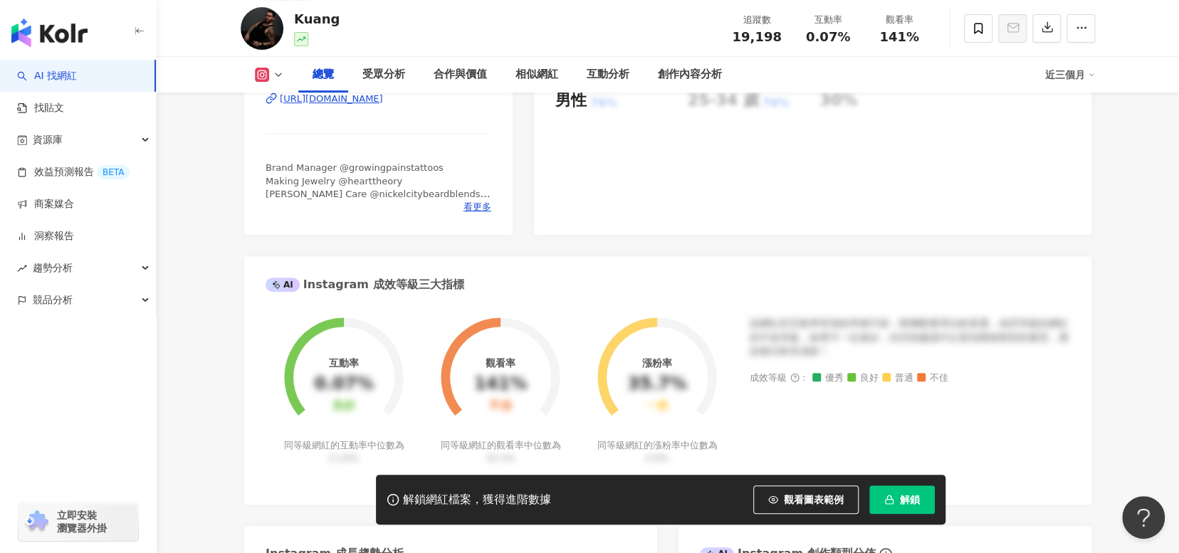
click at [383, 97] on div "[URL][DOMAIN_NAME]" at bounding box center [331, 99] width 103 height 13
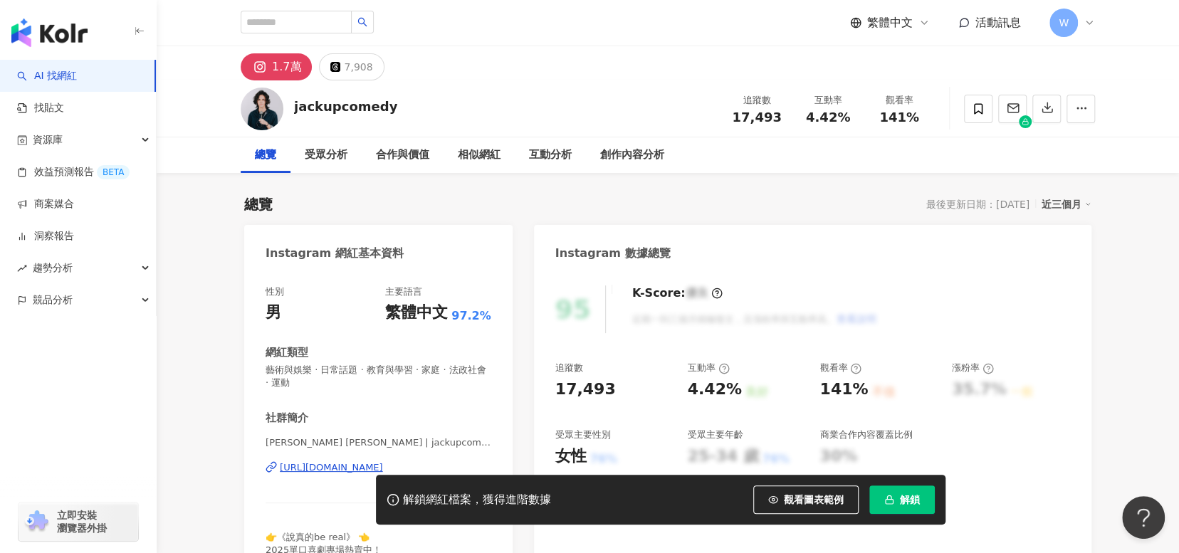
scroll to position [285, 0]
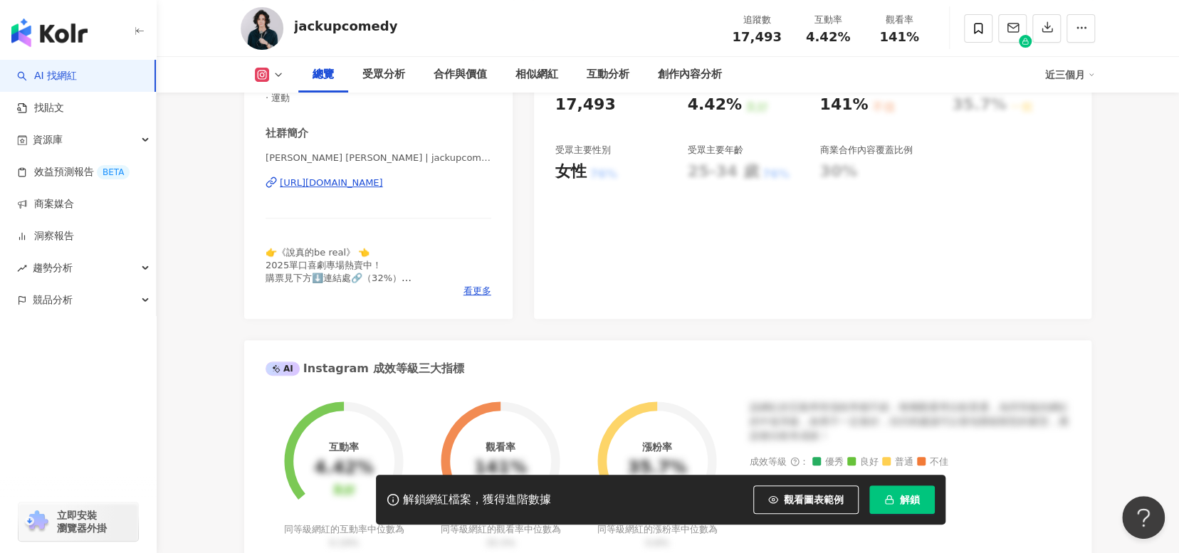
click at [383, 182] on div "https://www.instagram.com/jackupcomedy/" at bounding box center [331, 183] width 103 height 13
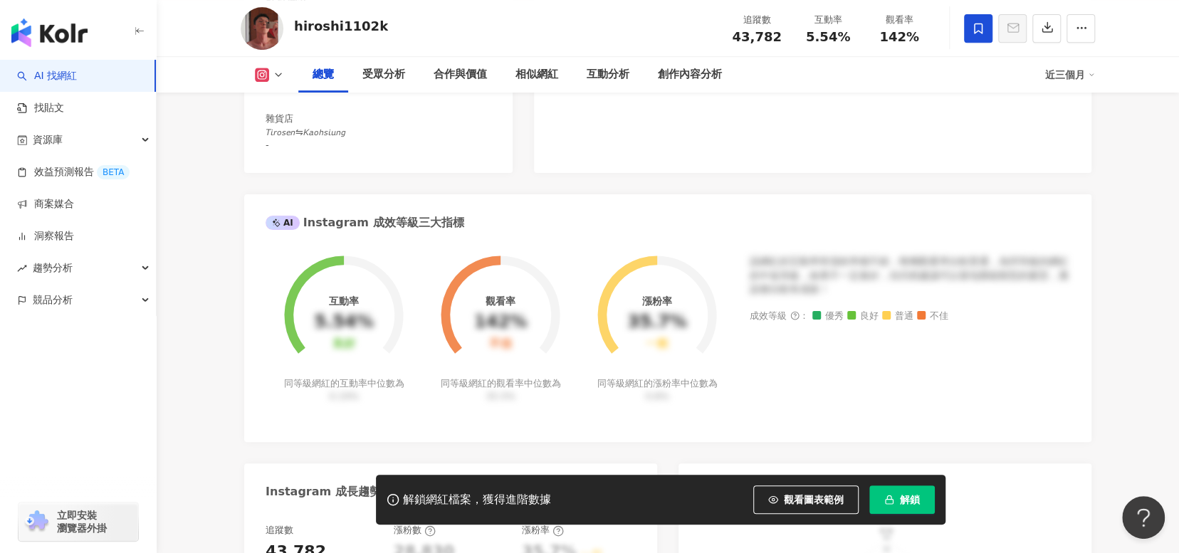
scroll to position [285, 0]
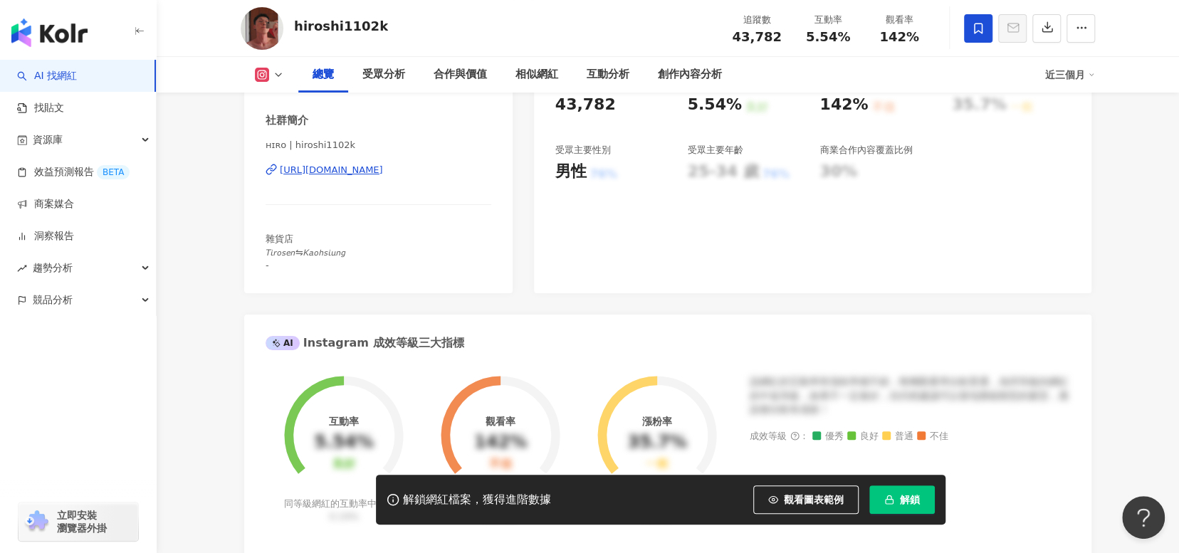
click at [383, 171] on div "https://www.instagram.com/hiroshi1102k/" at bounding box center [331, 170] width 103 height 13
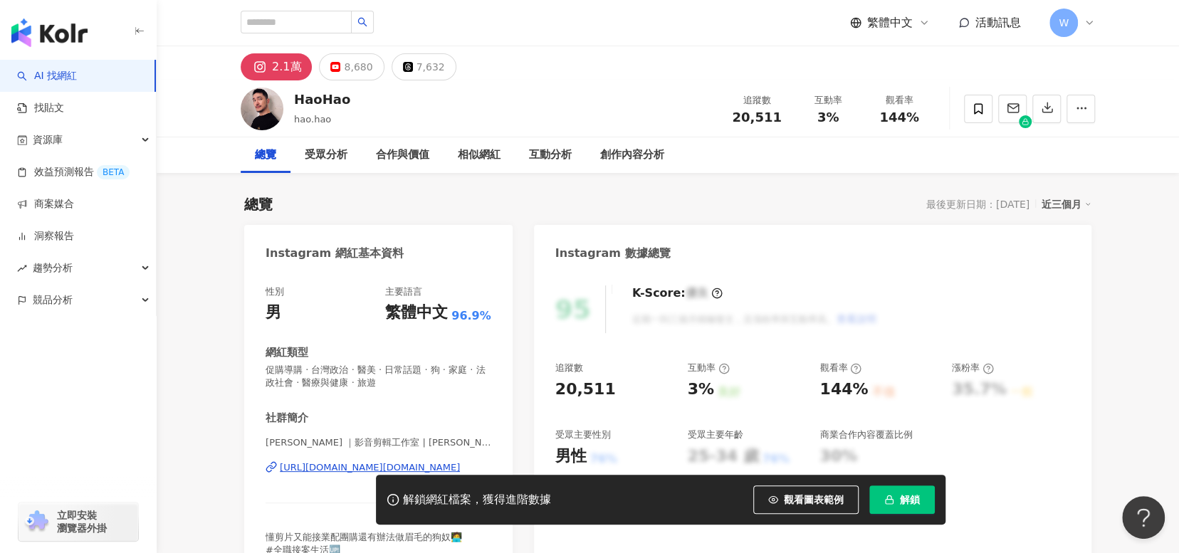
scroll to position [285, 0]
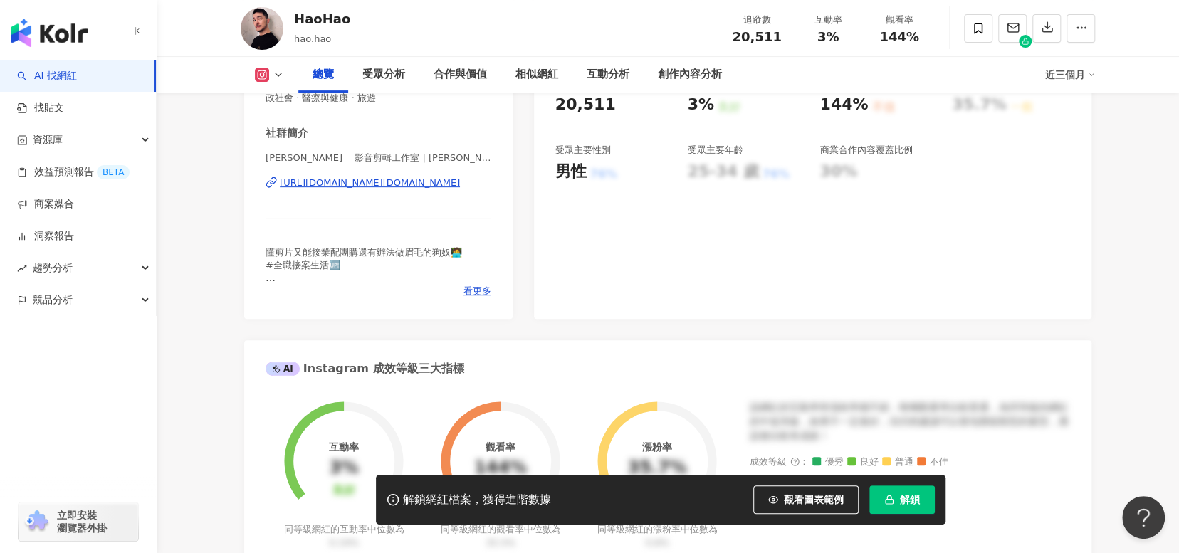
click at [344, 184] on div "https://www.instagram.com/hao.hao/" at bounding box center [370, 183] width 180 height 13
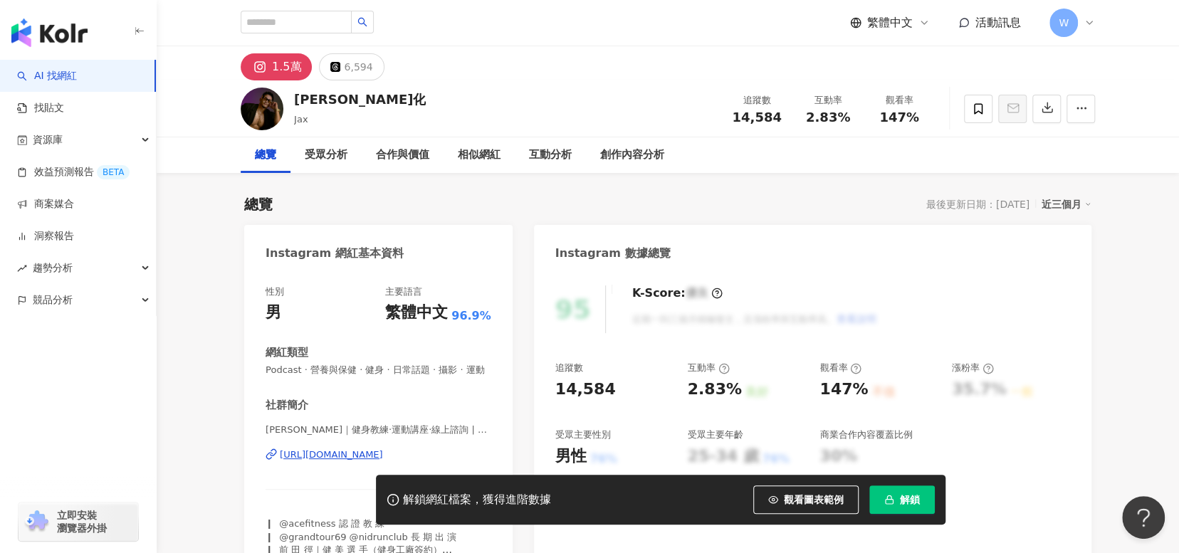
scroll to position [214, 0]
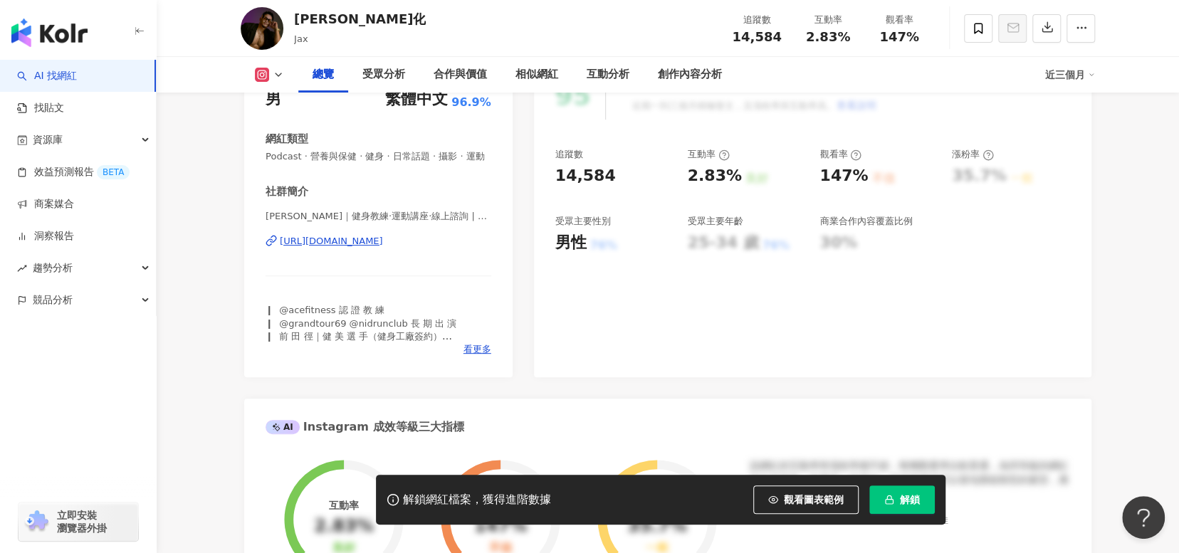
click at [372, 248] on div "https://www.instagram.com/6jax__/" at bounding box center [331, 241] width 103 height 13
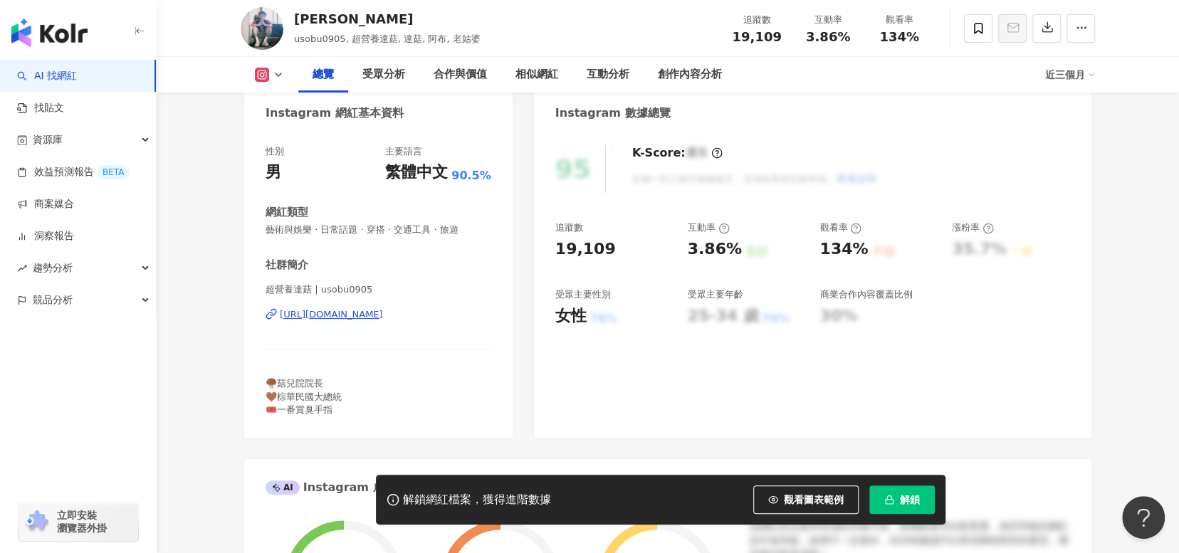
scroll to position [142, 0]
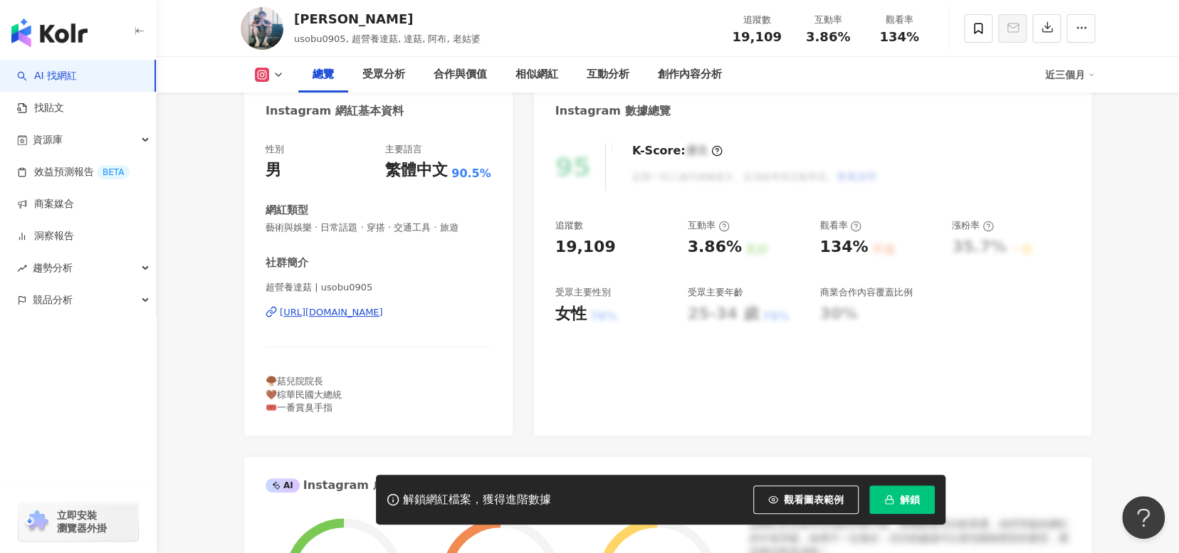
click at [344, 312] on div "[URL][DOMAIN_NAME]" at bounding box center [331, 312] width 103 height 13
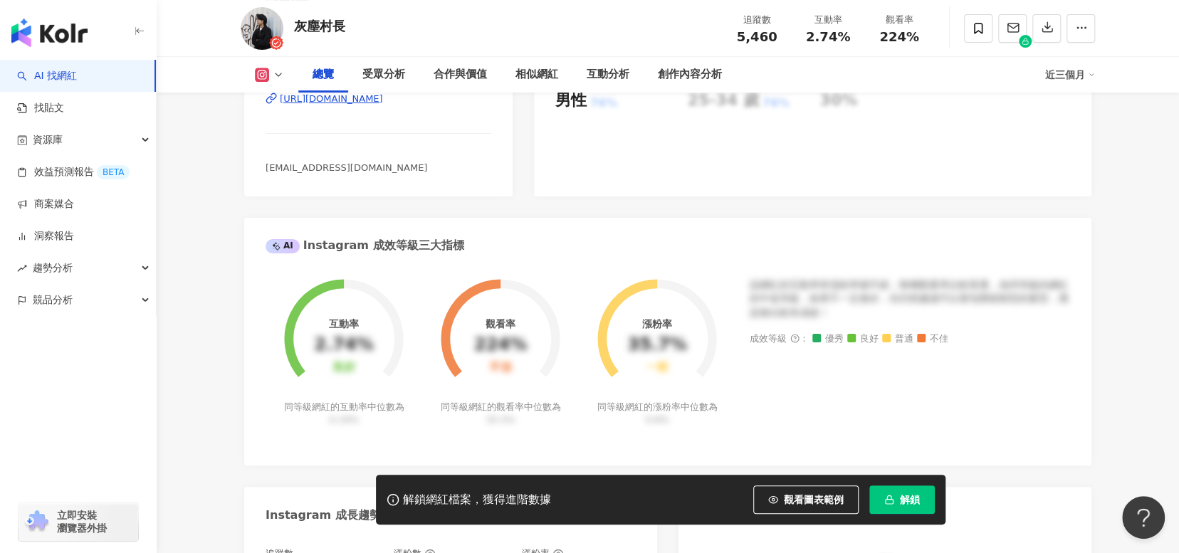
scroll to position [142, 0]
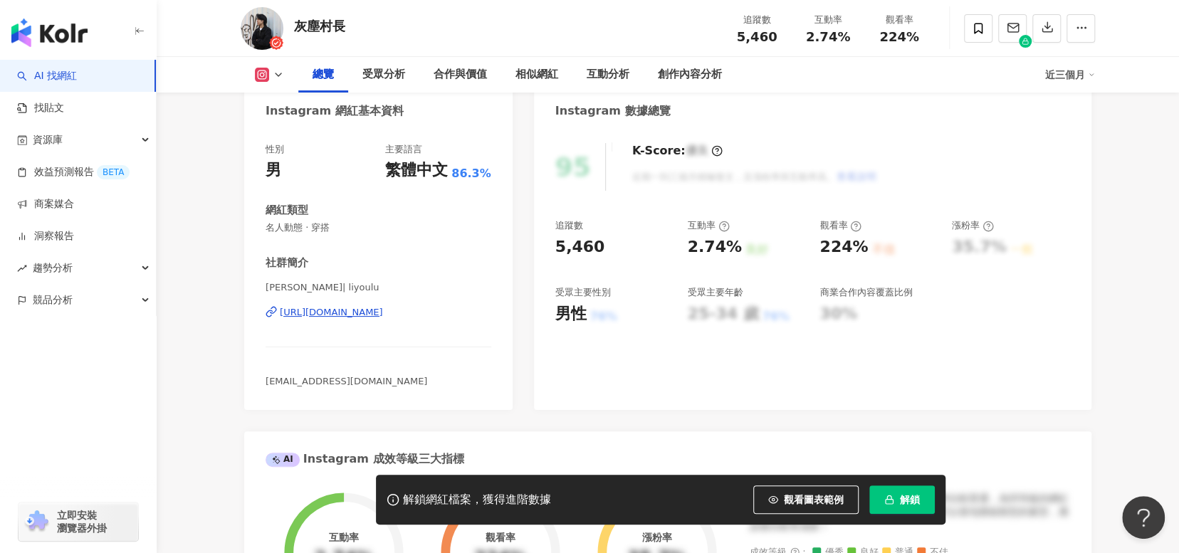
click at [332, 317] on div "https://www.instagram.com/liyoulu/" at bounding box center [331, 312] width 103 height 13
click at [328, 316] on div "https://www.instagram.com/liyoulu/" at bounding box center [331, 312] width 103 height 13
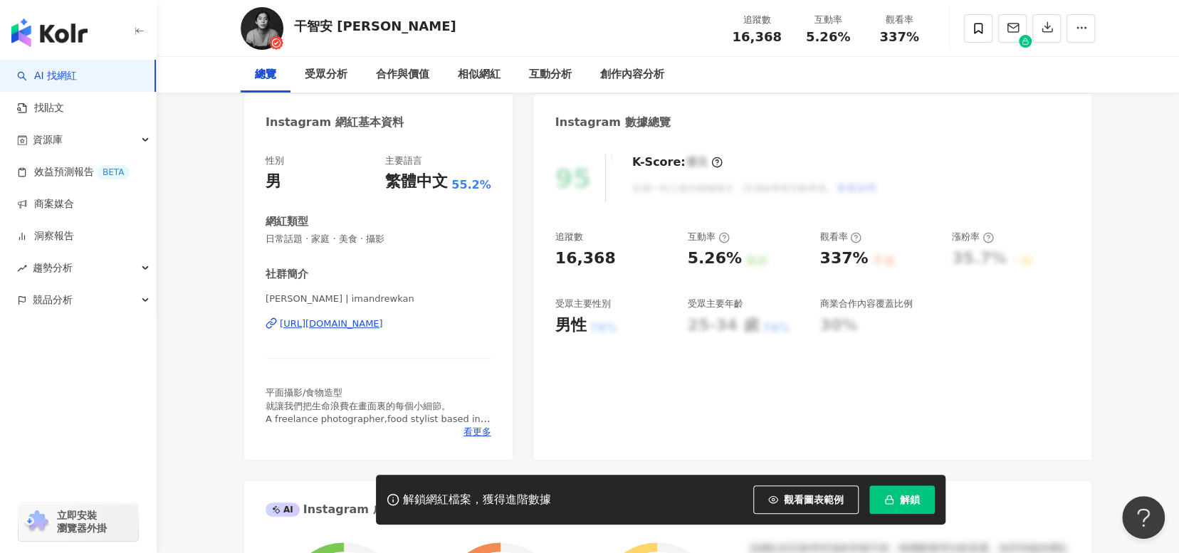
scroll to position [214, 0]
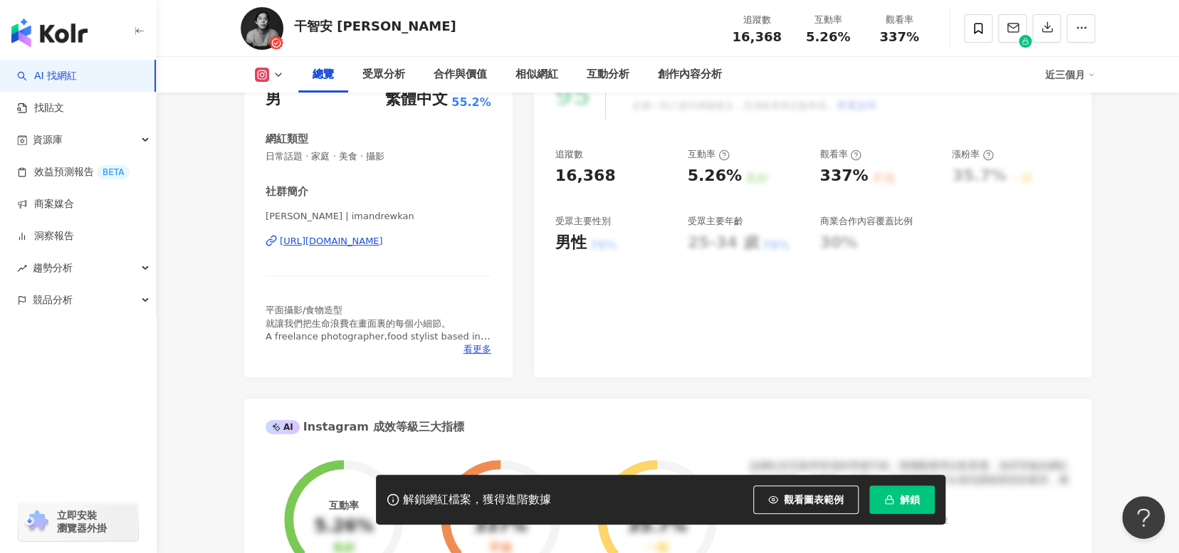
click at [383, 241] on div "https://www.instagram.com/imandrewkan/" at bounding box center [331, 241] width 103 height 13
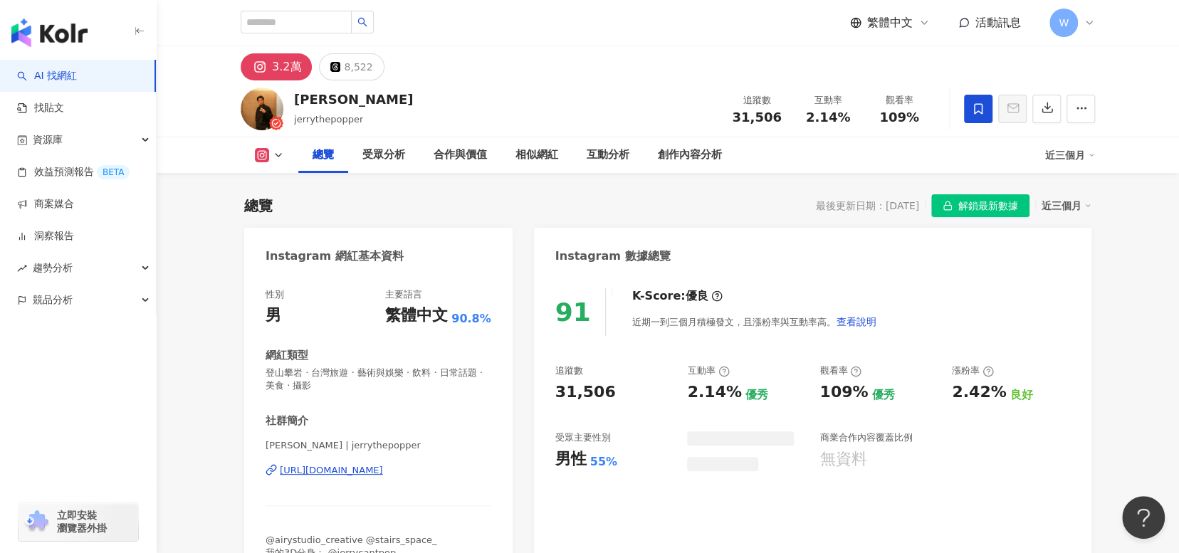
scroll to position [285, 0]
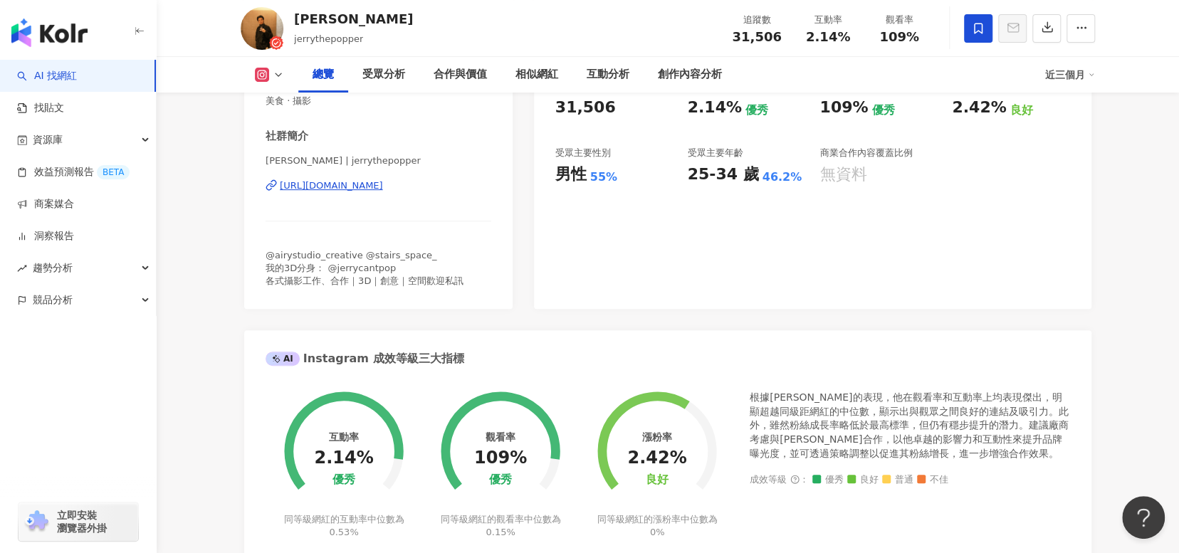
click at [371, 179] on div "[PERSON_NAME] | jerrythepopper [URL][DOMAIN_NAME]" at bounding box center [379, 195] width 226 height 83
click at [371, 182] on div "[URL][DOMAIN_NAME]" at bounding box center [331, 185] width 103 height 13
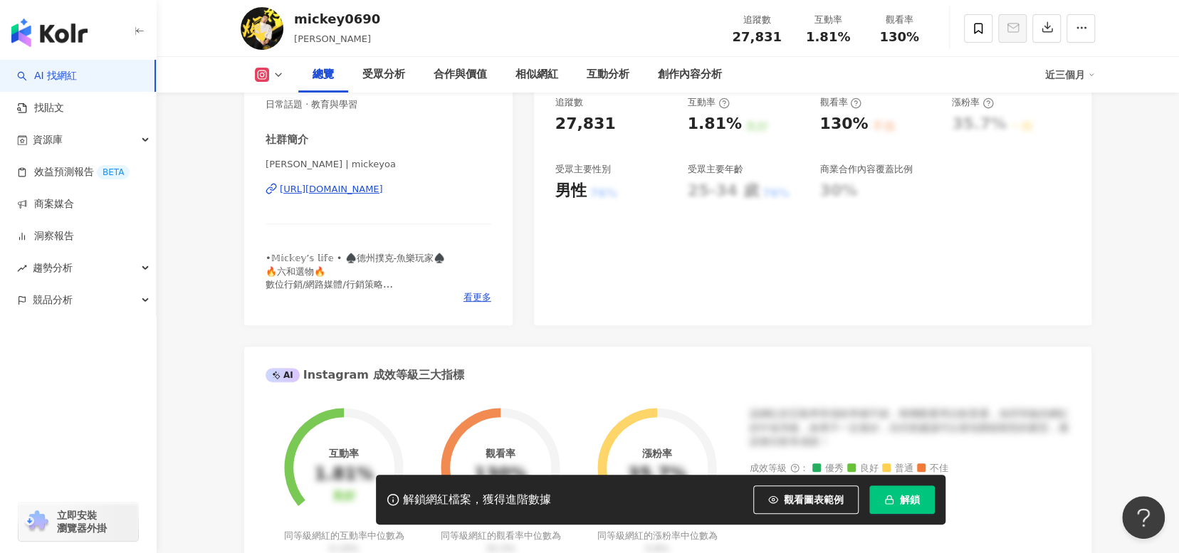
scroll to position [356, 0]
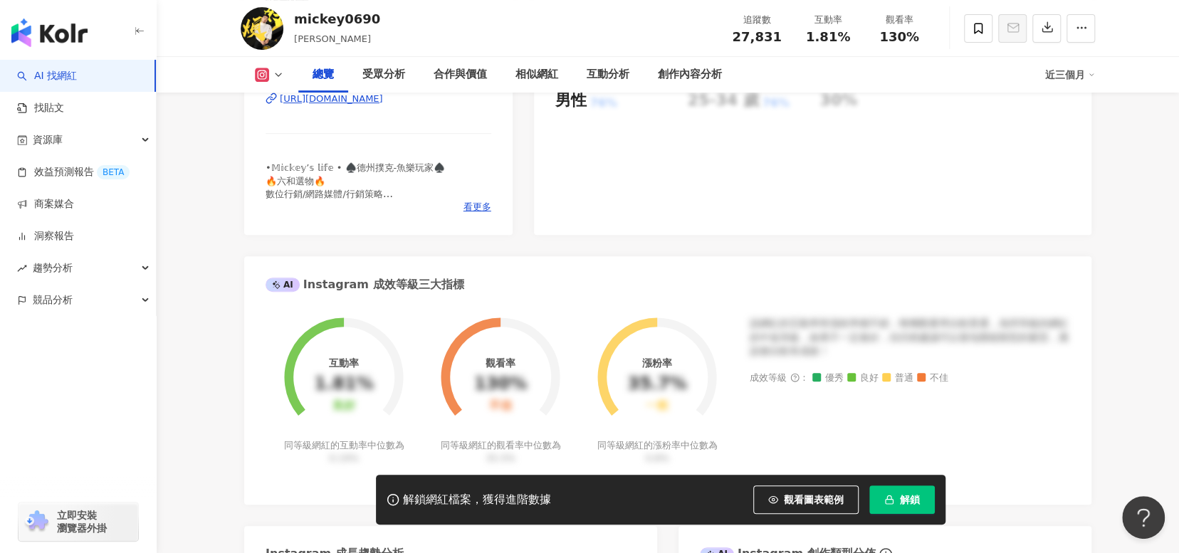
click at [383, 97] on div "https://www.instagram.com/mickeyoa/" at bounding box center [331, 99] width 103 height 13
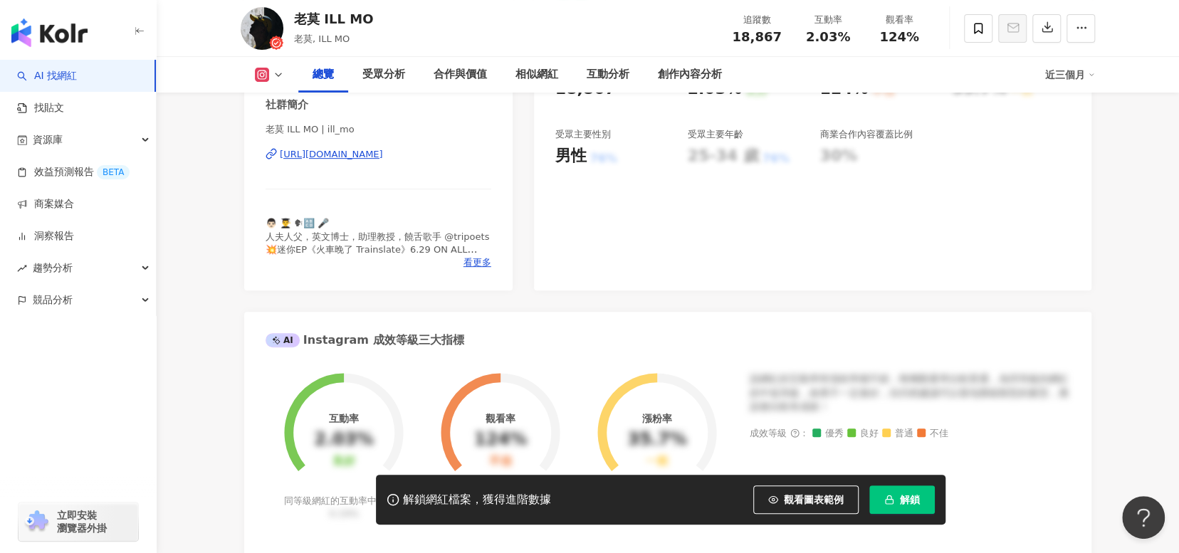
scroll to position [285, 0]
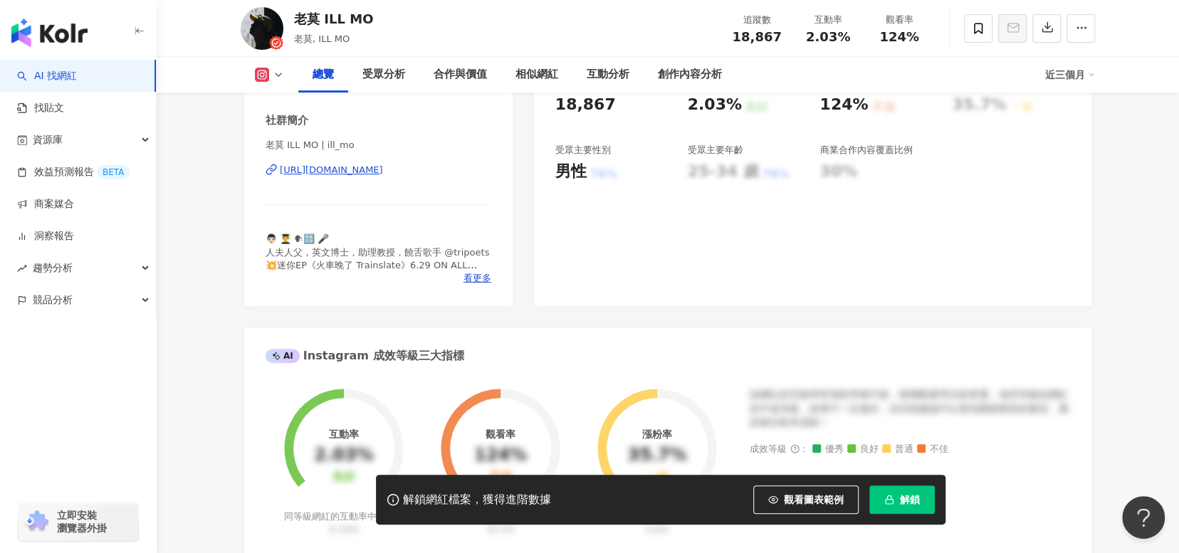
click at [383, 174] on div "https://www.instagram.com/ill_mo/" at bounding box center [331, 170] width 103 height 13
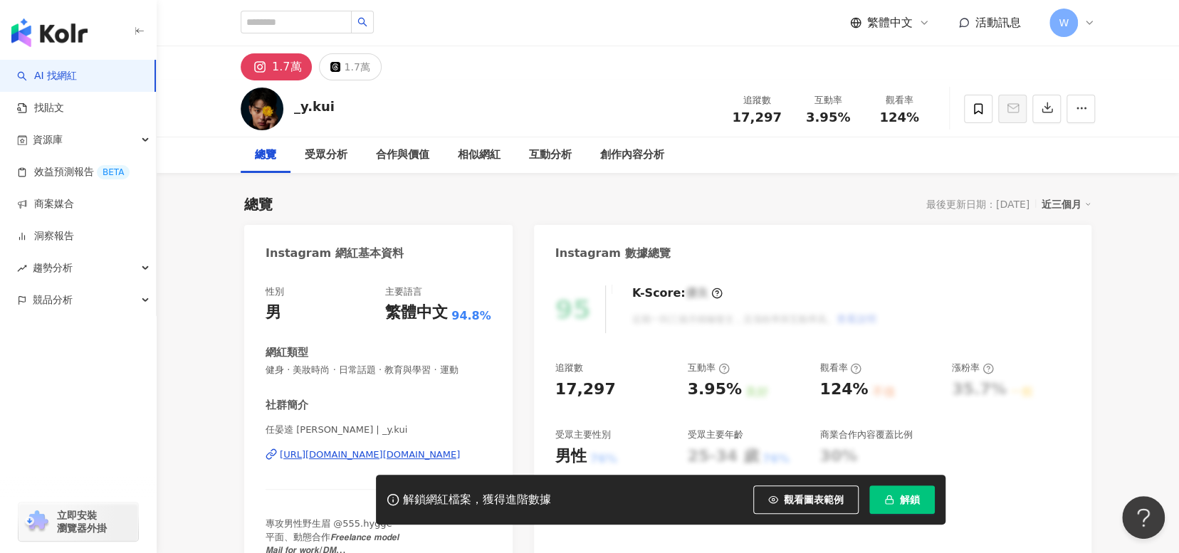
scroll to position [214, 0]
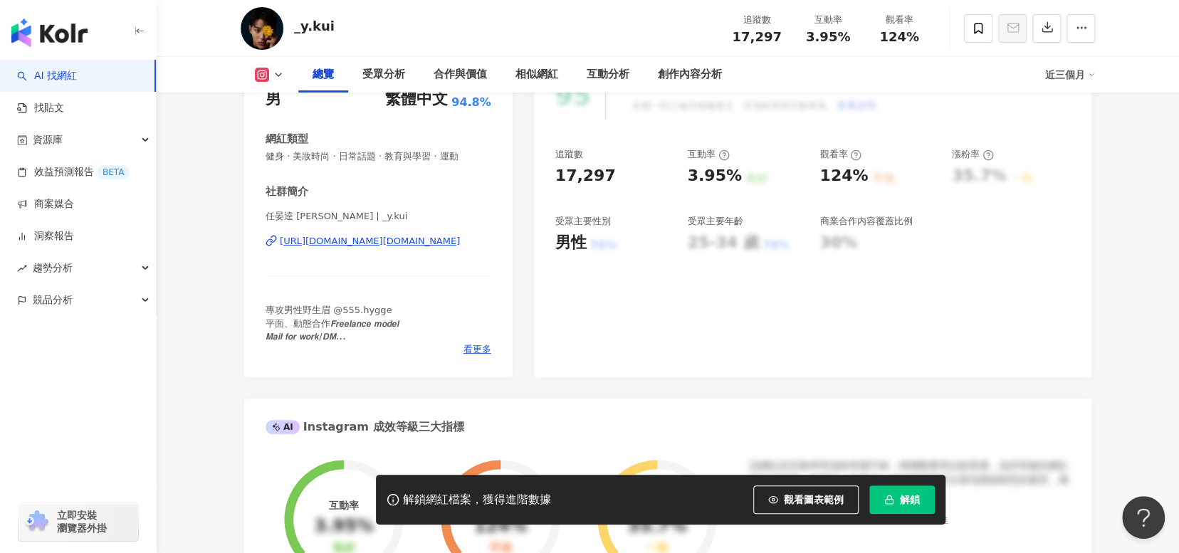
click at [408, 238] on div "[URL][DOMAIN_NAME][DOMAIN_NAME]" at bounding box center [370, 241] width 180 height 13
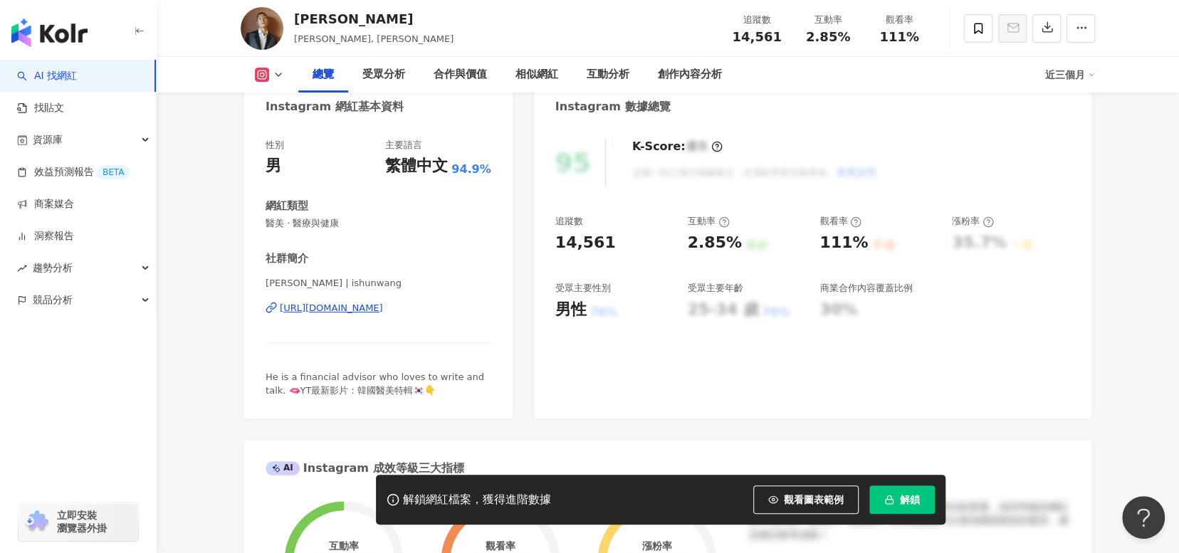
scroll to position [142, 0]
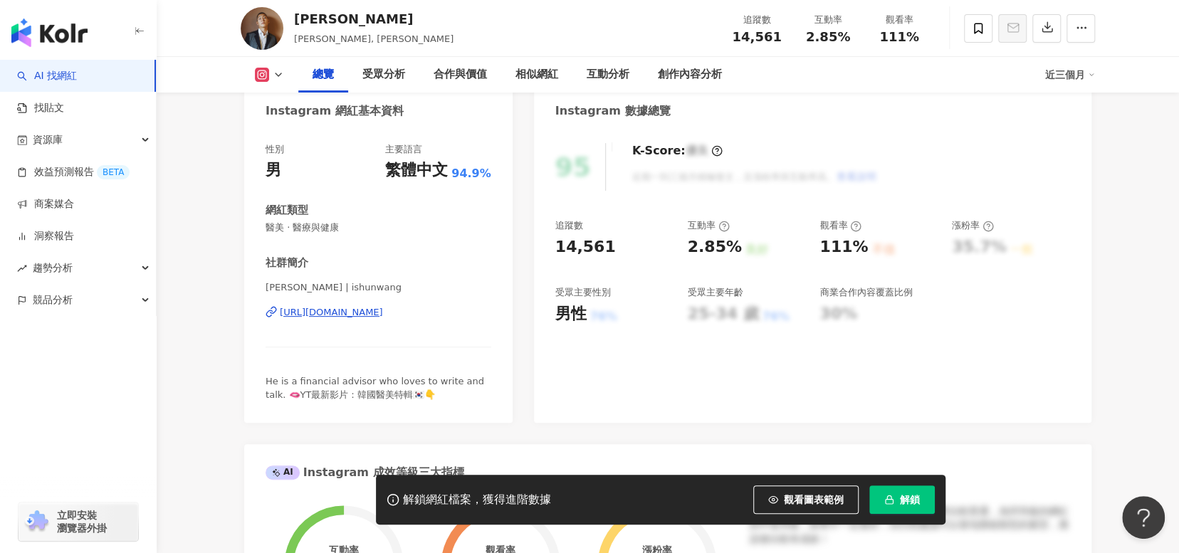
click at [368, 310] on div "[URL][DOMAIN_NAME]" at bounding box center [331, 312] width 103 height 13
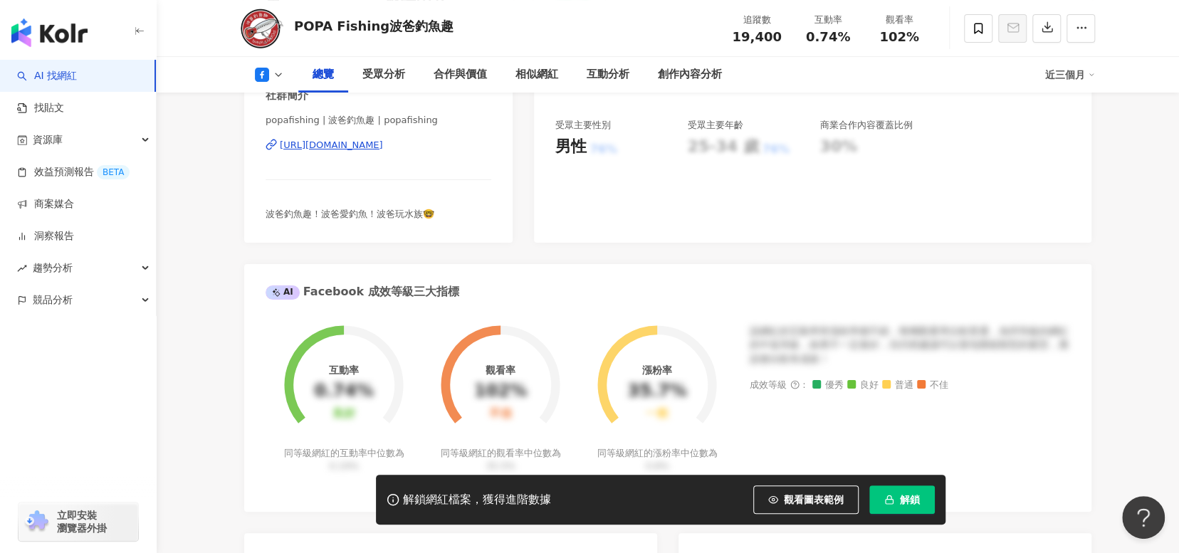
scroll to position [285, 0]
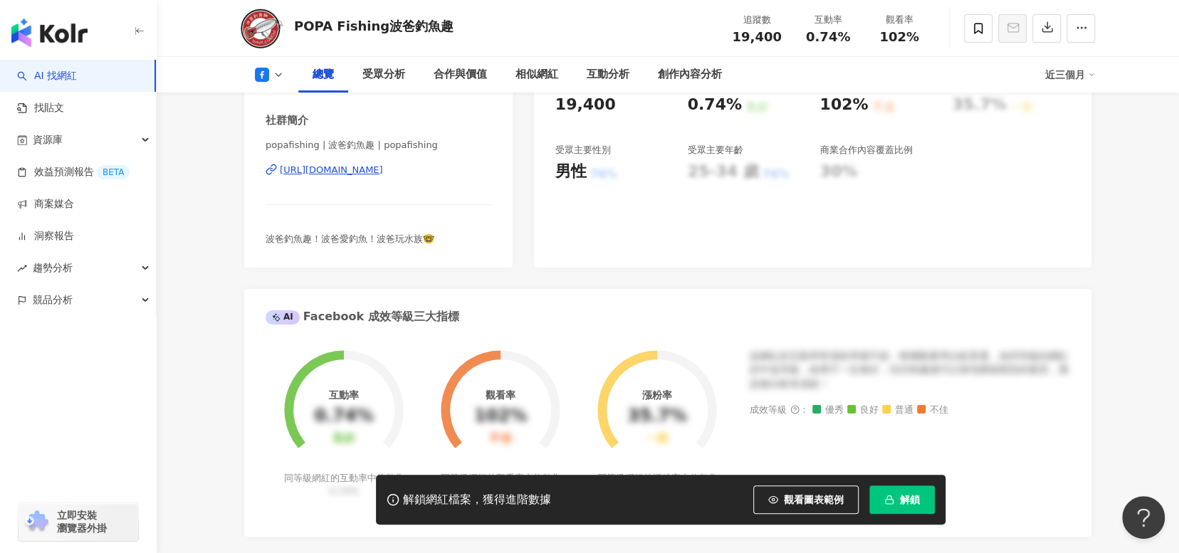
click at [383, 164] on div "https://www.facebook.com/207553703181783" at bounding box center [331, 170] width 103 height 13
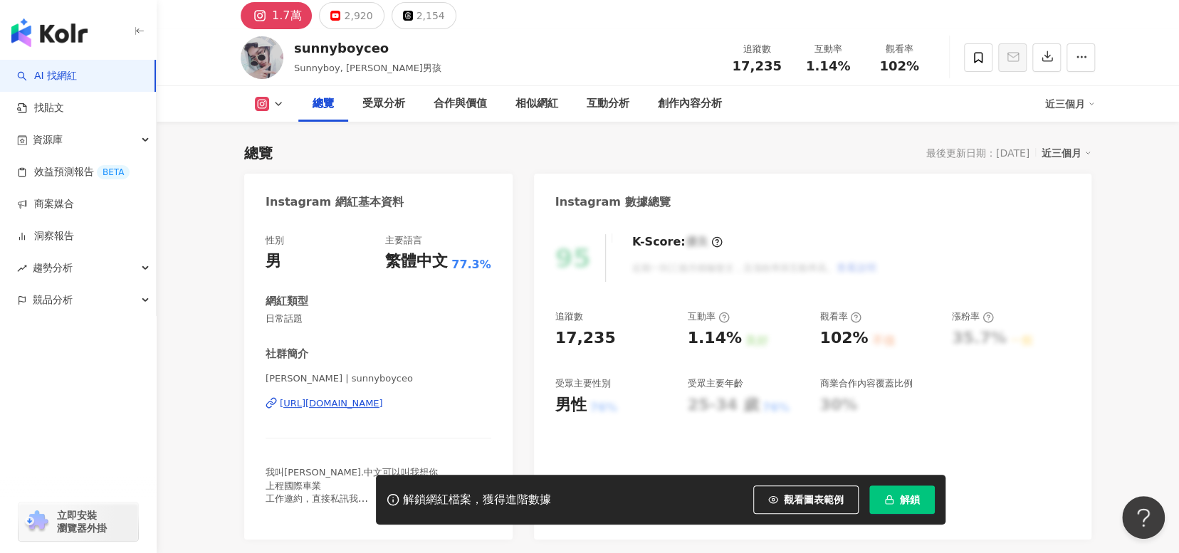
scroll to position [142, 0]
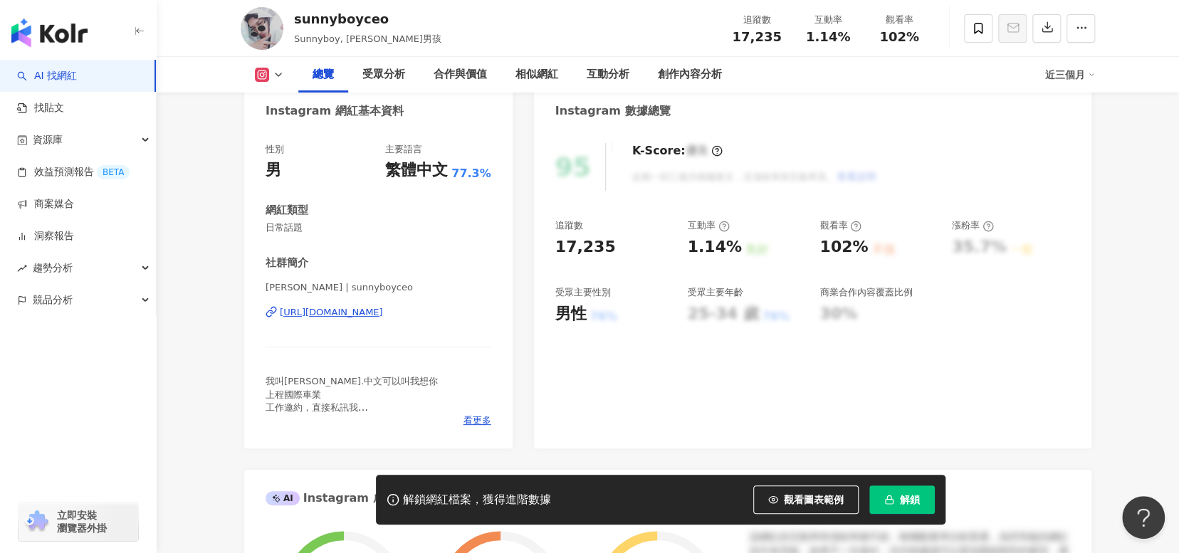
click at [427, 320] on div "桑尼 | sunnyboyceo https://www.instagram.com/sunnyboyceo/" at bounding box center [379, 322] width 226 height 83
click at [422, 300] on div "桑尼 | sunnyboyceo https://www.instagram.com/sunnyboyceo/" at bounding box center [379, 322] width 226 height 83
click at [383, 308] on div "https://www.instagram.com/sunnyboyceo/" at bounding box center [331, 312] width 103 height 13
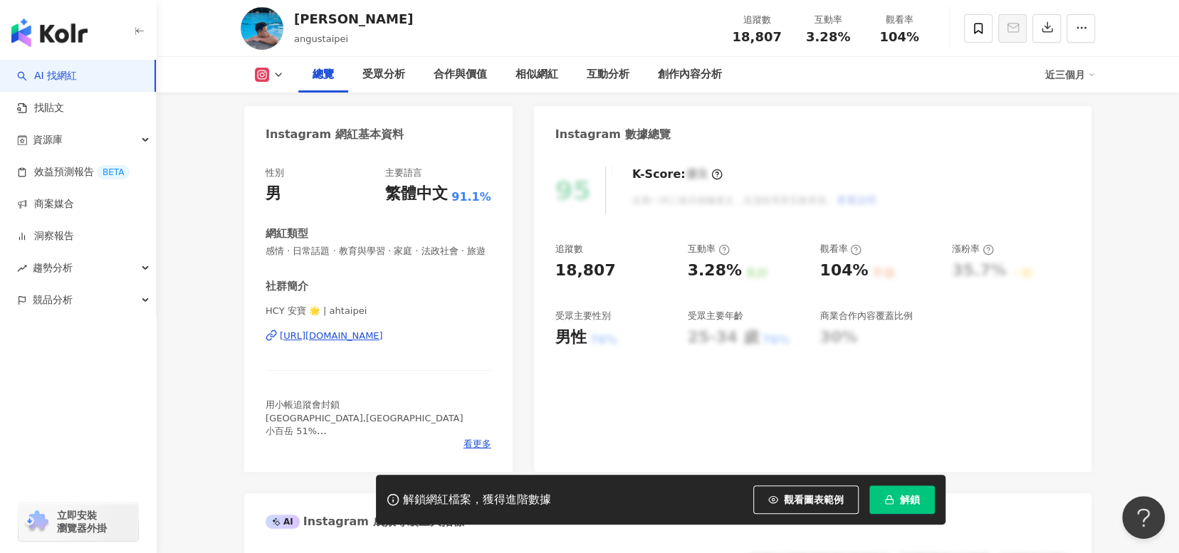
scroll to position [214, 0]
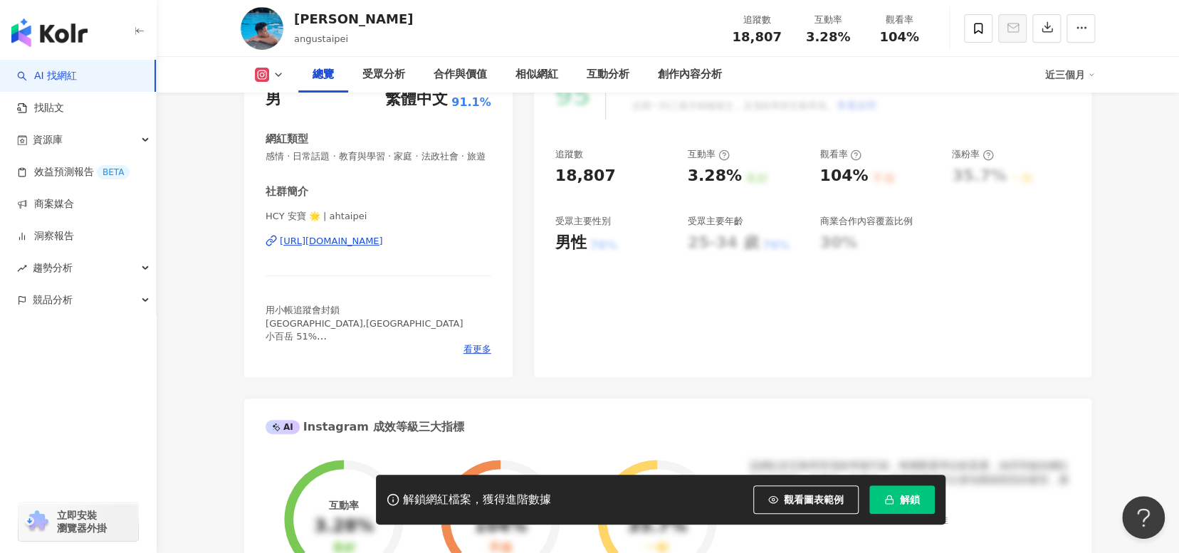
click at [383, 248] on div "[URL][DOMAIN_NAME]" at bounding box center [331, 241] width 103 height 13
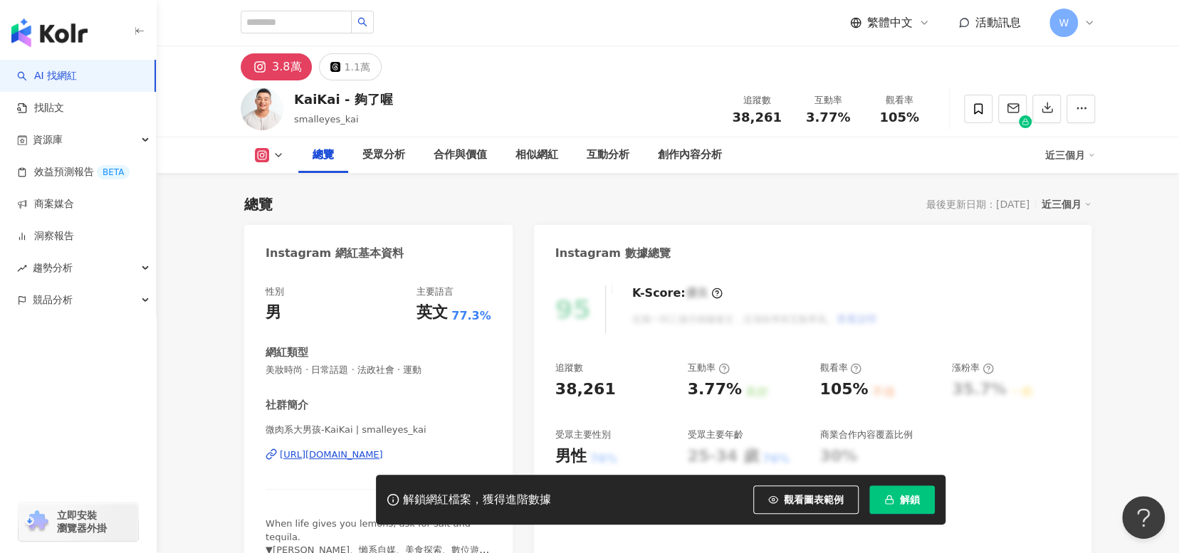
scroll to position [214, 0]
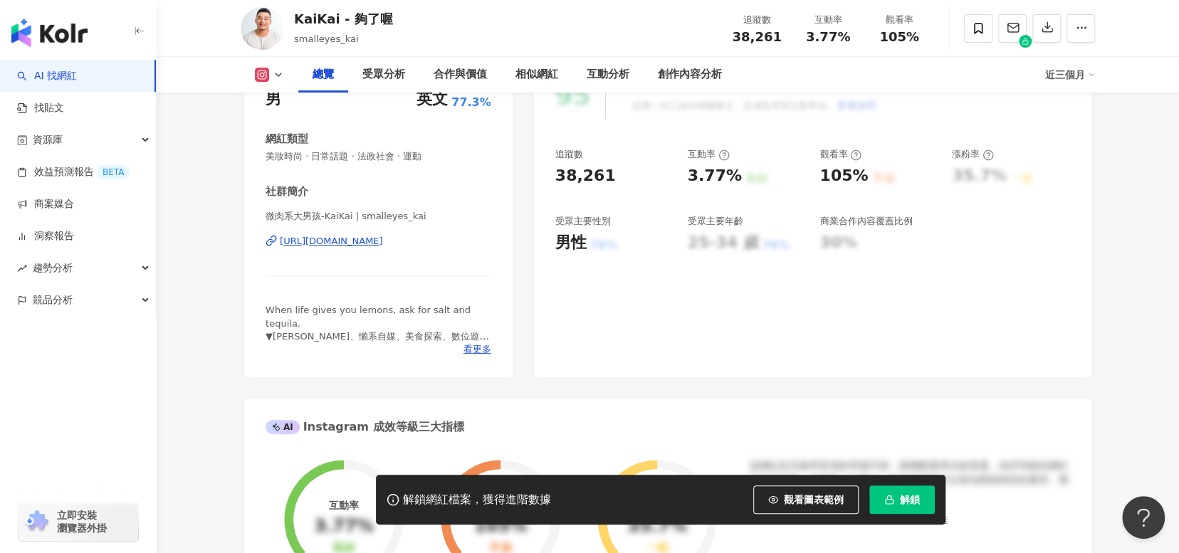
click at [383, 241] on div "https://www.instagram.com/smalleyes_kai/" at bounding box center [331, 241] width 103 height 13
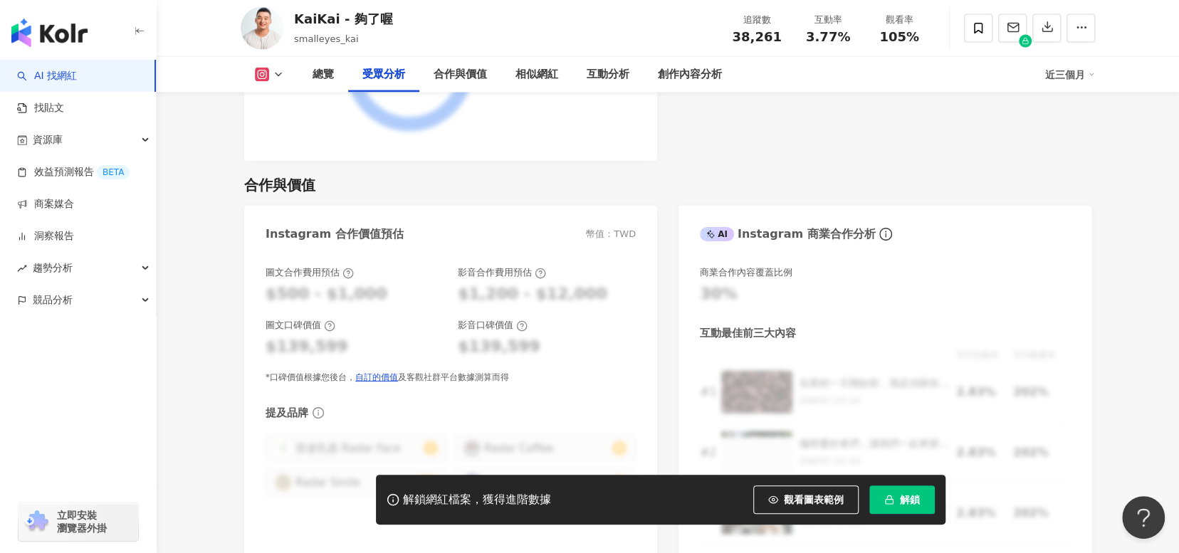
scroll to position [1922, 0]
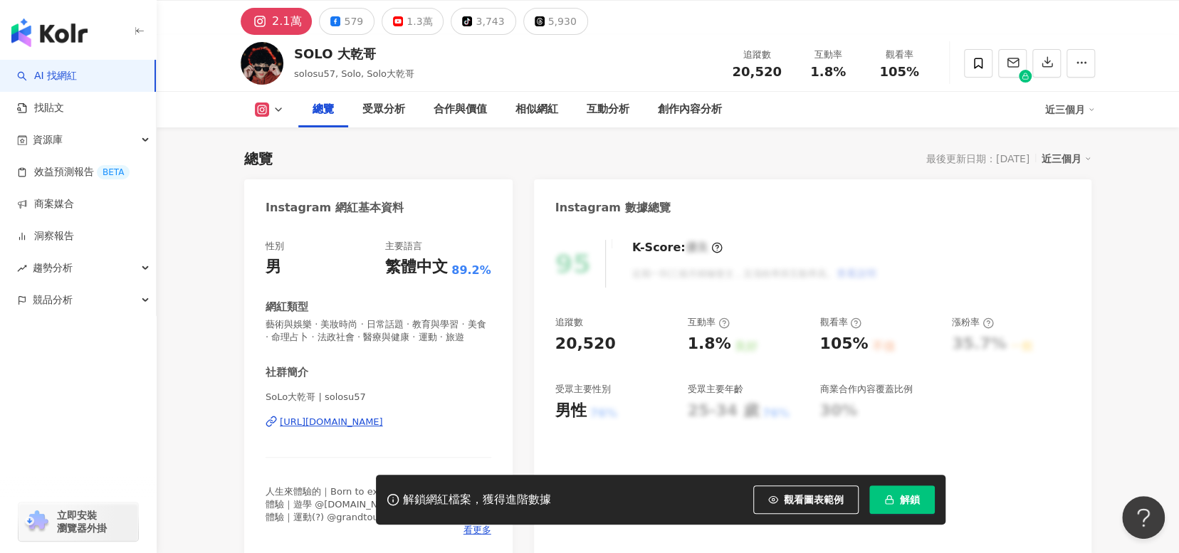
scroll to position [71, 0]
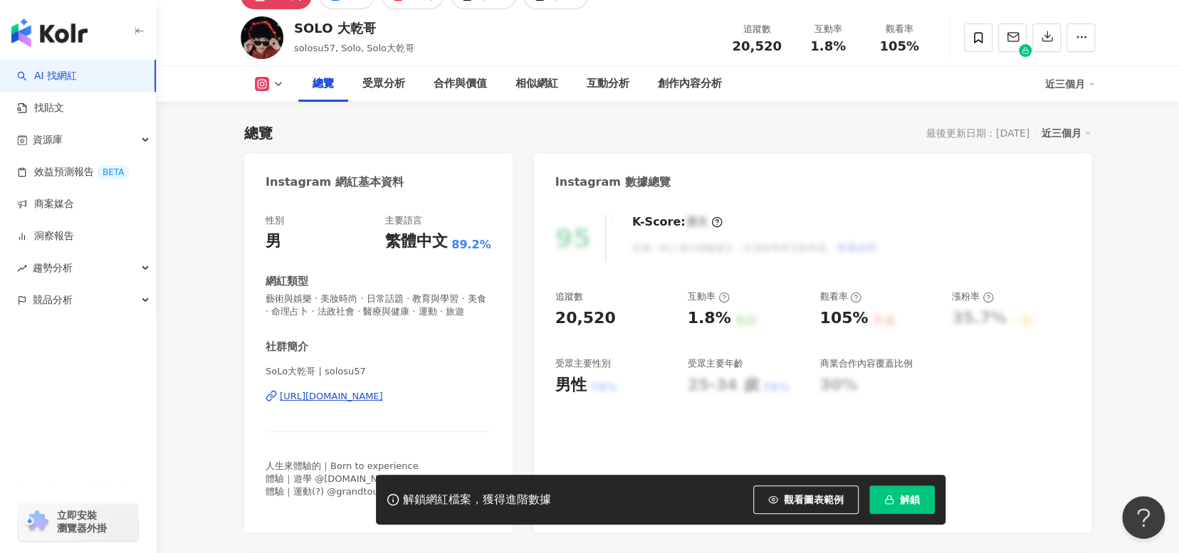
click at [360, 403] on div "https://www.instagram.com/solosu57/" at bounding box center [331, 396] width 103 height 13
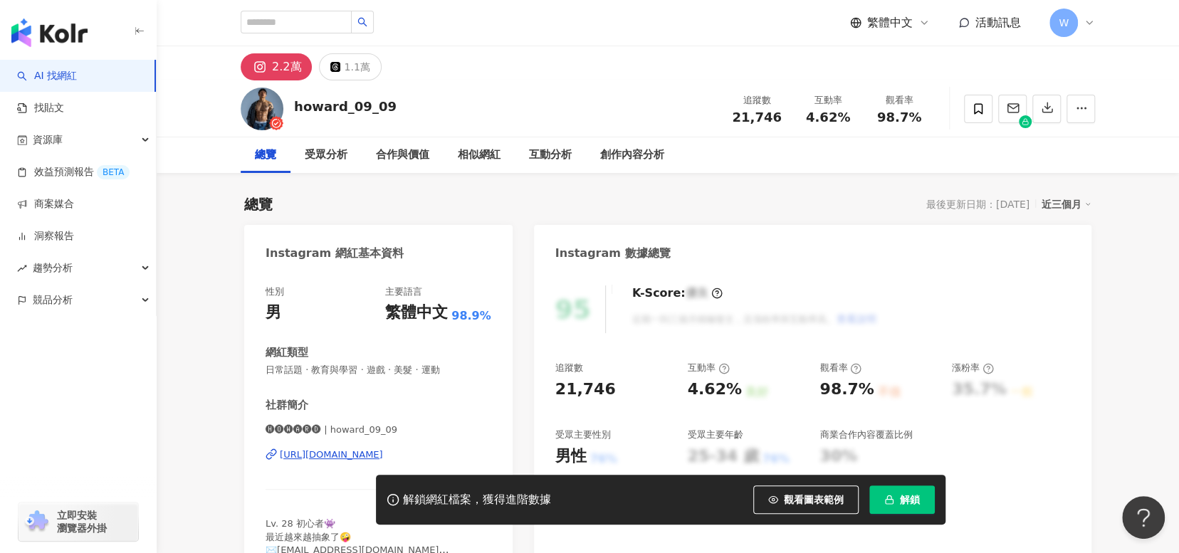
scroll to position [142, 0]
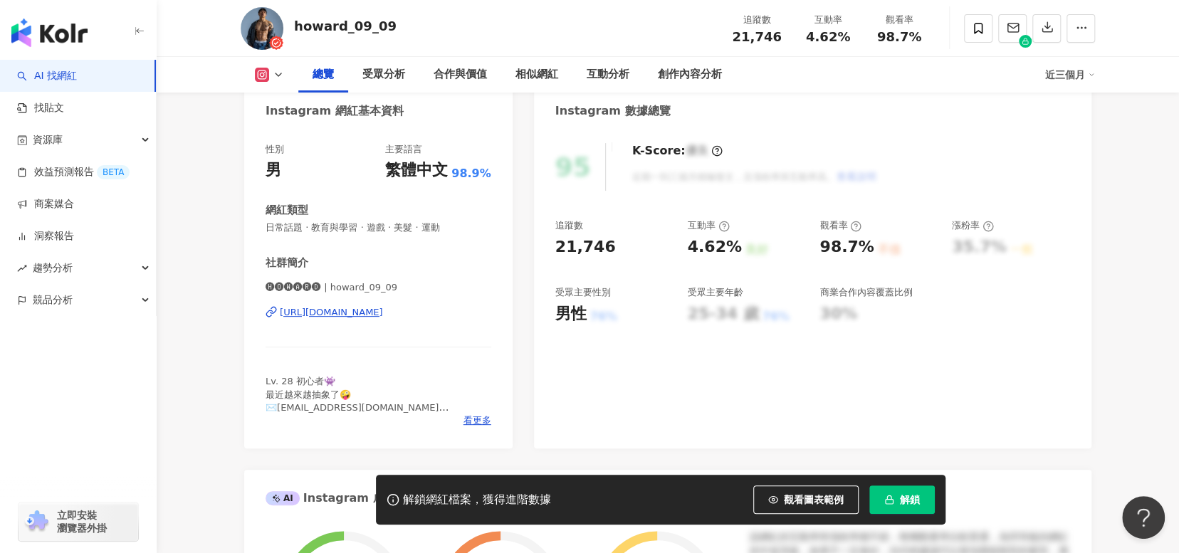
click at [383, 308] on div "https://www.instagram.com/howard_09_09/" at bounding box center [331, 312] width 103 height 13
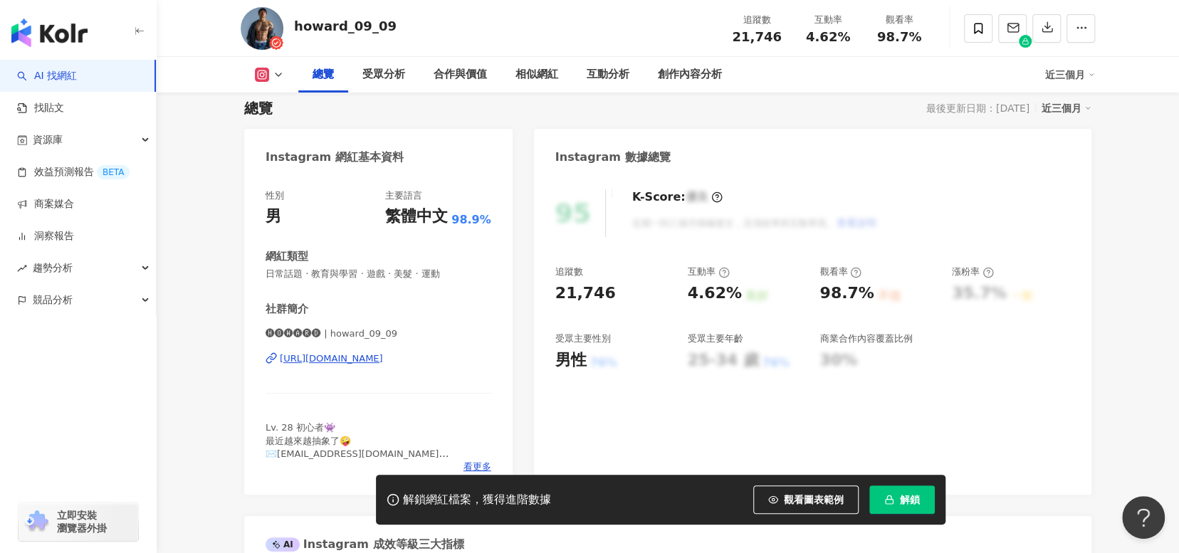
scroll to position [71, 0]
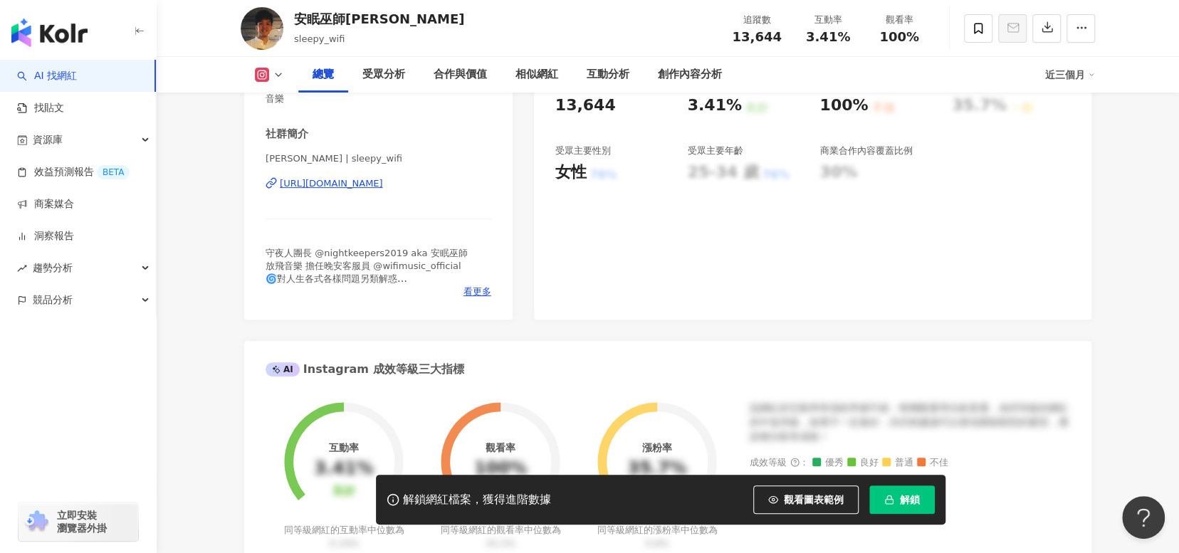
scroll to position [285, 0]
click at [383, 177] on div "https://www.instagram.com/sleepy_wifi/" at bounding box center [331, 183] width 103 height 13
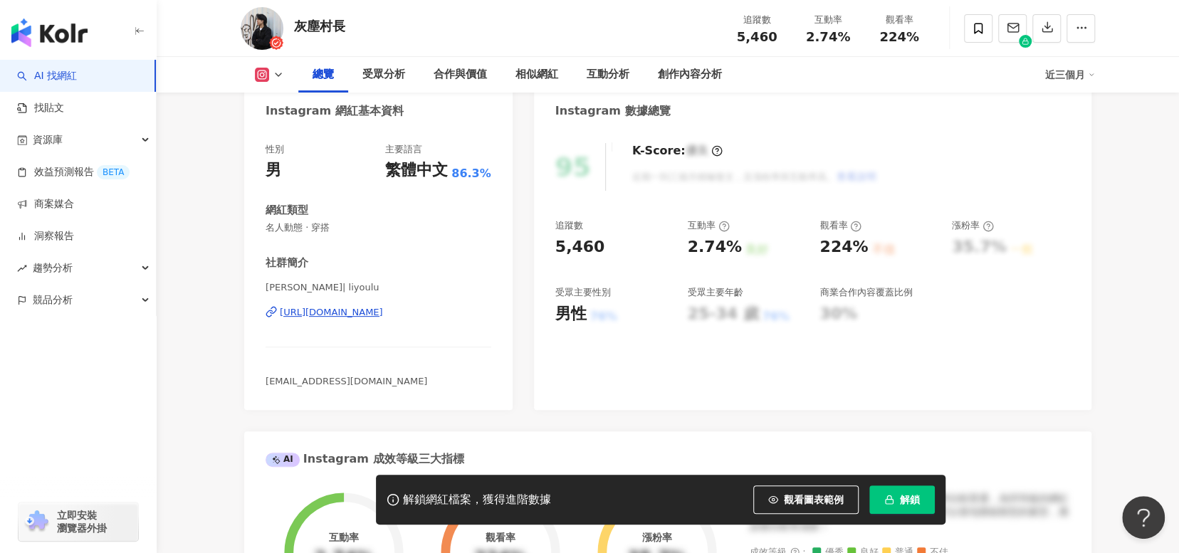
scroll to position [142, 0]
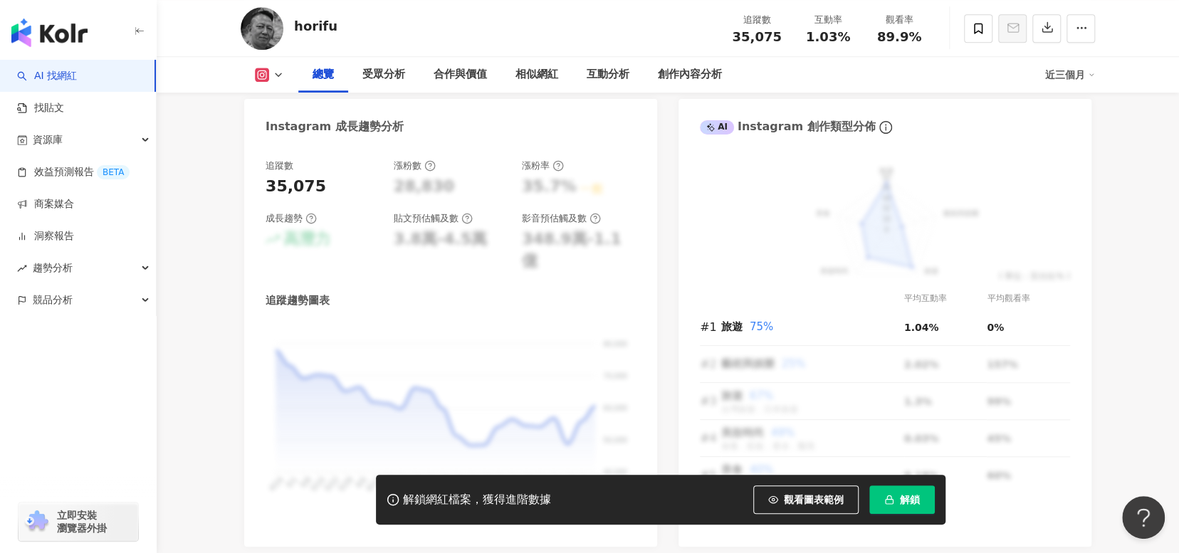
scroll to position [285, 0]
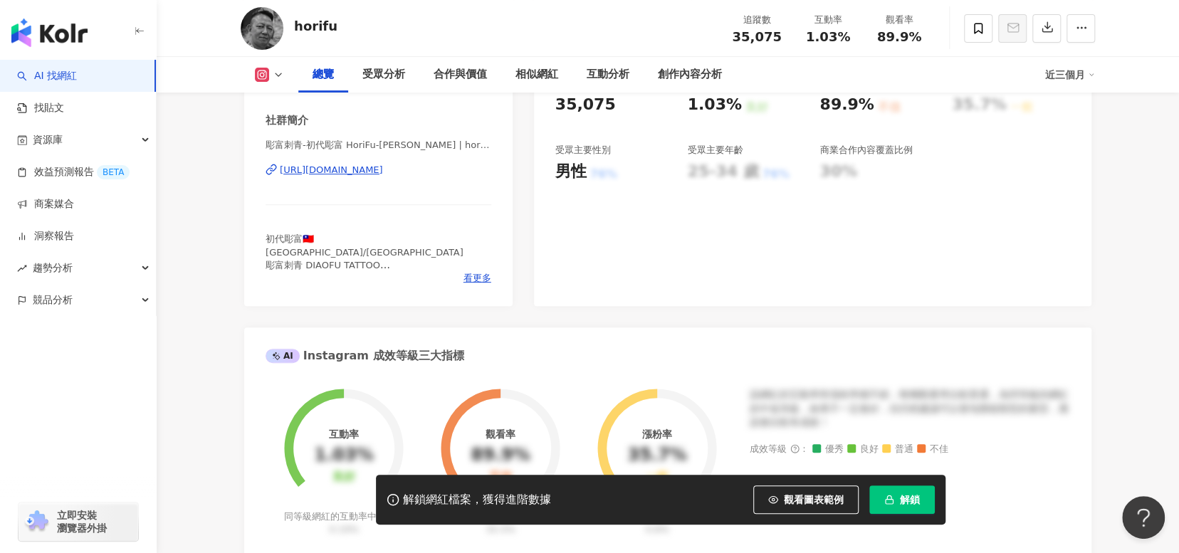
click at [383, 172] on div "https://www.instagram.com/horifu/" at bounding box center [331, 170] width 103 height 13
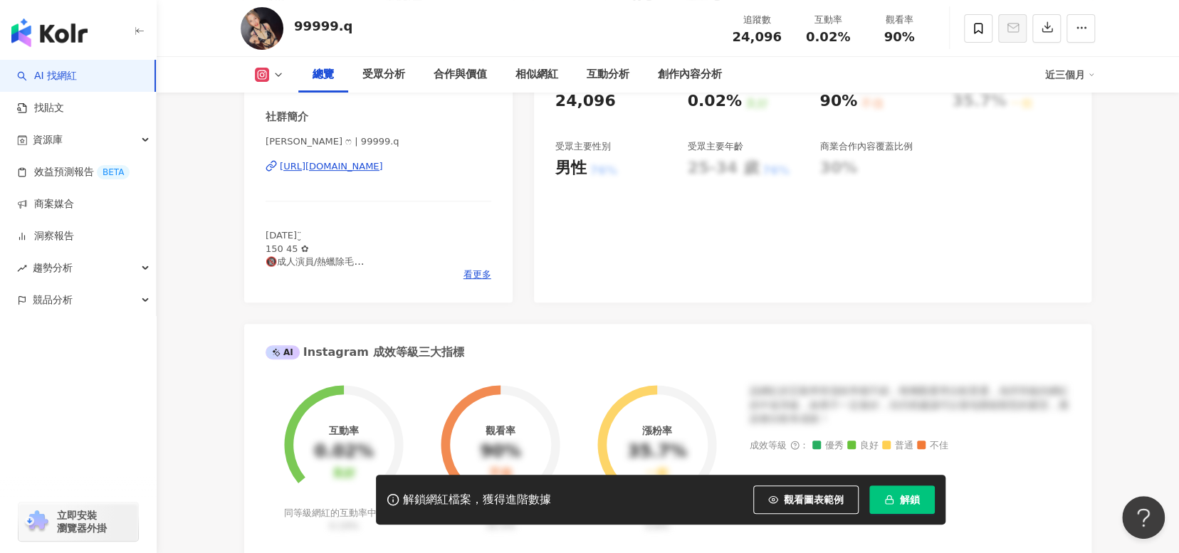
scroll to position [285, 0]
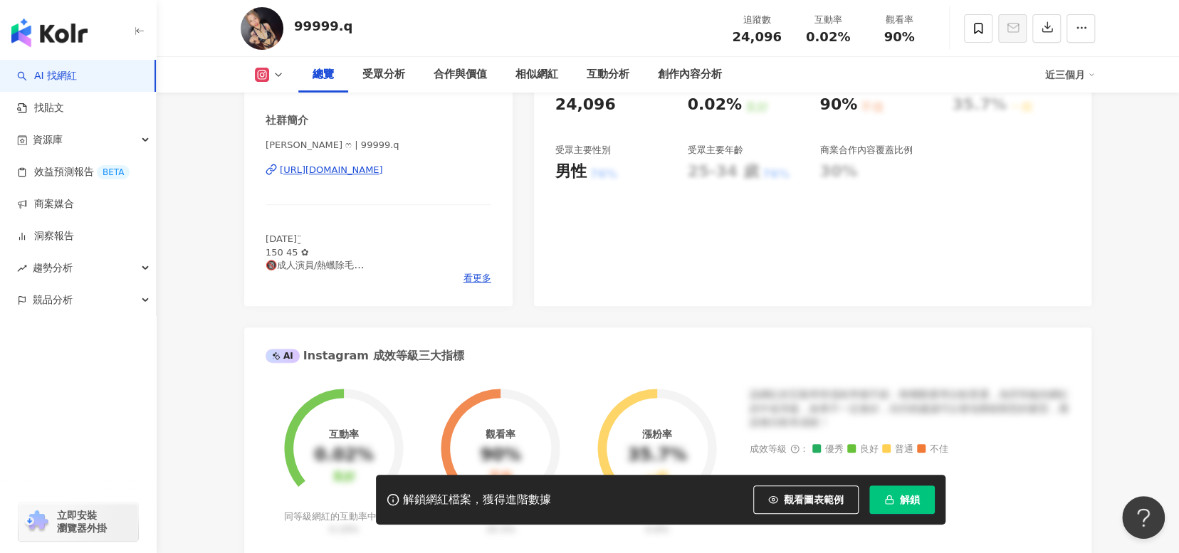
click at [383, 177] on div "https://www.instagram.com/99999.q/" at bounding box center [331, 170] width 103 height 13
drag, startPoint x: 341, startPoint y: 34, endPoint x: 295, endPoint y: 32, distance: 45.6
click at [295, 32] on div "99999.q" at bounding box center [323, 26] width 58 height 18
copy div "99999.q"
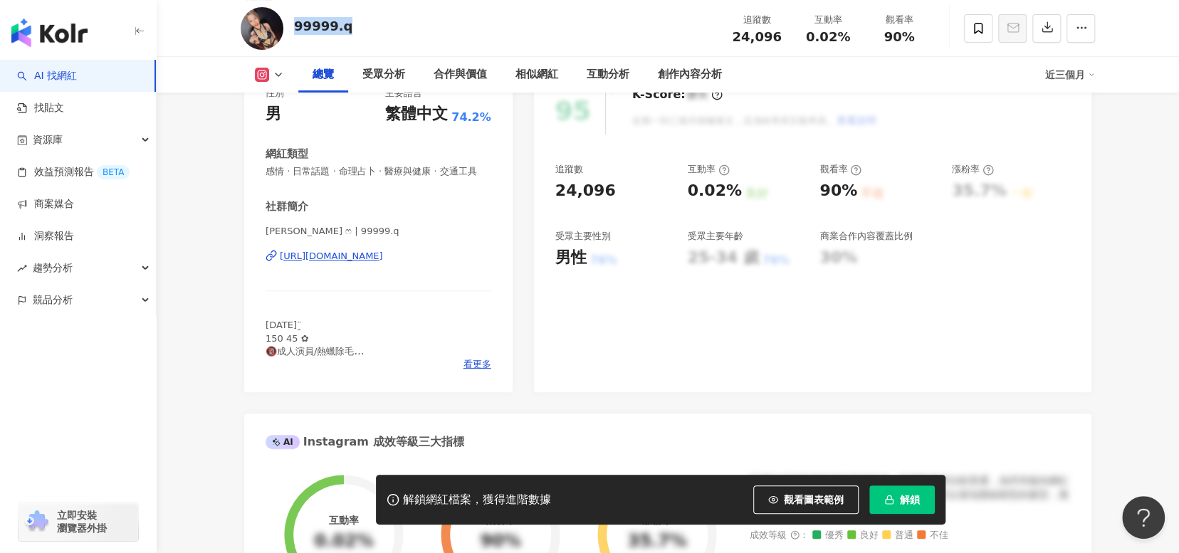
scroll to position [142, 0]
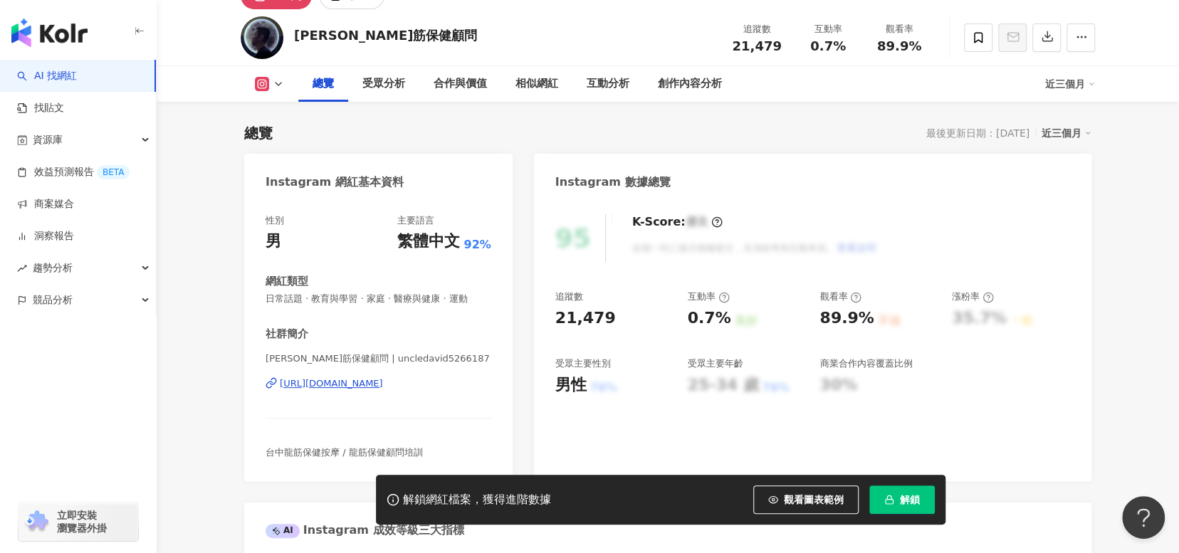
click at [380, 380] on div "[URL][DOMAIN_NAME]" at bounding box center [331, 383] width 103 height 13
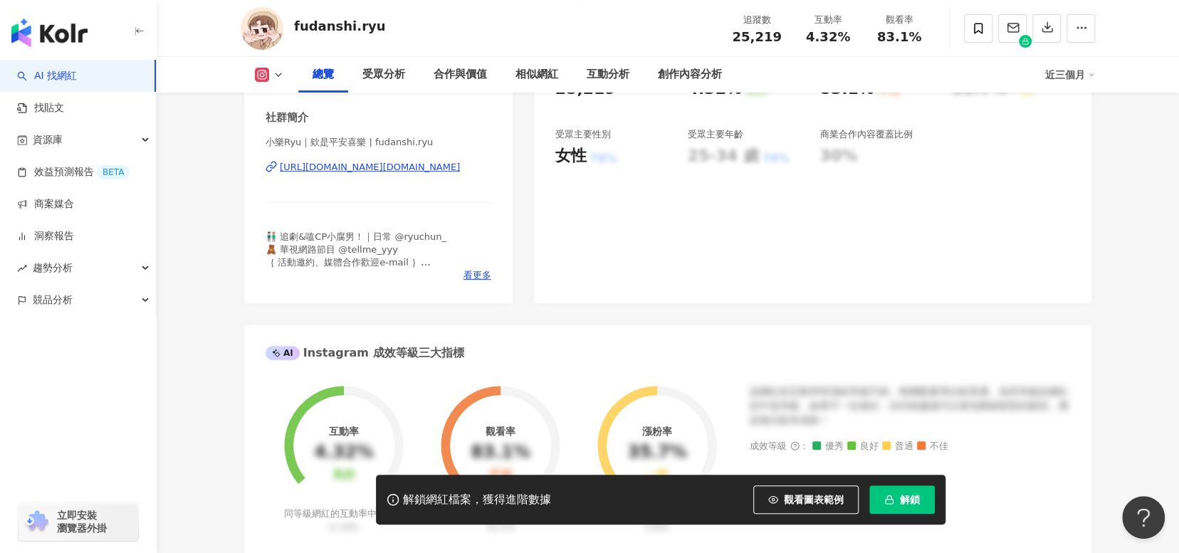
scroll to position [285, 0]
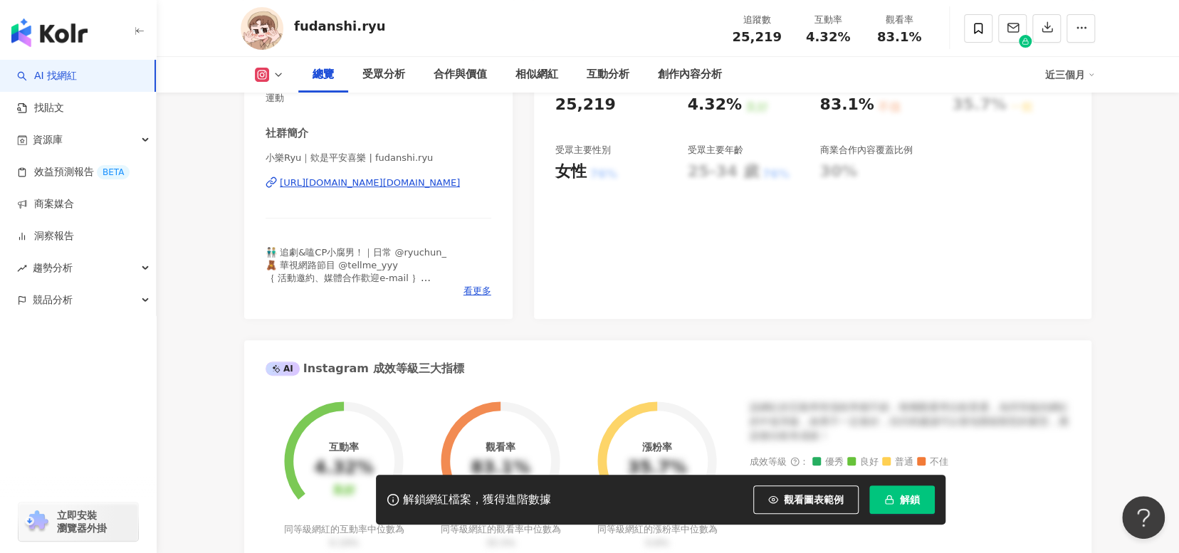
click at [399, 182] on div "https://www.instagram.com/fudanshi.ryu/" at bounding box center [370, 183] width 180 height 13
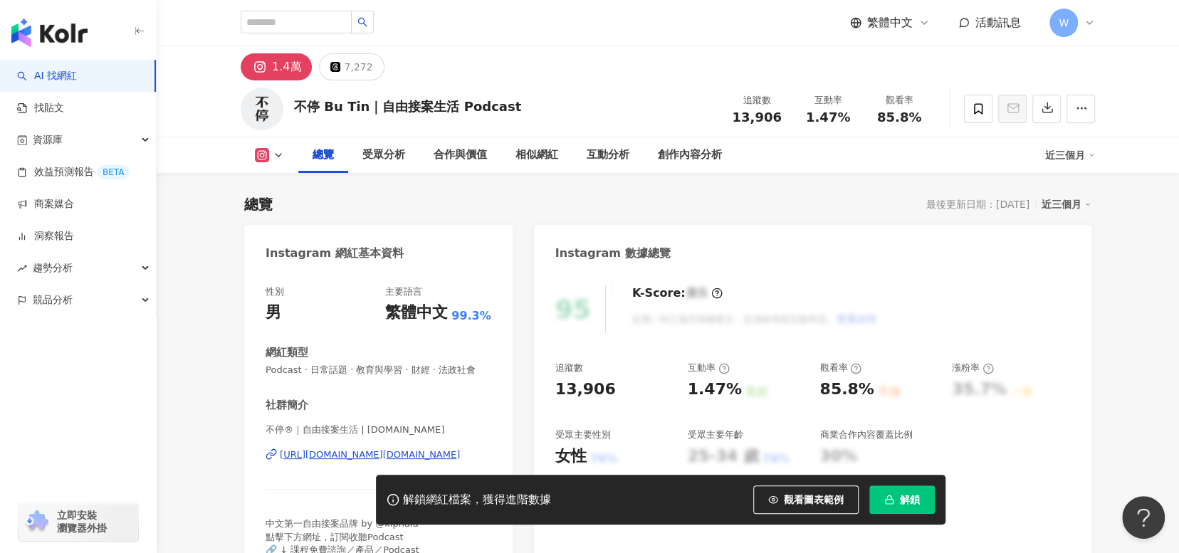
scroll to position [214, 0]
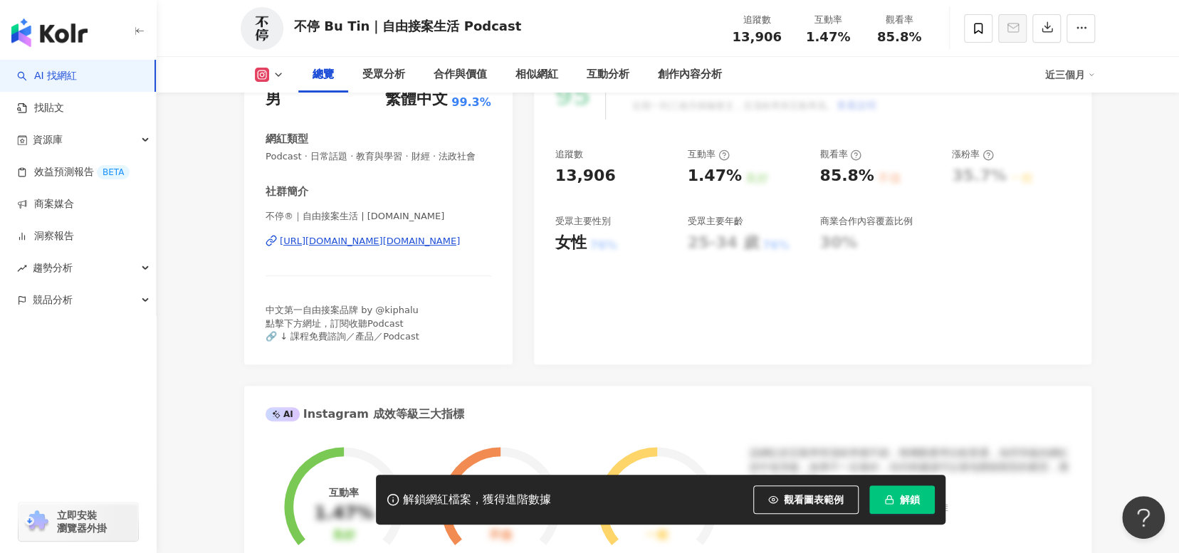
click at [390, 261] on div "不停®｜自由接案生活 | butin.co https://www.instagram.com/butin.co/" at bounding box center [379, 251] width 226 height 83
click at [387, 248] on div "https://www.instagram.com/butin.co/" at bounding box center [370, 241] width 180 height 13
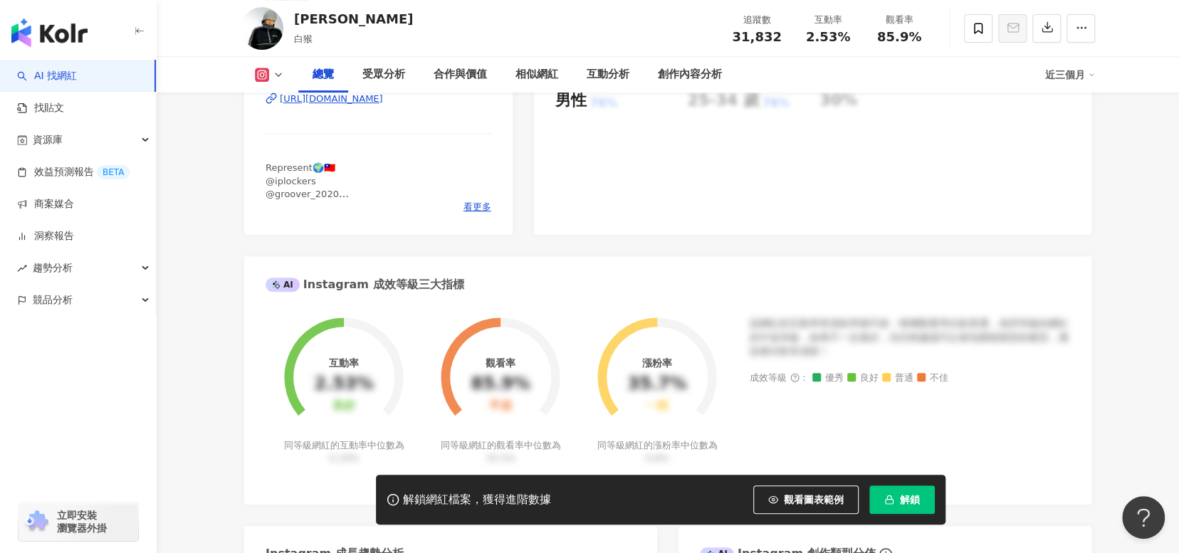
scroll to position [214, 0]
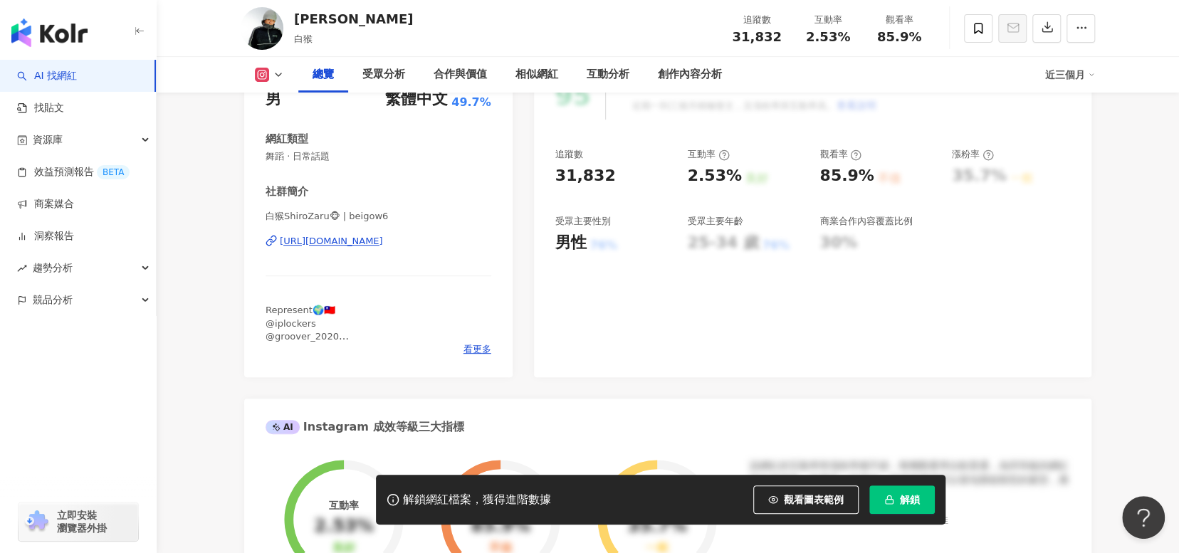
click at [383, 246] on div "[URL][DOMAIN_NAME]" at bounding box center [331, 241] width 103 height 13
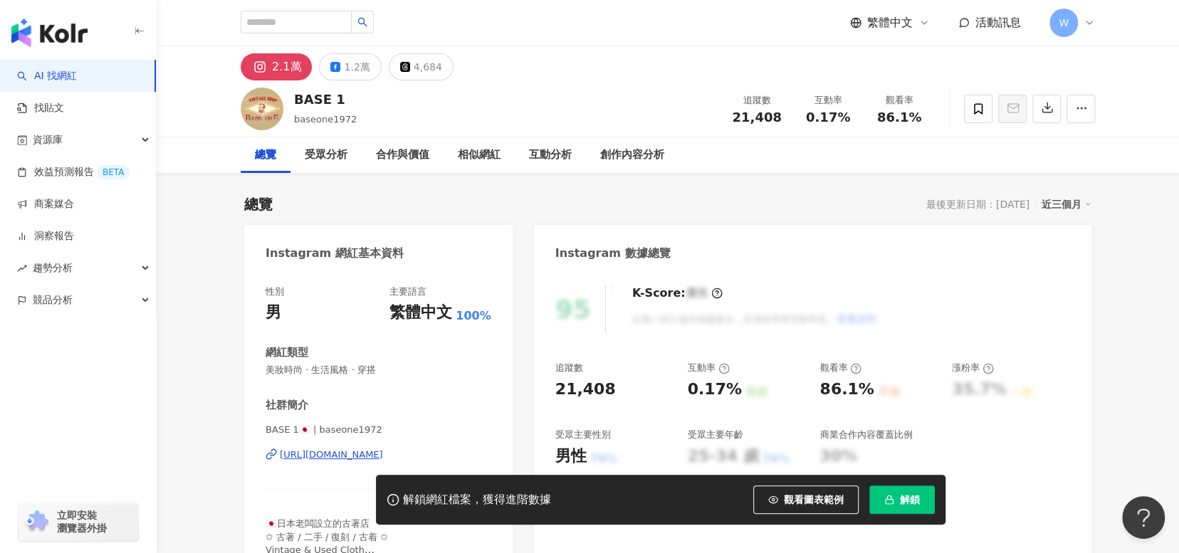
scroll to position [285, 0]
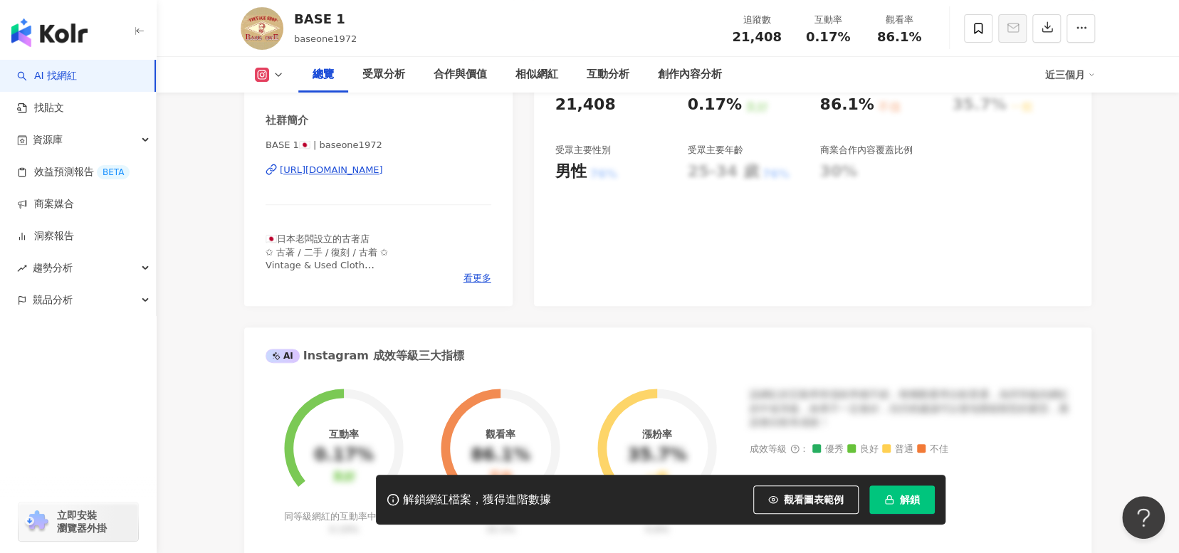
click at [373, 176] on div "[URL][DOMAIN_NAME]" at bounding box center [331, 170] width 103 height 13
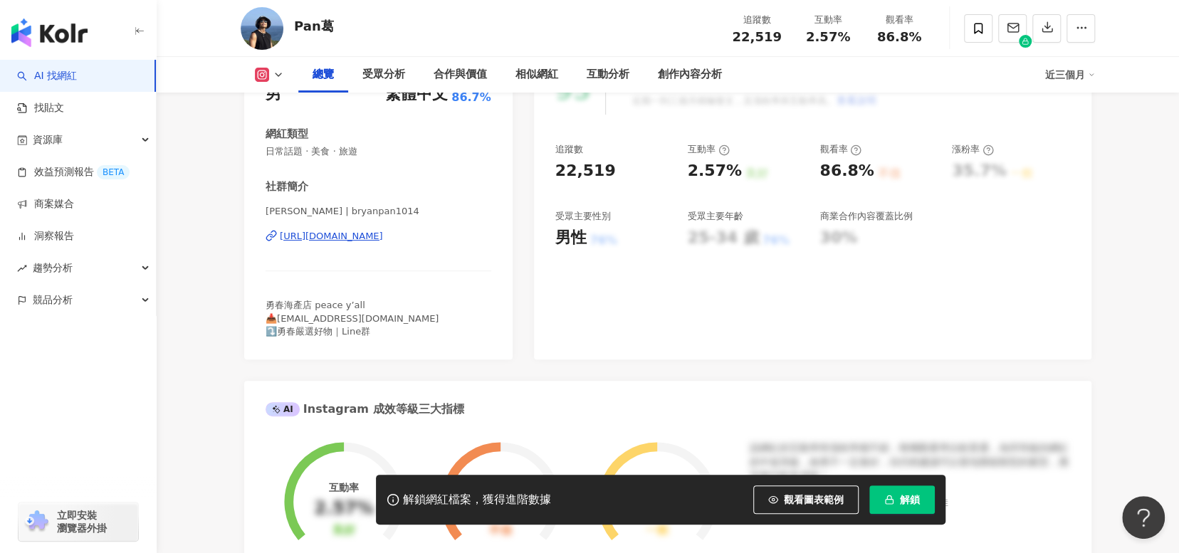
scroll to position [285, 0]
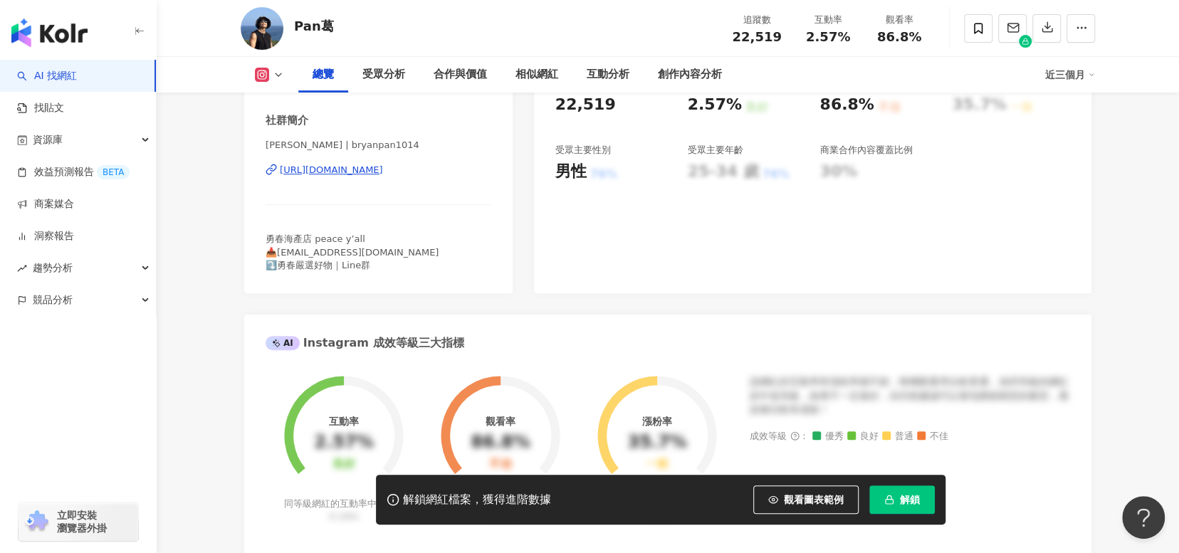
click at [383, 170] on div "https://www.instagram.com/bryanpan1014/" at bounding box center [331, 170] width 103 height 13
